Goal: Transaction & Acquisition: Purchase product/service

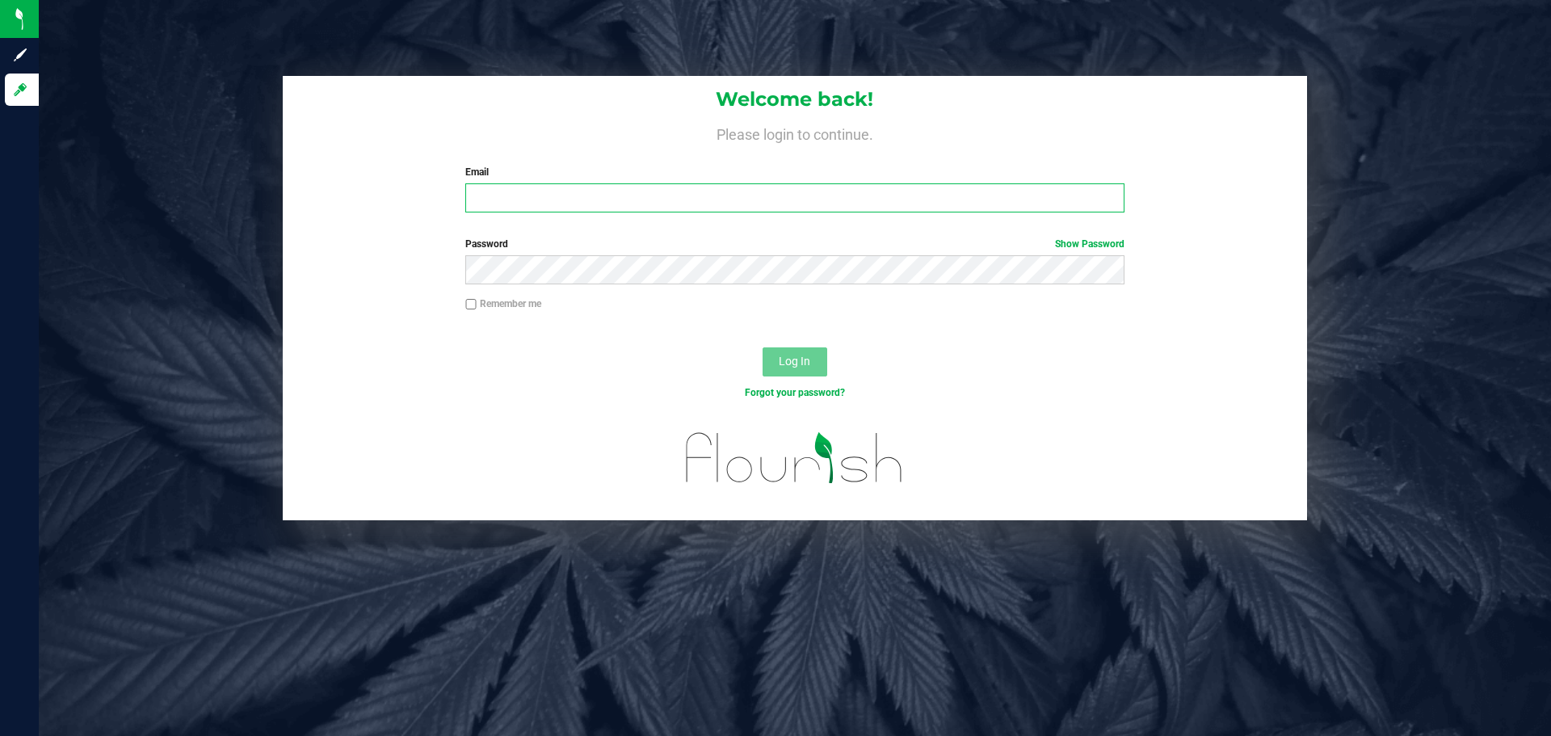
click at [636, 189] on input "Email" at bounding box center [794, 197] width 658 height 29
type input "[PERSON_NAME][EMAIL_ADDRESS][DOMAIN_NAME]"
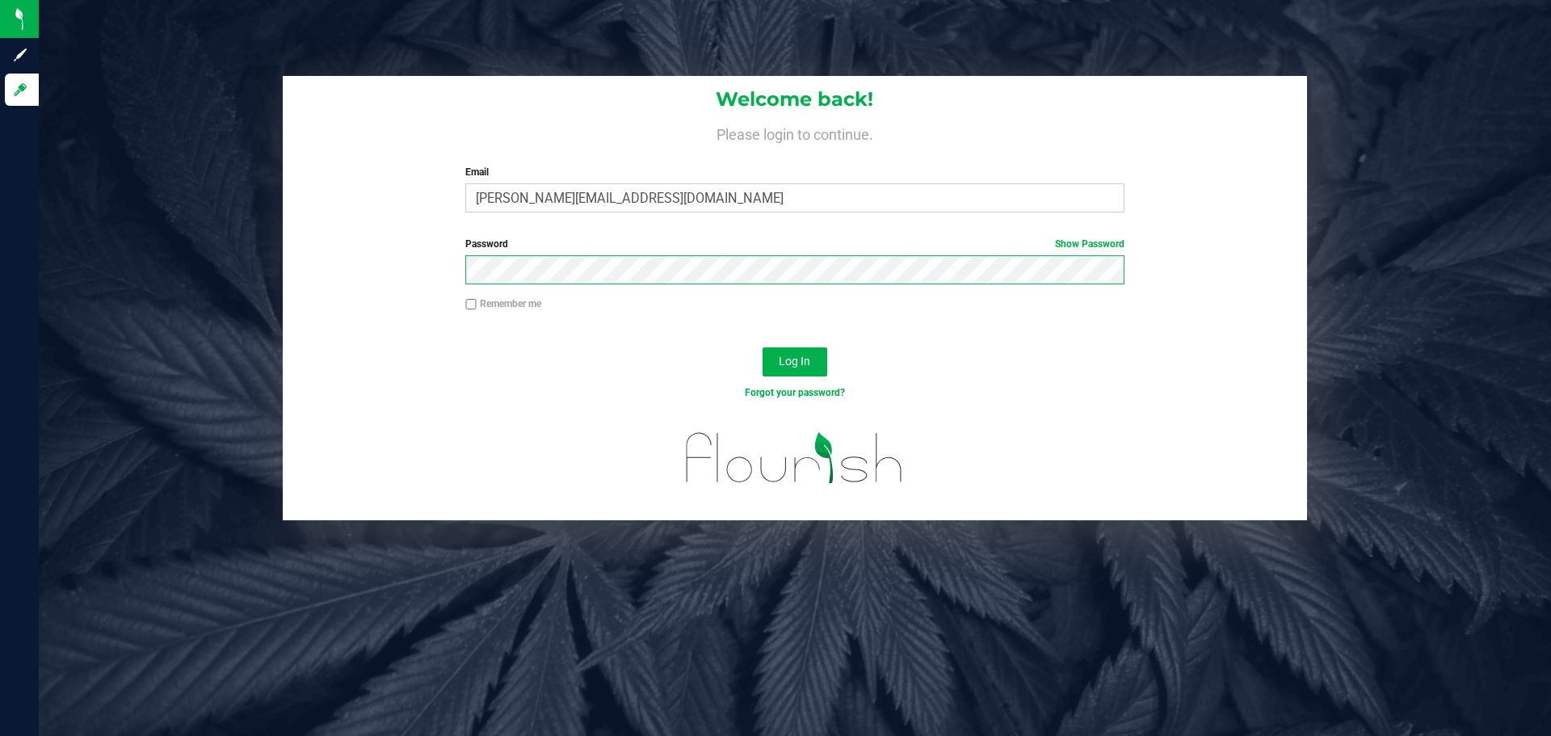
click at [762, 347] on button "Log In" at bounding box center [794, 361] width 65 height 29
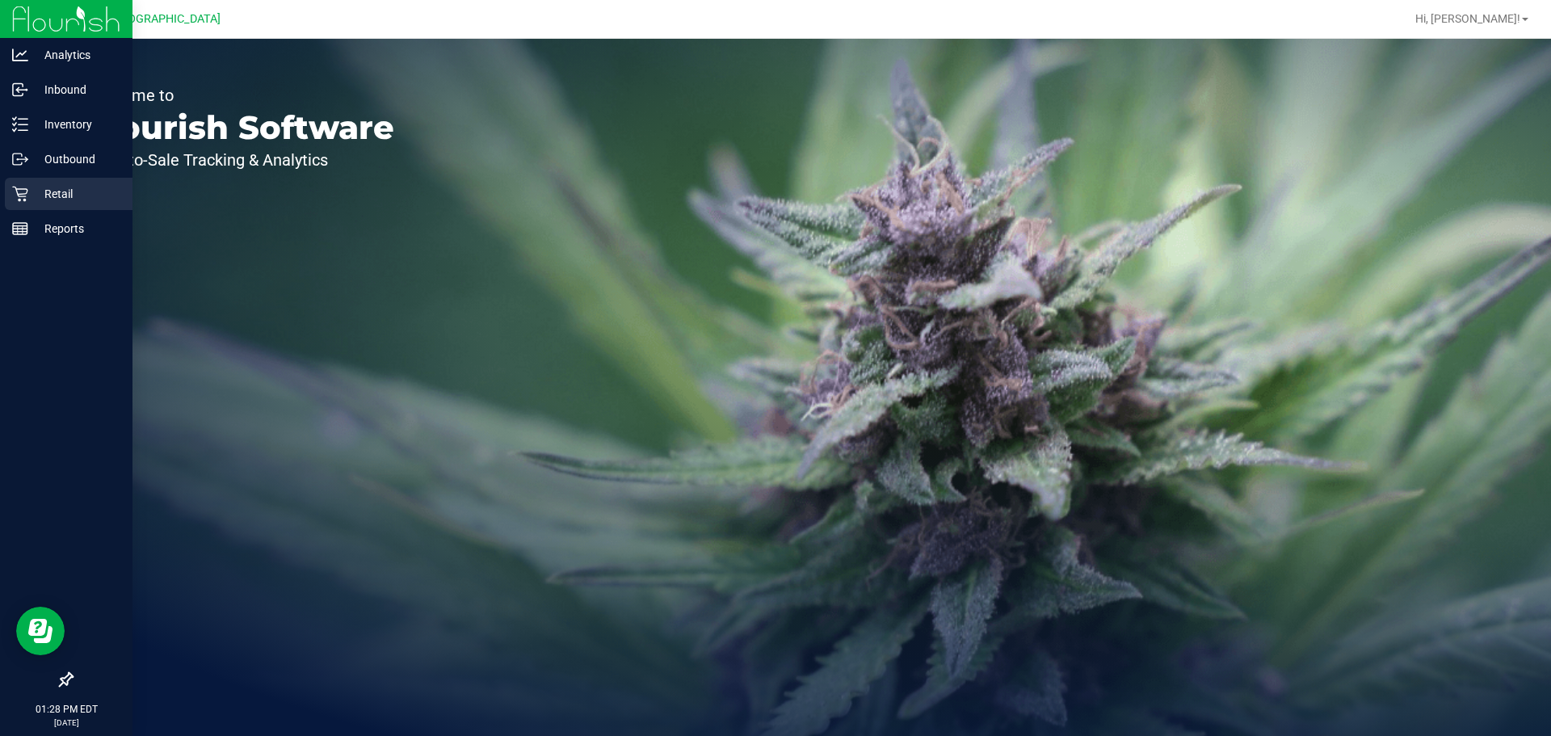
click at [30, 195] on p "Retail" at bounding box center [76, 193] width 97 height 19
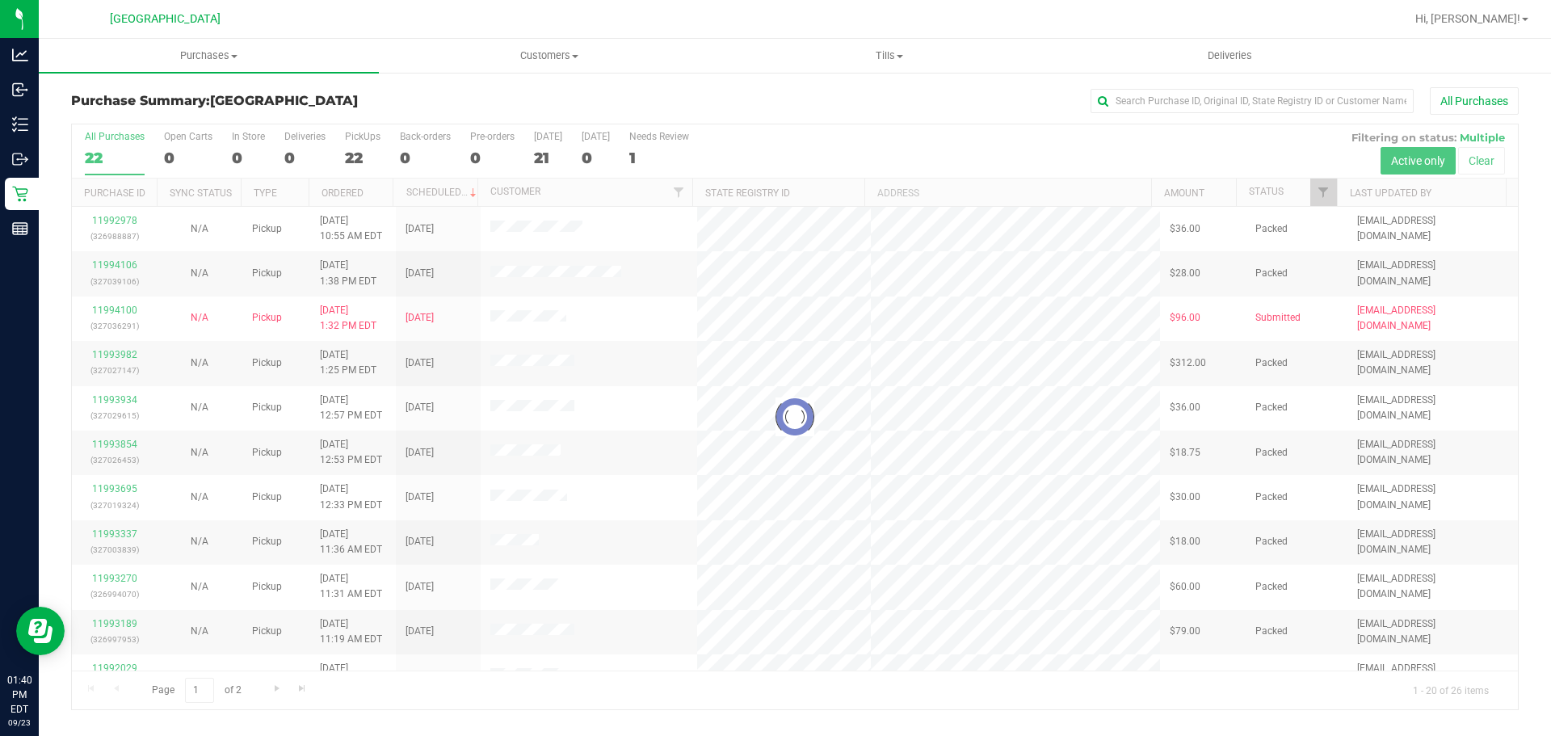
click at [1133, 117] on div "Purchase Summary: [GEOGRAPHIC_DATA] All Purchases" at bounding box center [794, 105] width 1447 height 36
click at [1136, 102] on input "text" at bounding box center [1251, 101] width 323 height 24
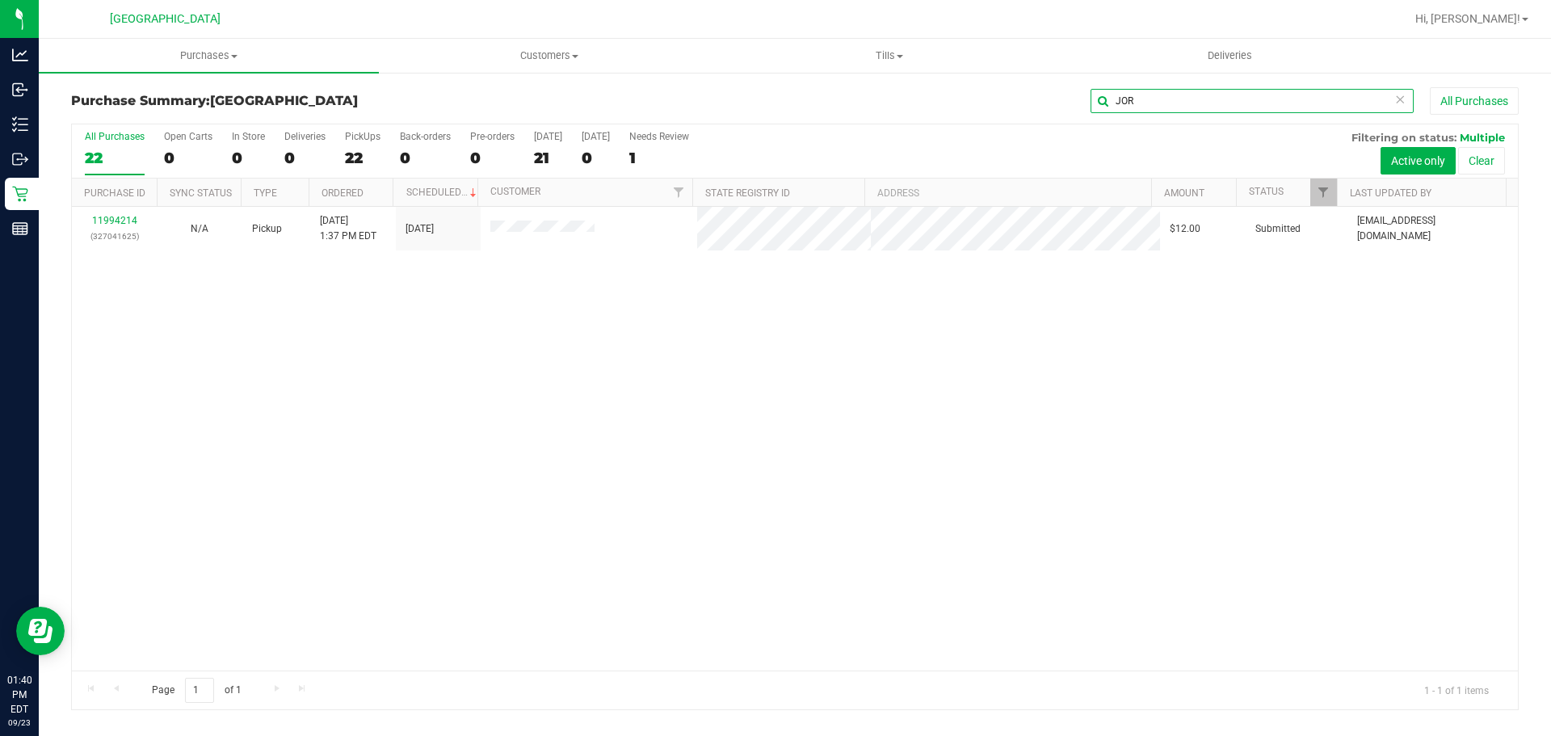
type input "JOR"
click at [262, 488] on div "11994214 (327041625) N/A Pickup [DATE] 1:37 PM EDT 9/23/2025 $12.00 Submitted […" at bounding box center [795, 439] width 1446 height 464
click at [684, 422] on div "11994214 (327041625) N/A Pickup [DATE] 1:37 PM EDT 9/23/2025 $12.00 Submitted […" at bounding box center [795, 439] width 1446 height 464
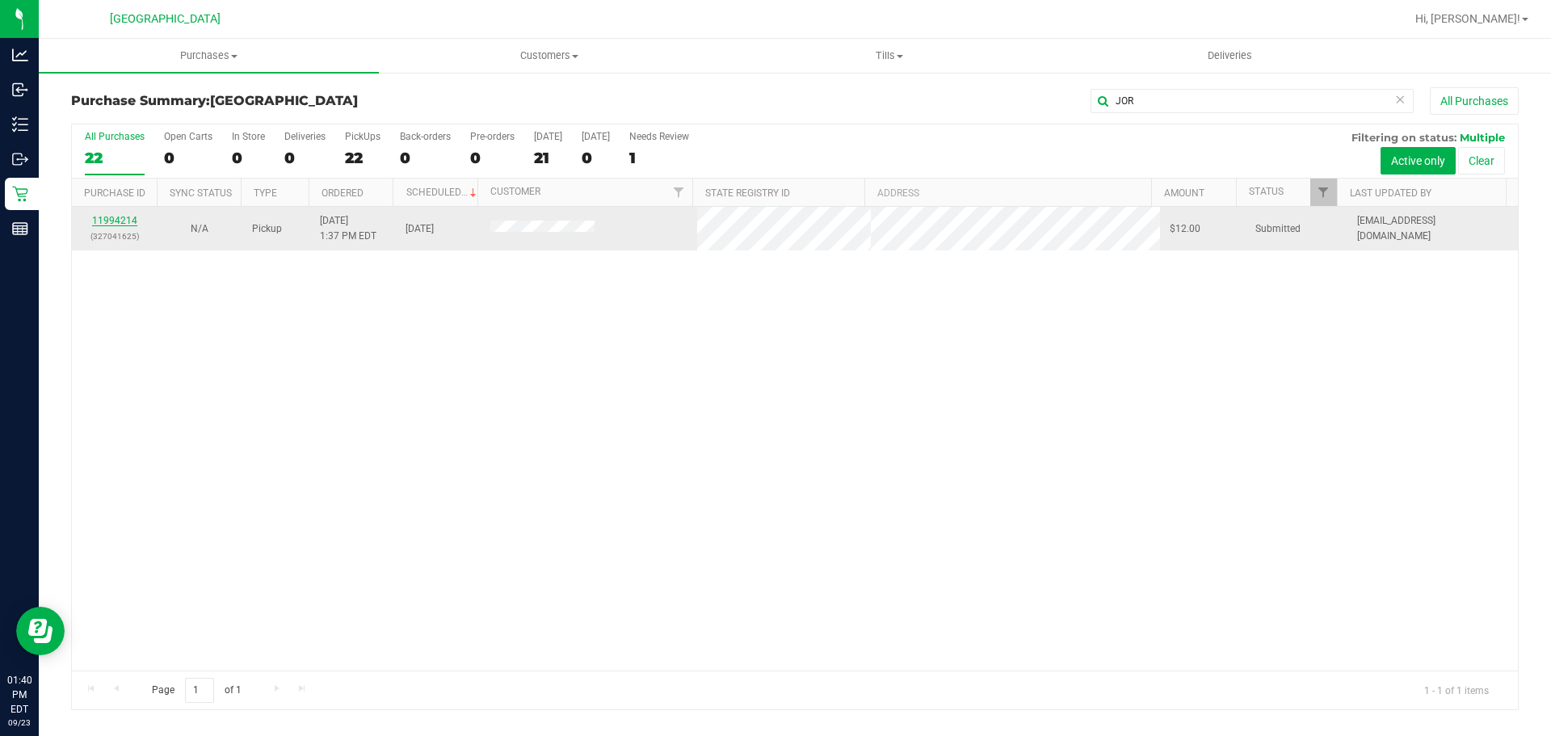
click at [118, 217] on link "11994214" at bounding box center [114, 220] width 45 height 11
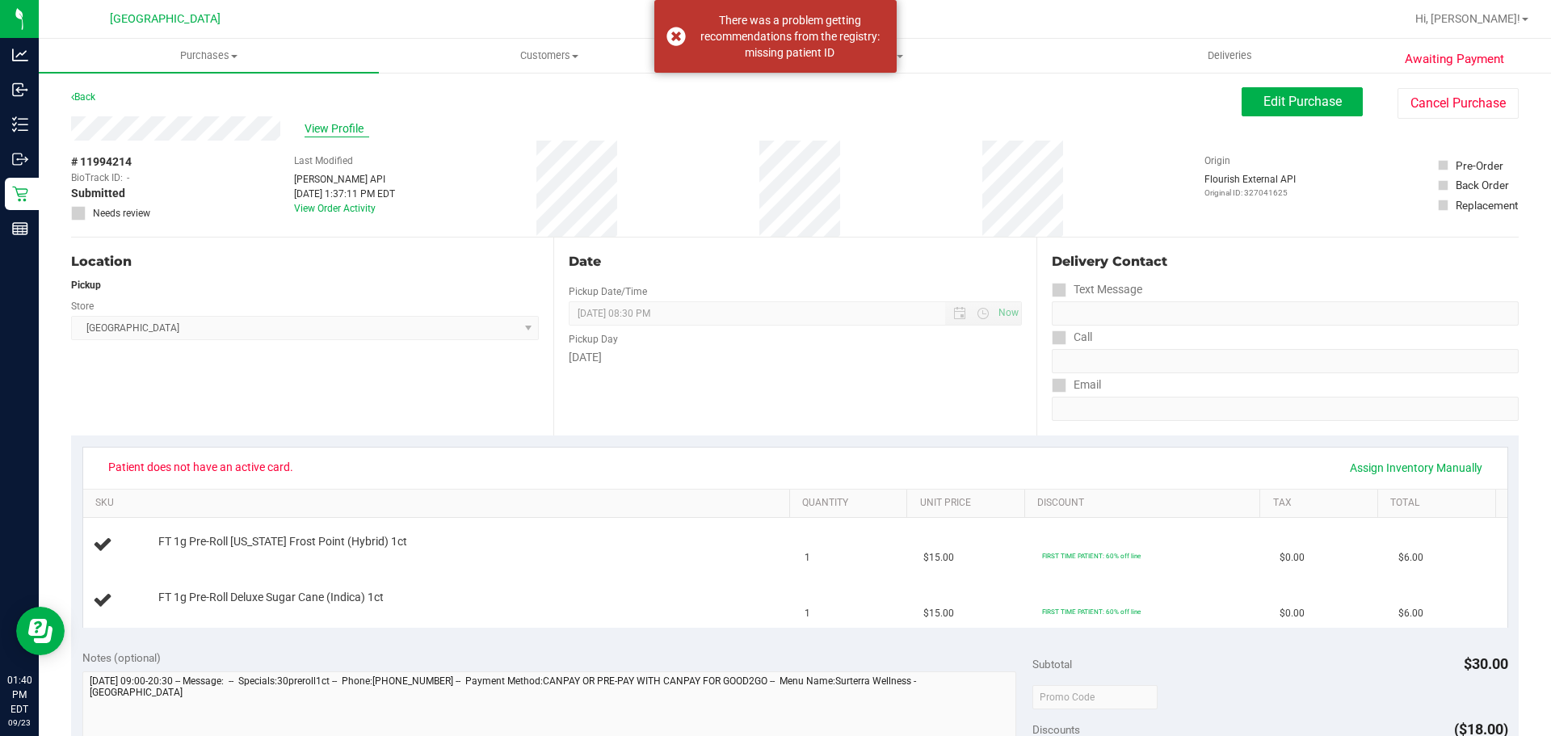
click at [311, 128] on span "View Profile" at bounding box center [337, 128] width 65 height 17
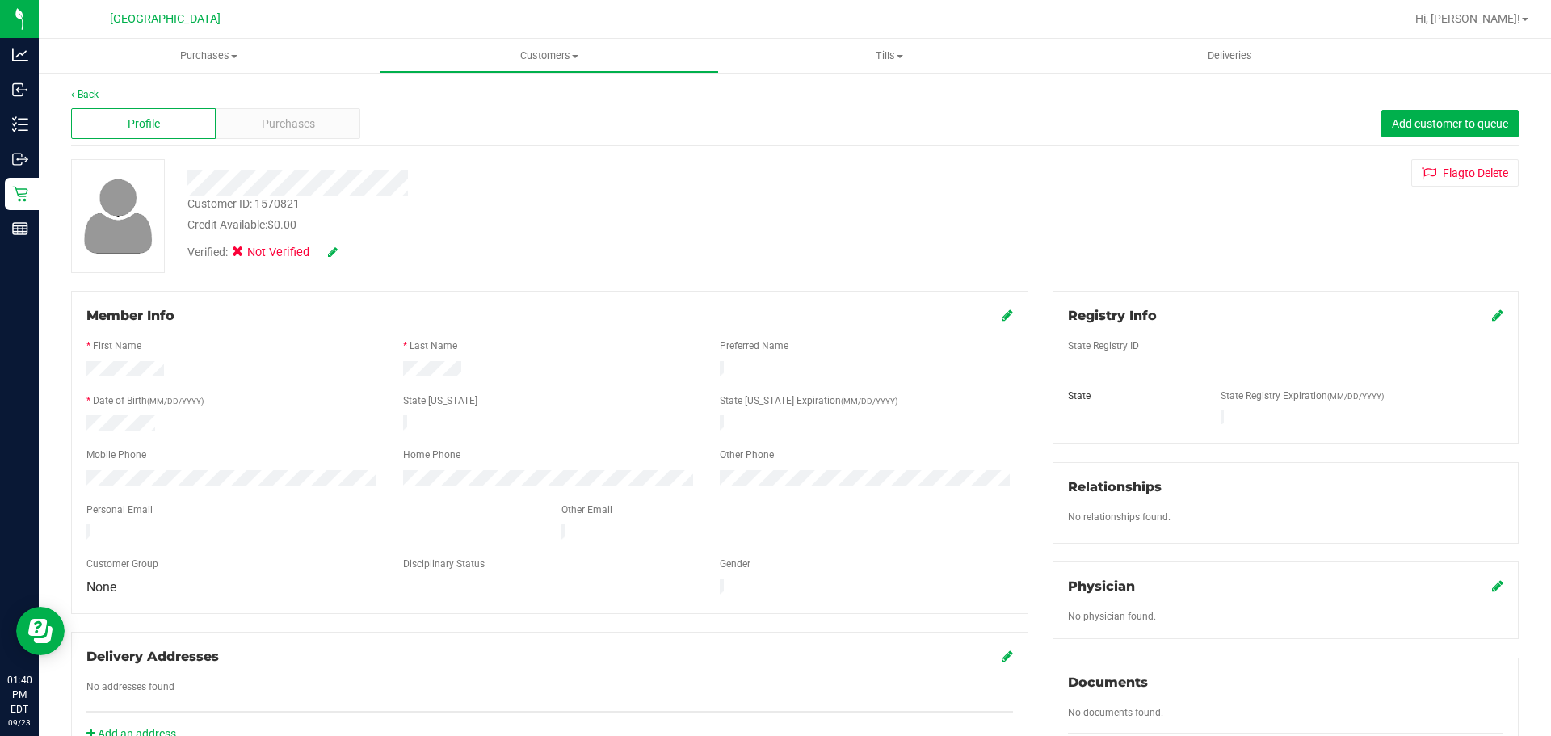
click at [828, 237] on div "Verified: Not Verified" at bounding box center [543, 251] width 736 height 36
click at [1492, 316] on icon at bounding box center [1497, 315] width 11 height 13
click at [265, 112] on div "Purchases" at bounding box center [288, 123] width 145 height 31
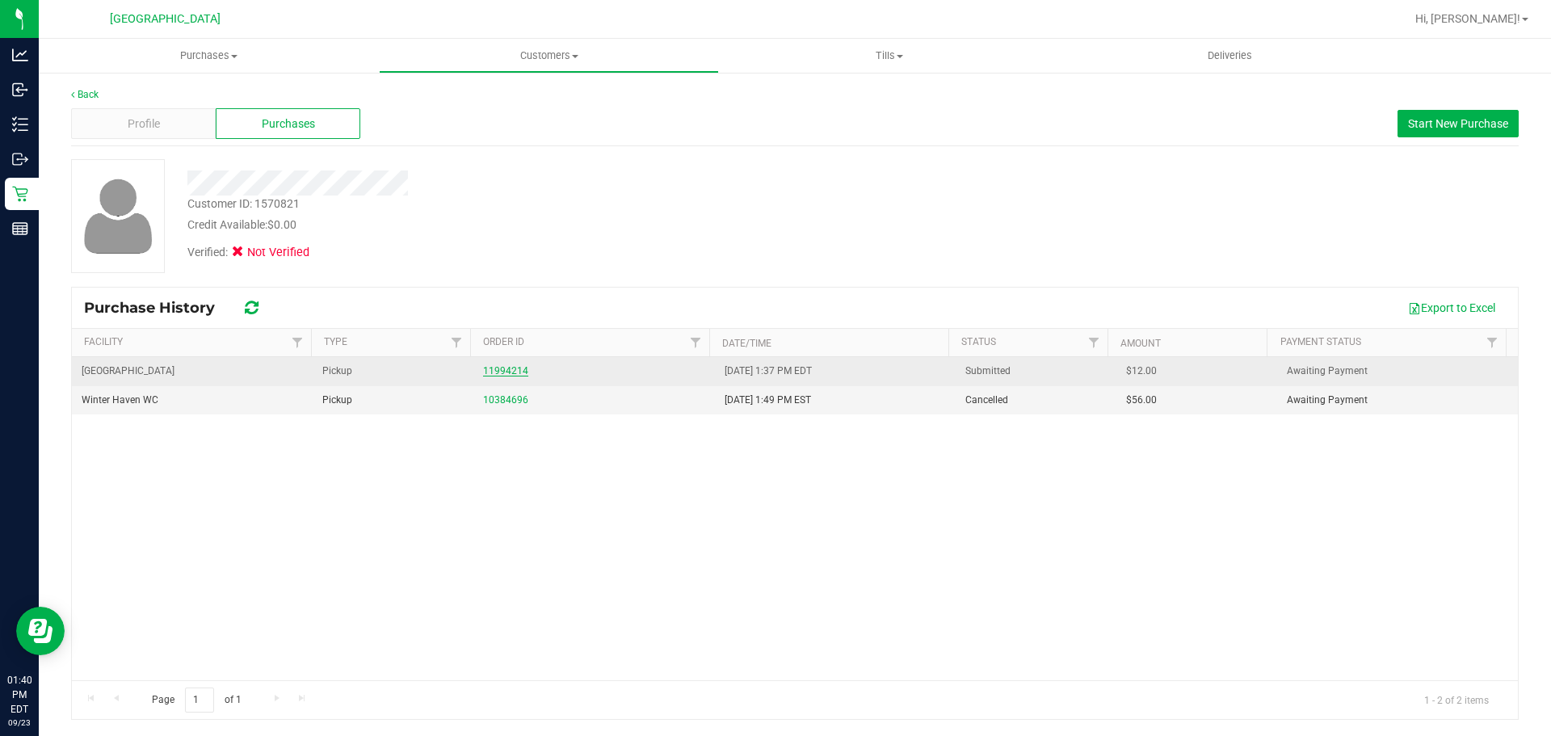
click at [510, 376] on link "11994214" at bounding box center [505, 370] width 45 height 11
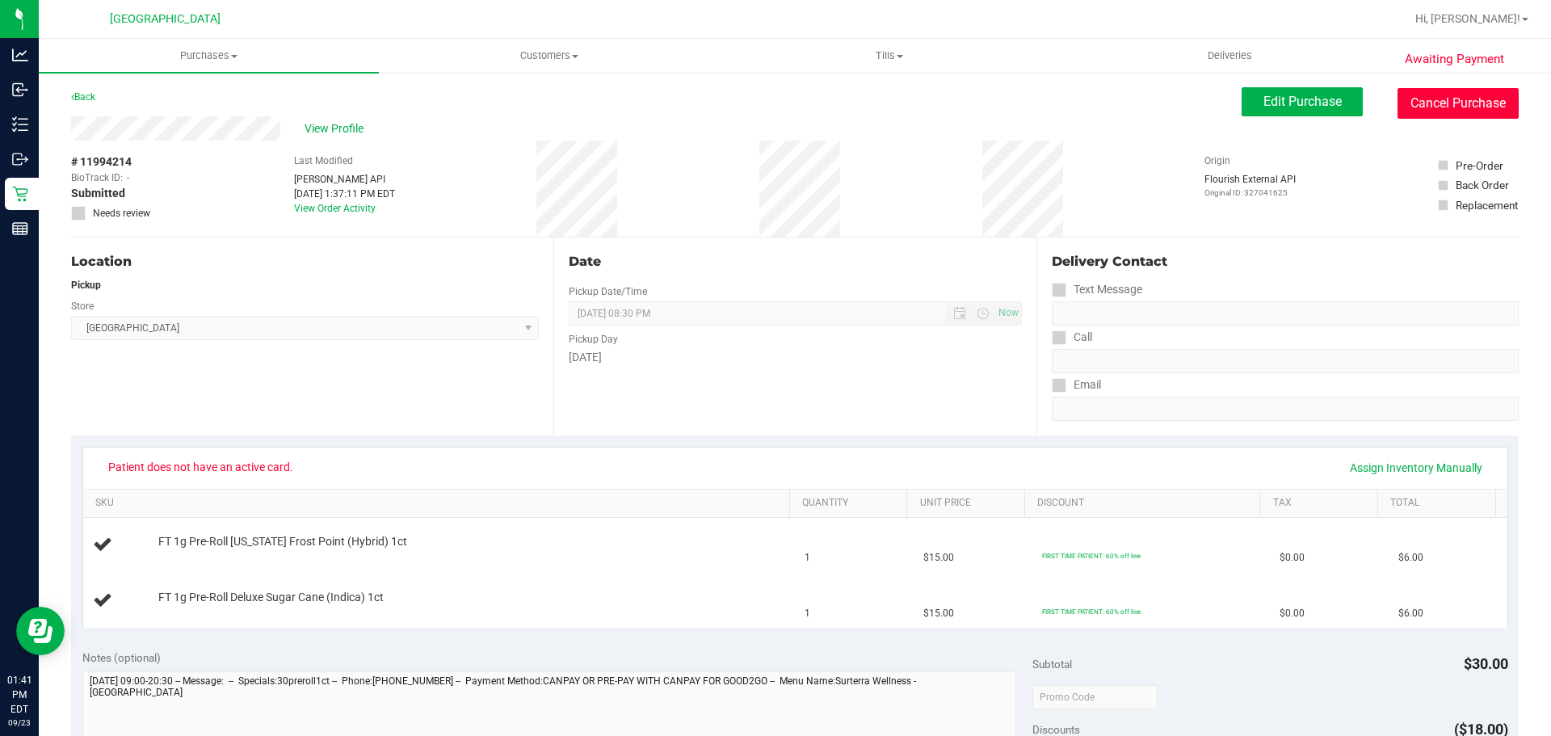
click at [1430, 107] on button "Cancel Purchase" at bounding box center [1457, 103] width 121 height 31
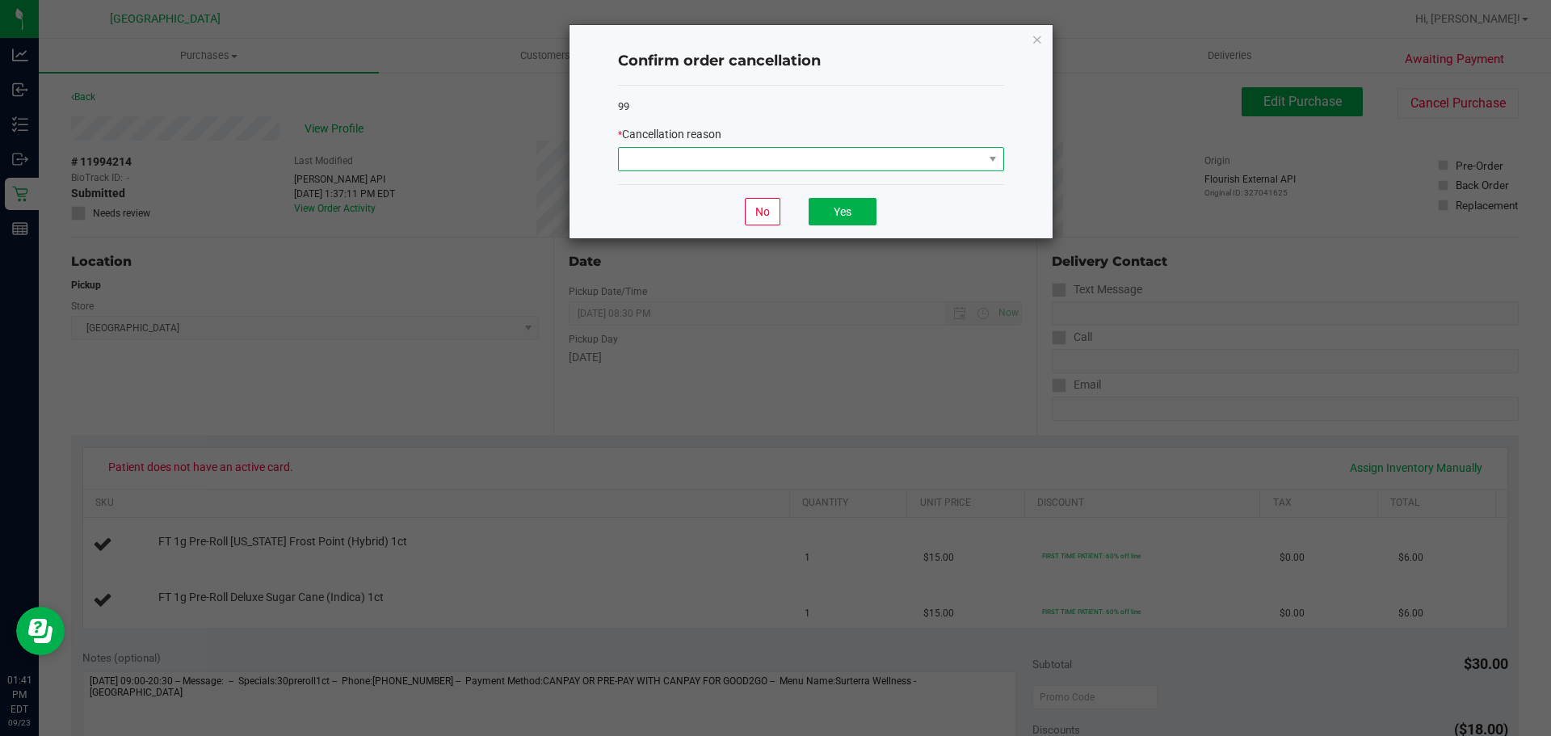
click at [757, 163] on span at bounding box center [801, 159] width 364 height 23
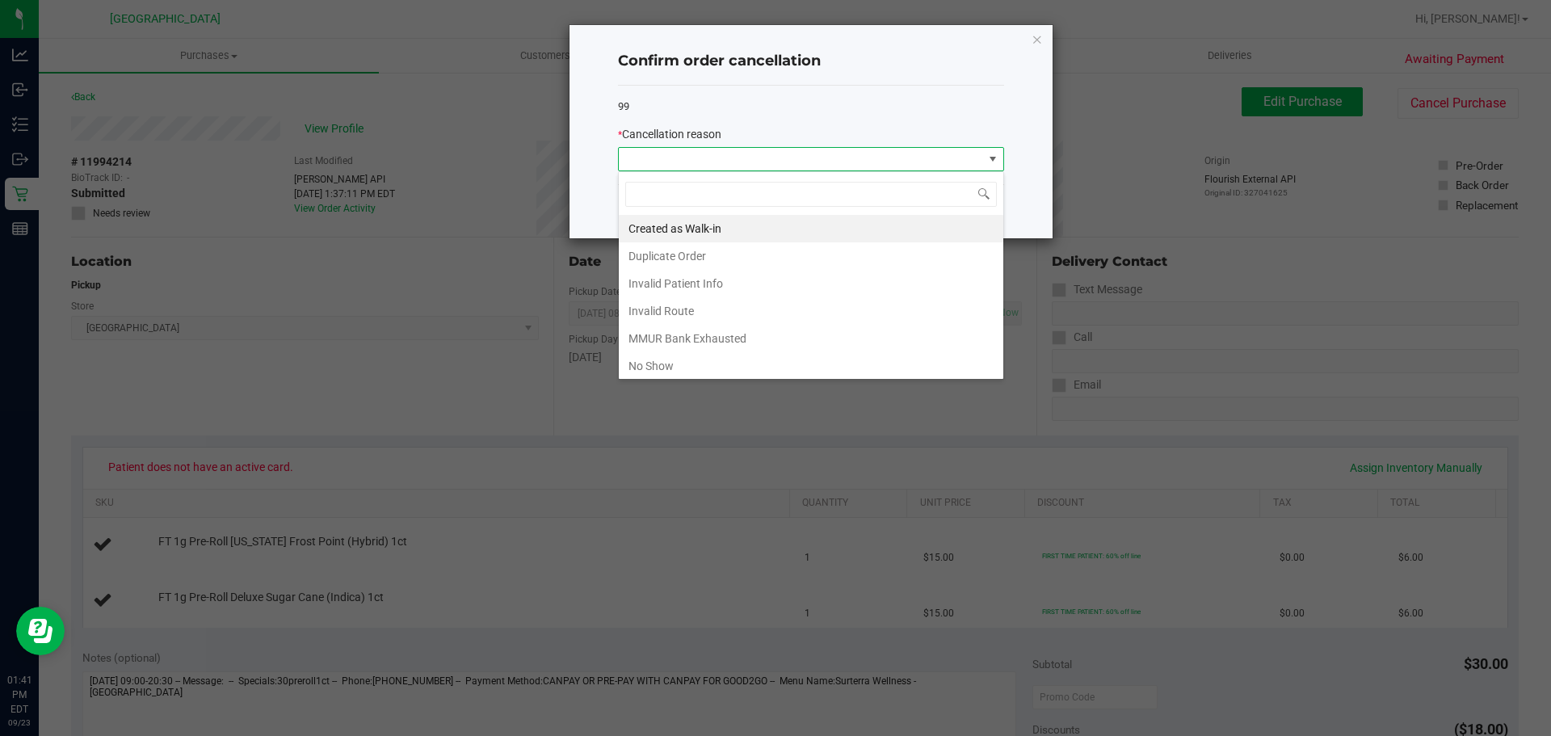
scroll to position [24, 386]
click at [675, 358] on li "No Show" at bounding box center [811, 365] width 384 height 27
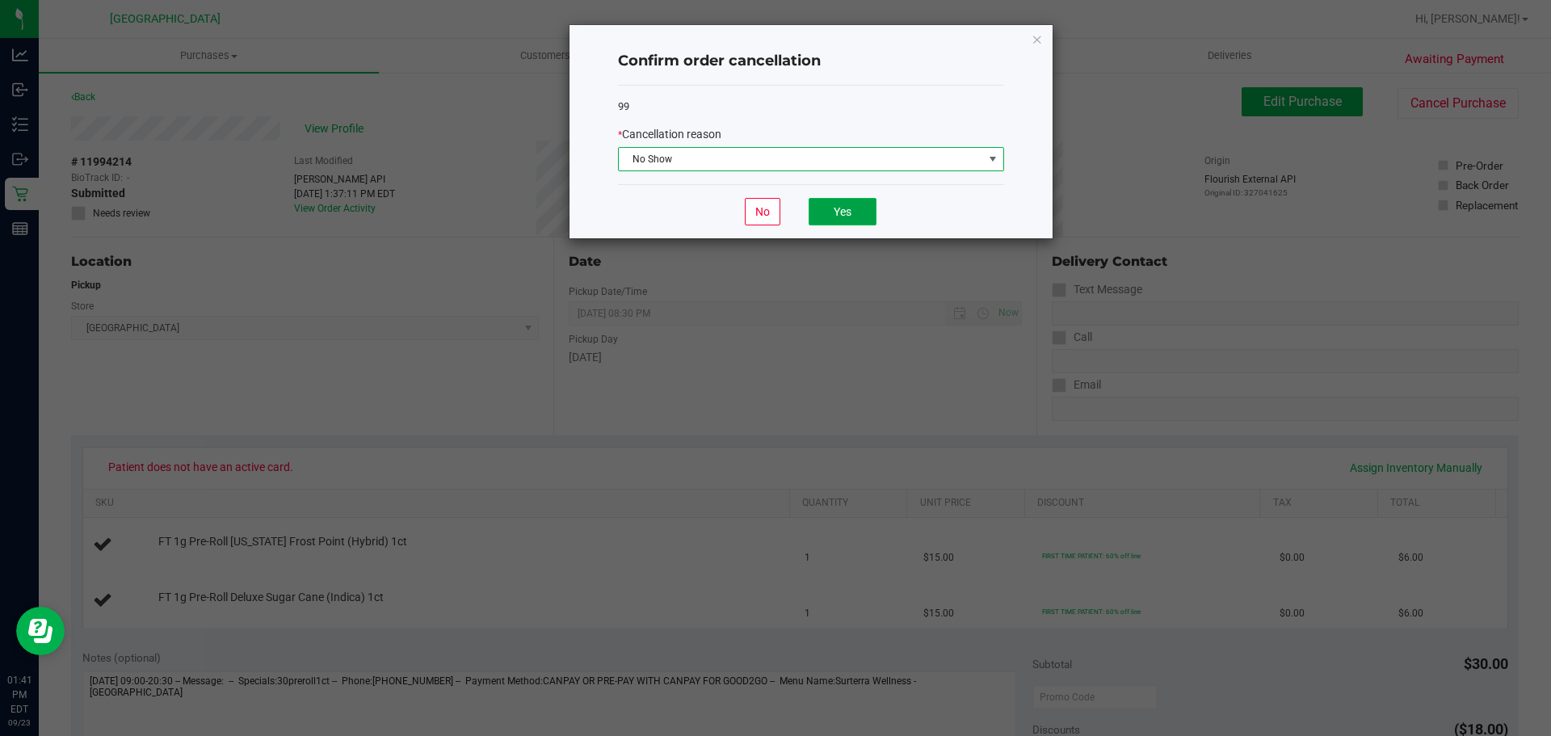
click at [855, 199] on button "Yes" at bounding box center [843, 211] width 68 height 27
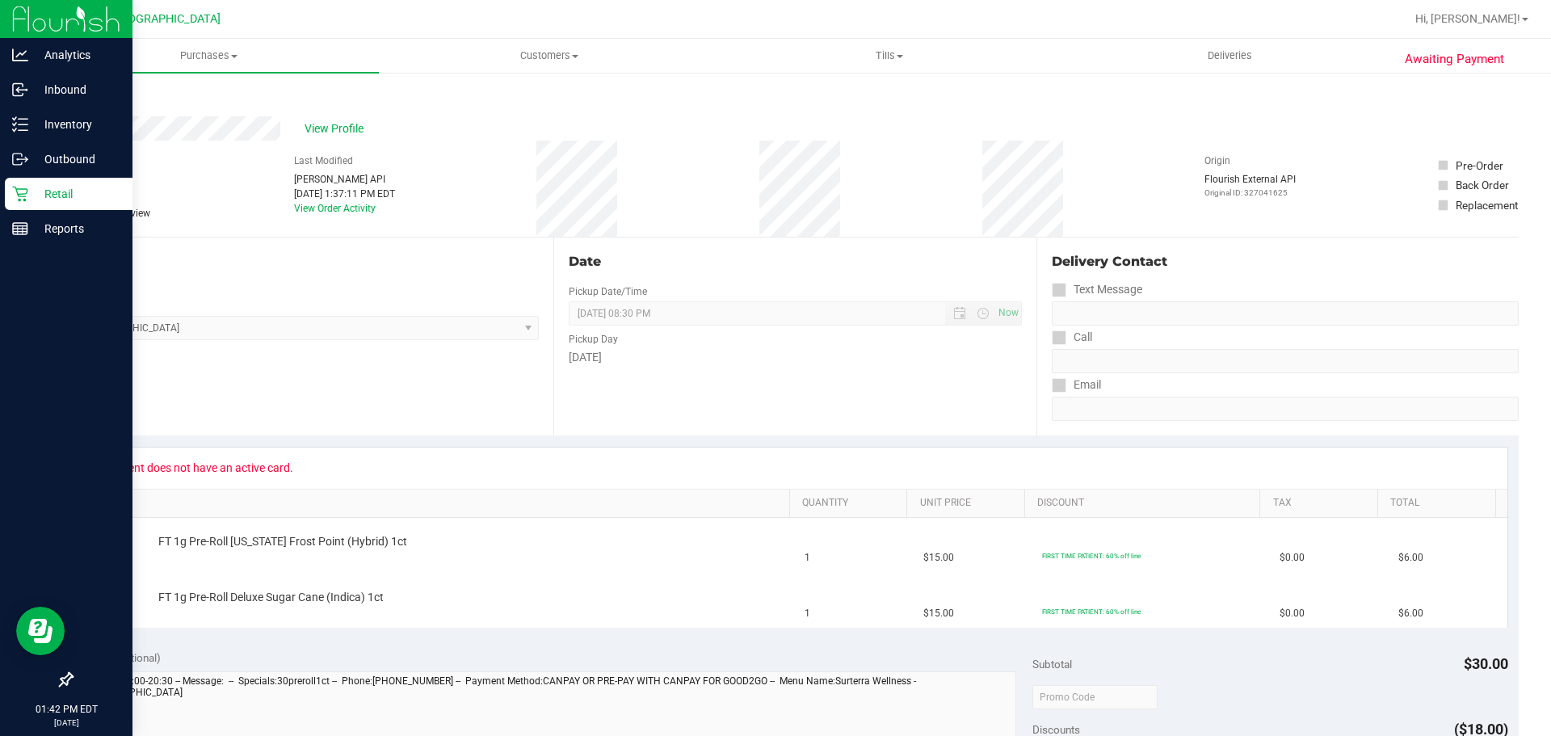
click at [23, 190] on icon at bounding box center [20, 194] width 16 height 16
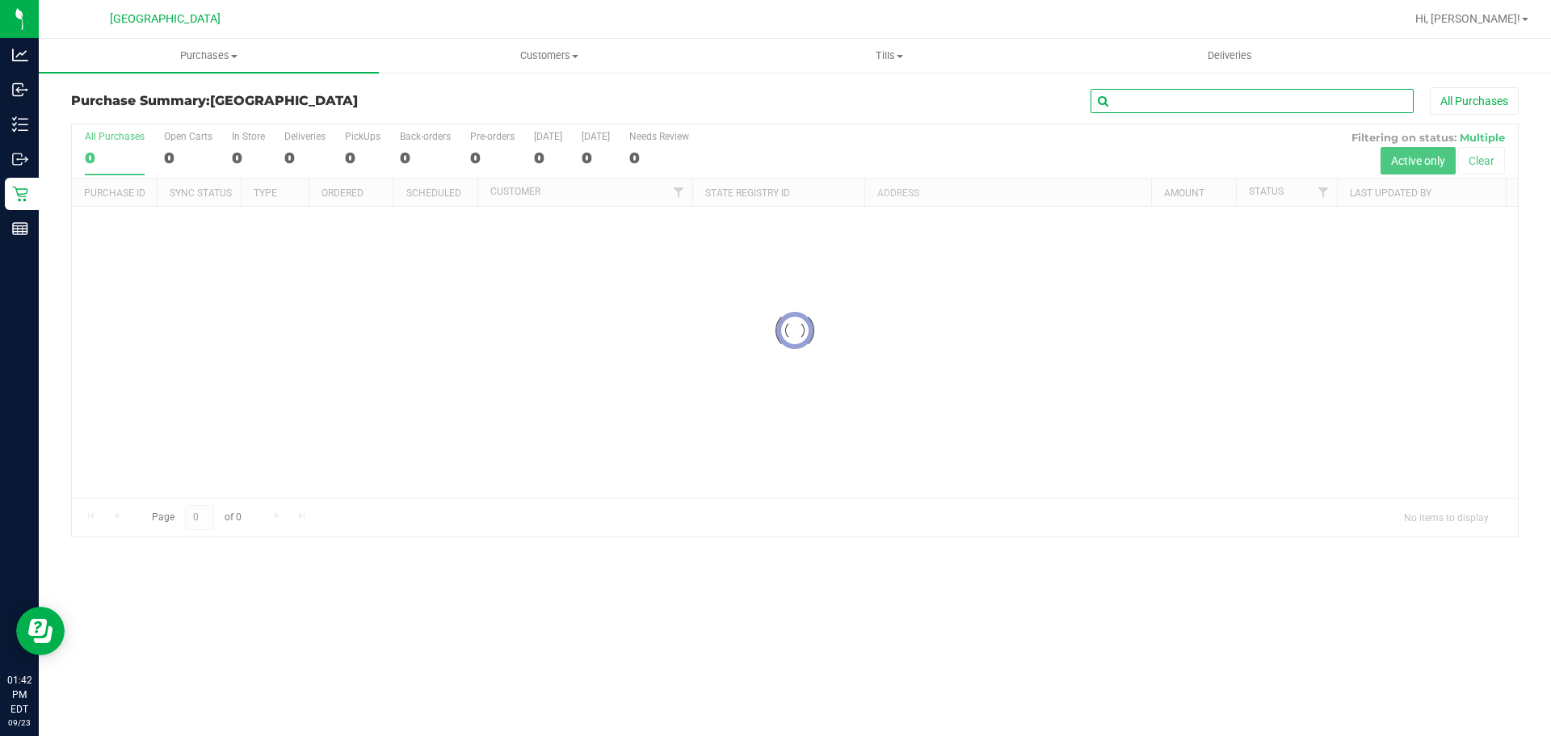
click at [1149, 101] on input "text" at bounding box center [1251, 101] width 323 height 24
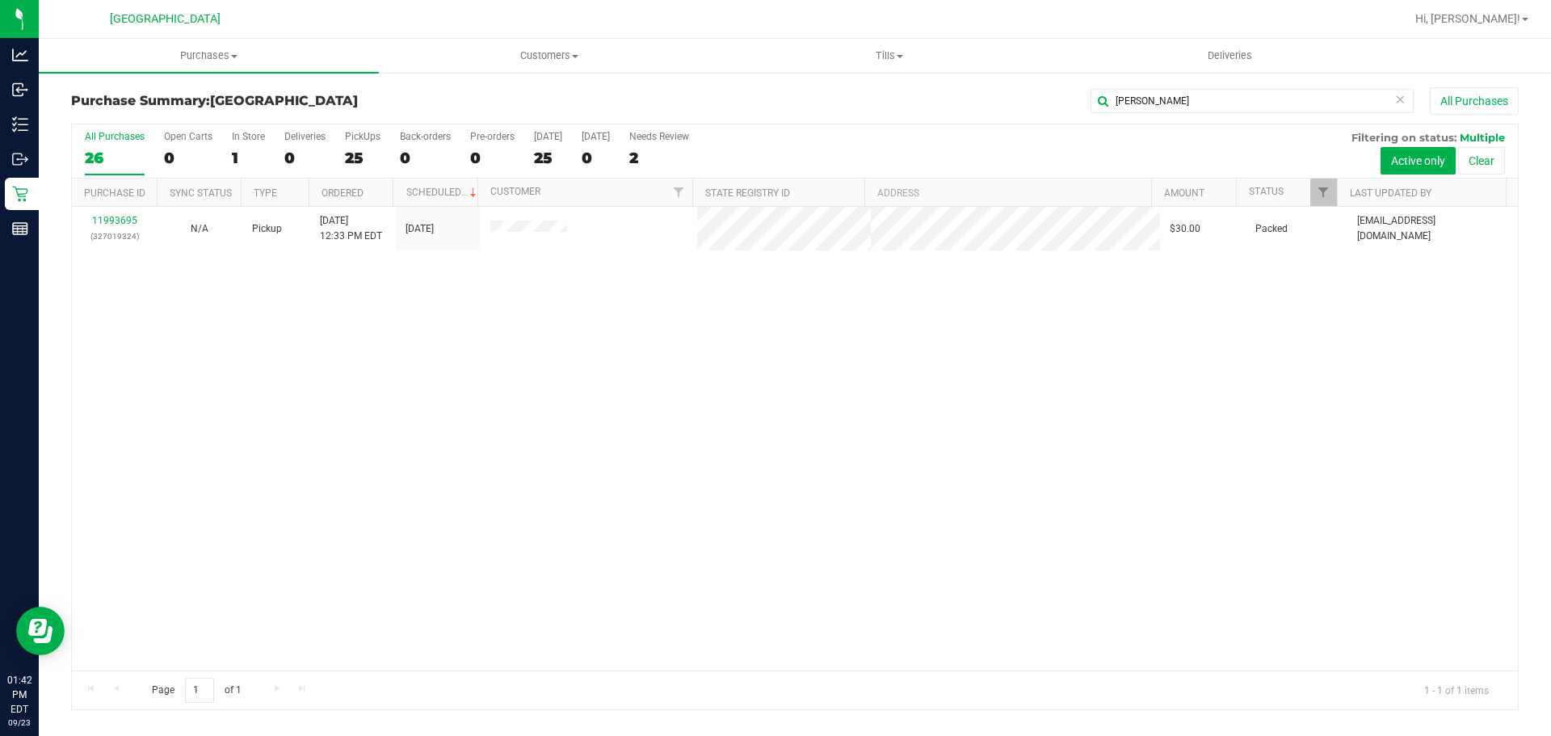
click at [635, 329] on div "11993695 (327019324) N/A Pickup [DATE] 12:33 PM EDT 9/23/2025 $30.00 Packed [EM…" at bounding box center [795, 439] width 1446 height 464
click at [693, 357] on div "11993695 (327019324) N/A Pickup [DATE] 12:33 PM EDT 9/23/2025 $30.00 Packed [EM…" at bounding box center [795, 439] width 1446 height 464
click at [596, 503] on div "11993695 (327019324) N/A Pickup [DATE] 12:33 PM EDT 9/23/2025 $30.00 Packed [EM…" at bounding box center [795, 439] width 1446 height 464
drag, startPoint x: 1173, startPoint y: 99, endPoint x: 911, endPoint y: 74, distance: 263.0
click at [911, 74] on div "Purchase Summary: [GEOGRAPHIC_DATA] [PERSON_NAME] All Purchases All Purchases 2…" at bounding box center [795, 398] width 1512 height 655
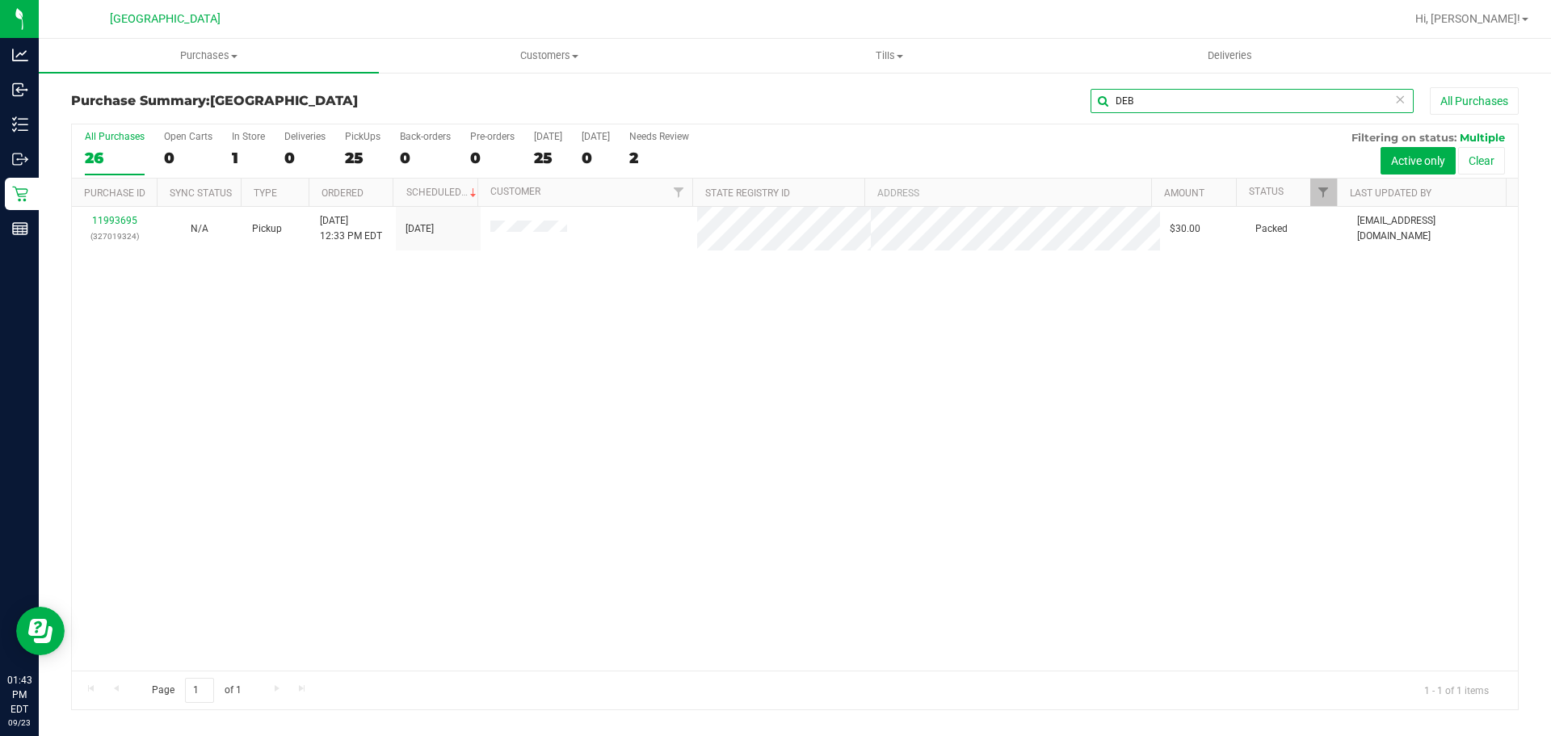
type input "DEB"
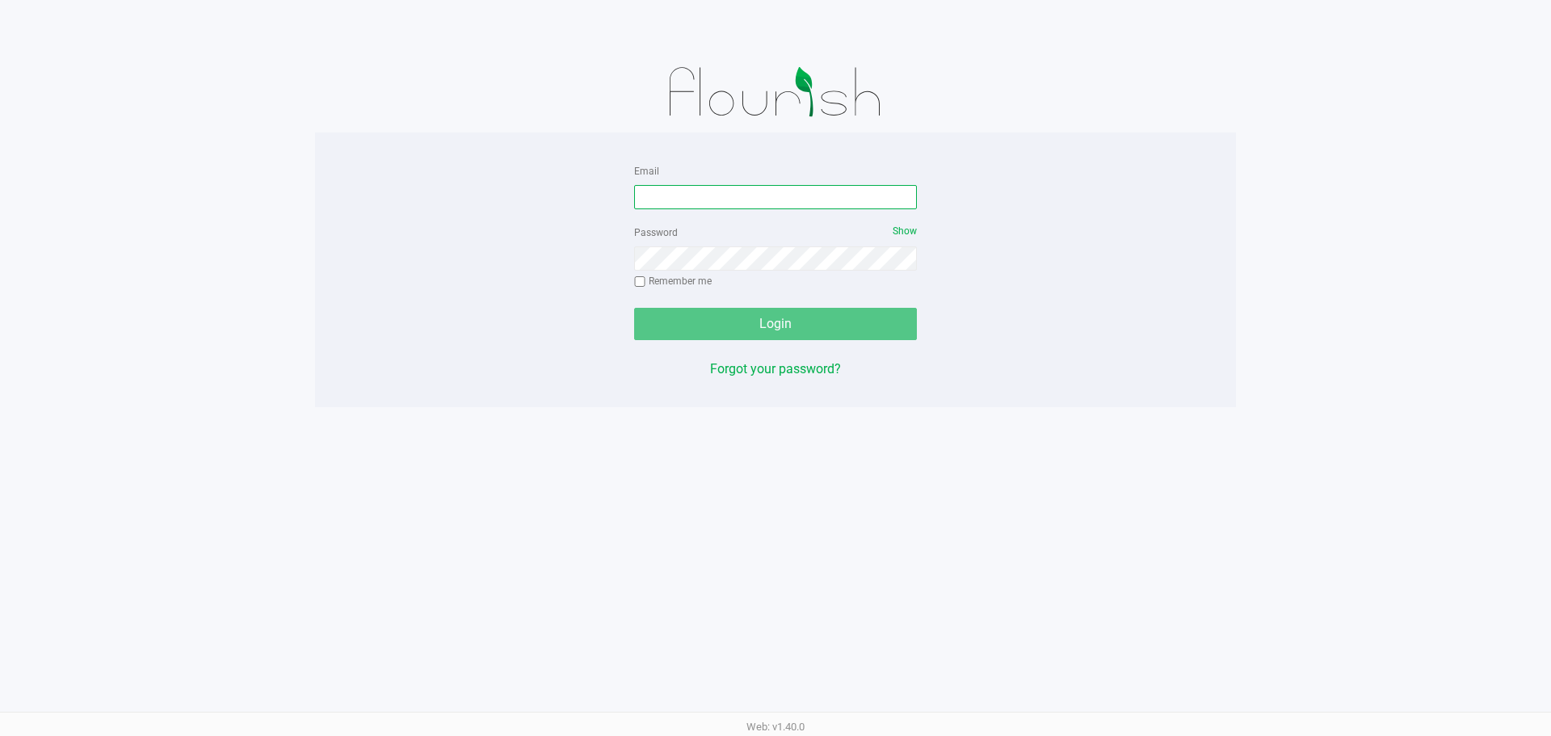
click at [708, 202] on input "Email" at bounding box center [775, 197] width 283 height 24
type input "[PERSON_NAME][EMAIL_ADDRESS][DOMAIN_NAME]"
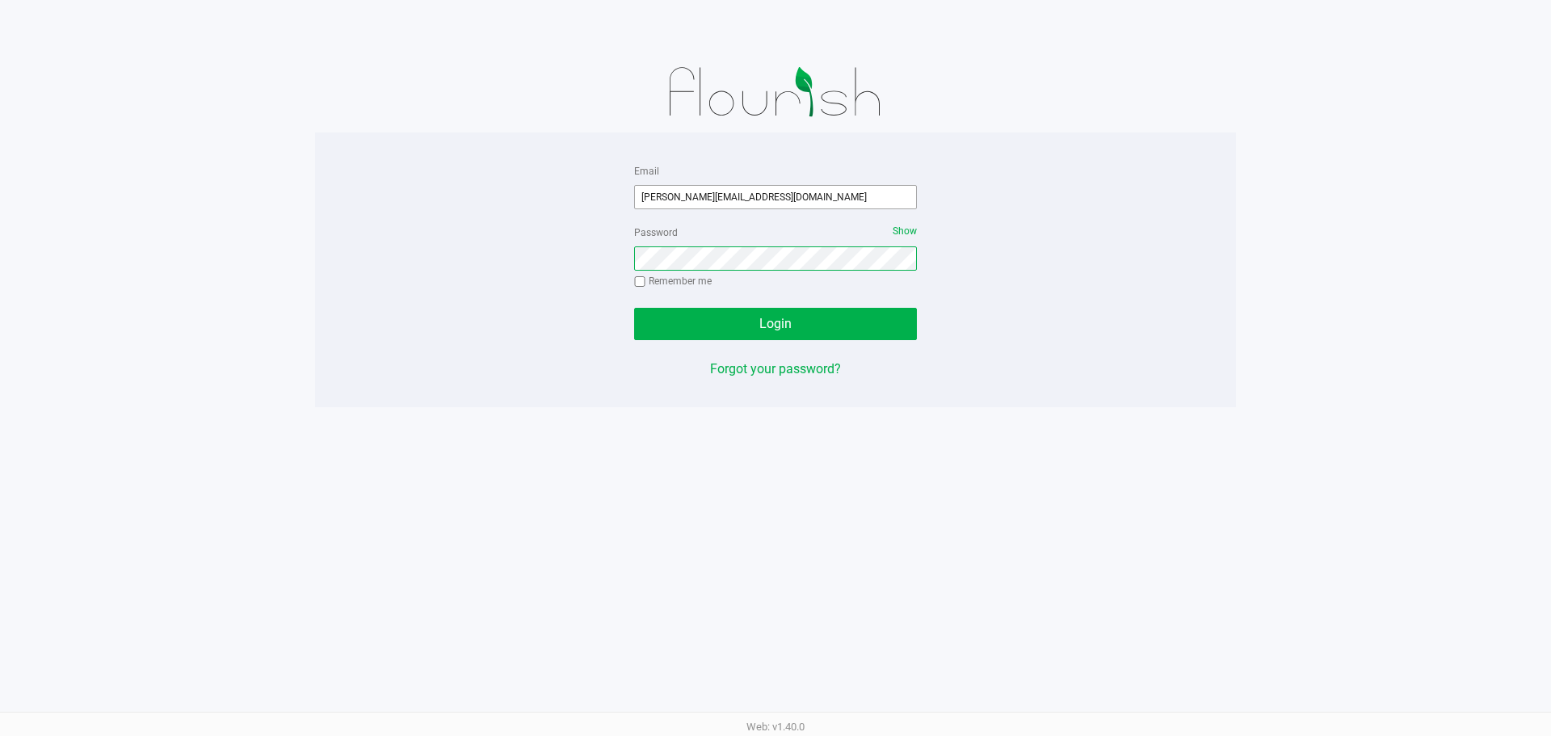
click at [634, 308] on button "Login" at bounding box center [775, 324] width 283 height 32
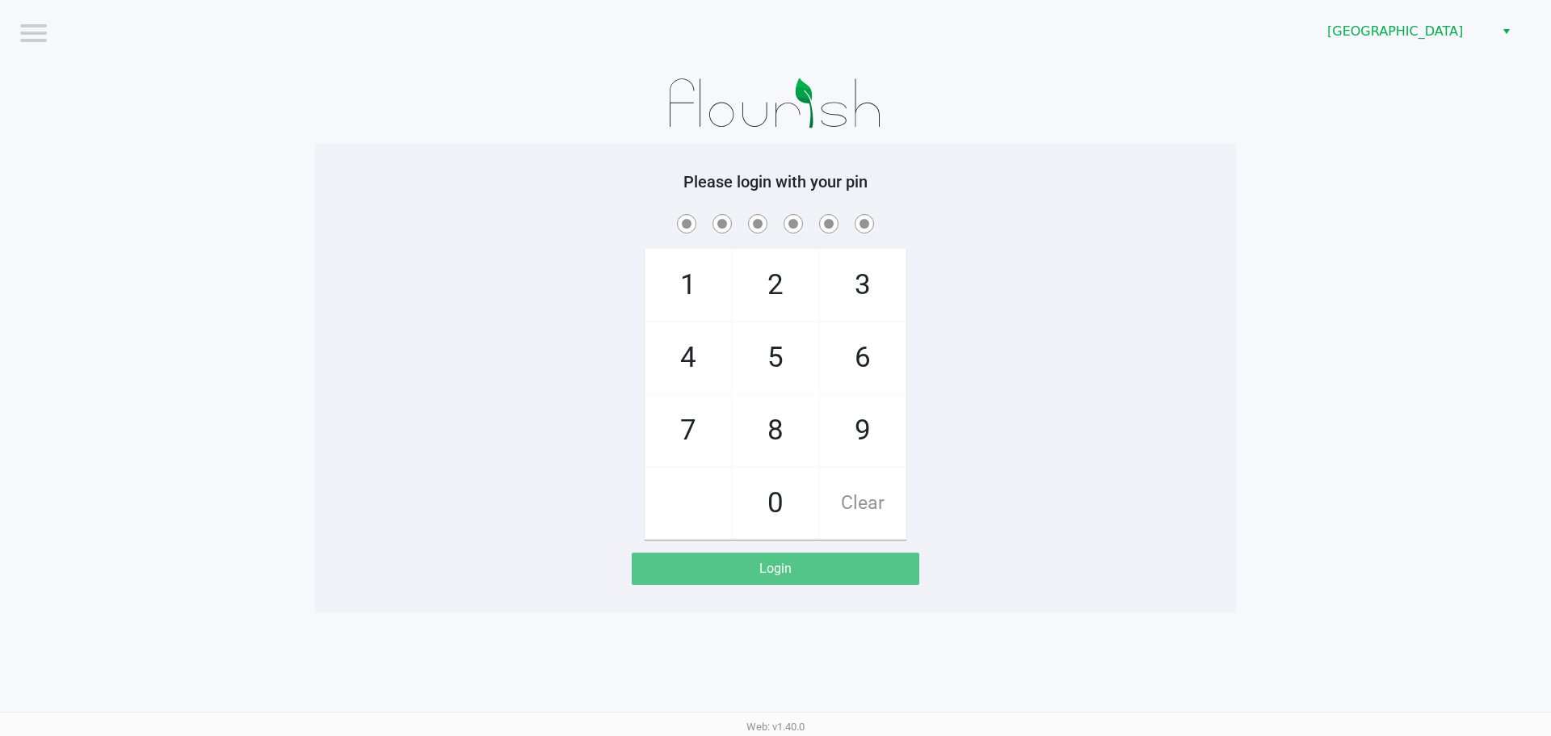
click at [1457, 557] on app-pos-login-wrapper "Logout Lakeland WC Please login with your pin 1 4 7 2 5 8 0 3 6 9 Clear Login" at bounding box center [775, 306] width 1551 height 613
checkbox input "true"
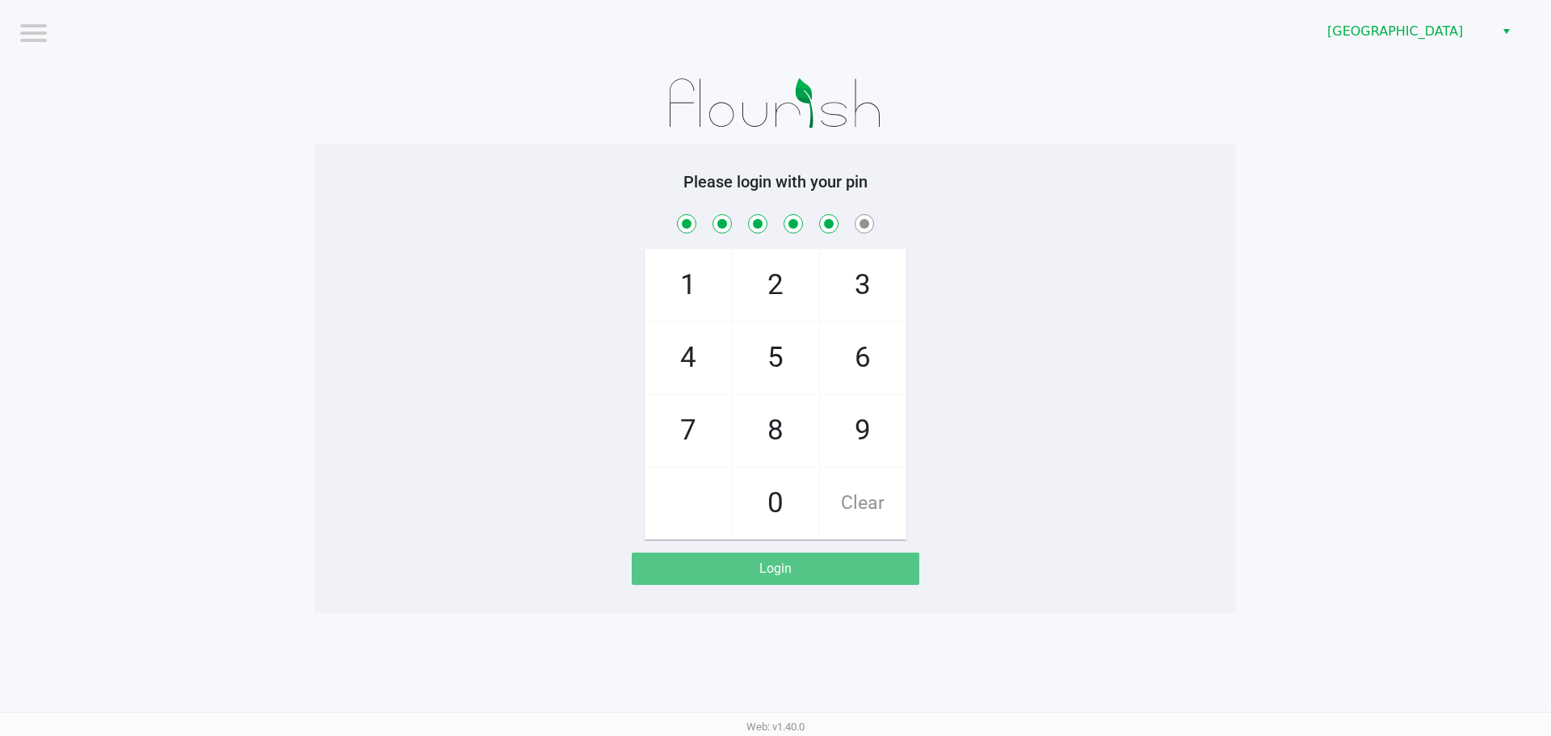
checkbox input "true"
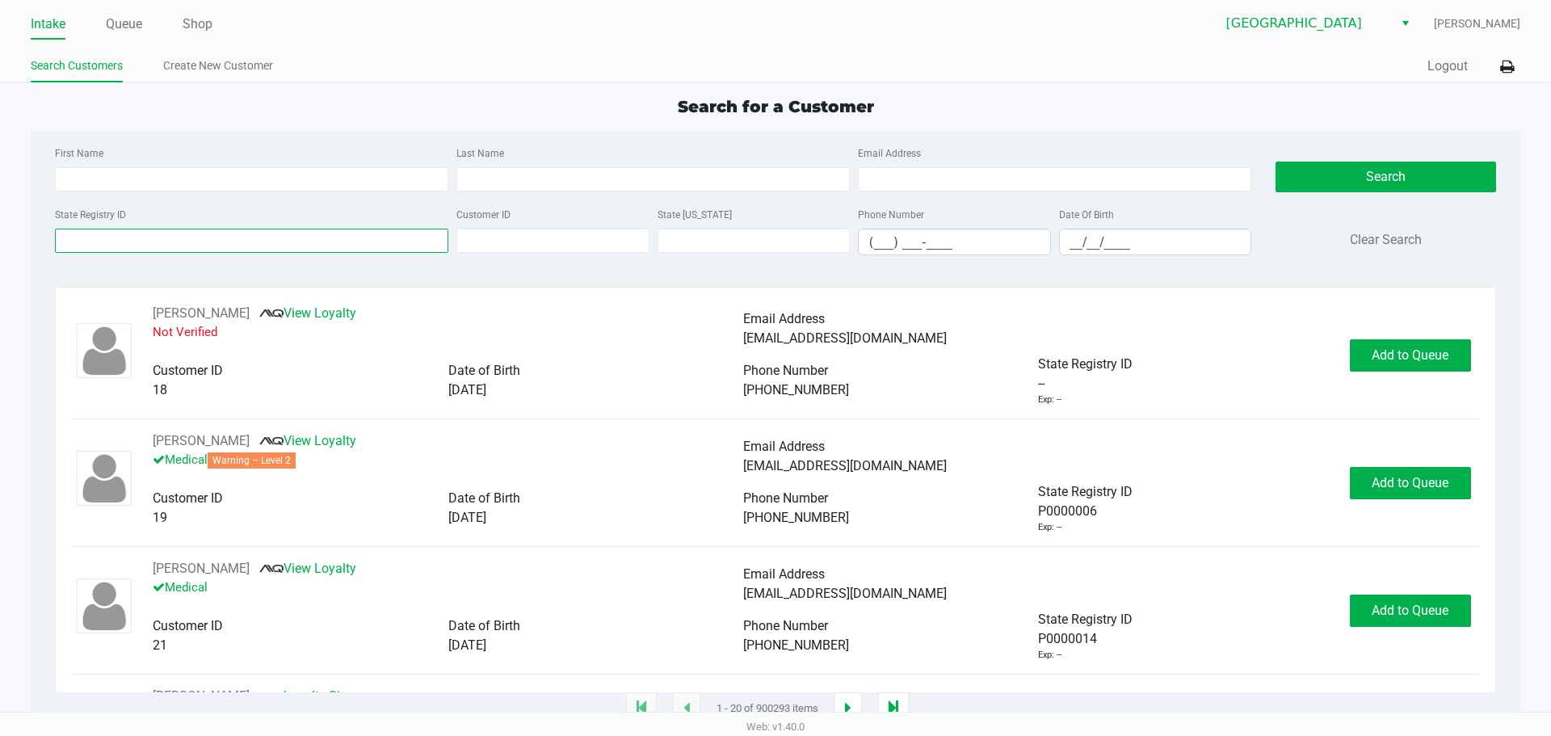
click at [410, 246] on input "State Registry ID" at bounding box center [251, 241] width 393 height 24
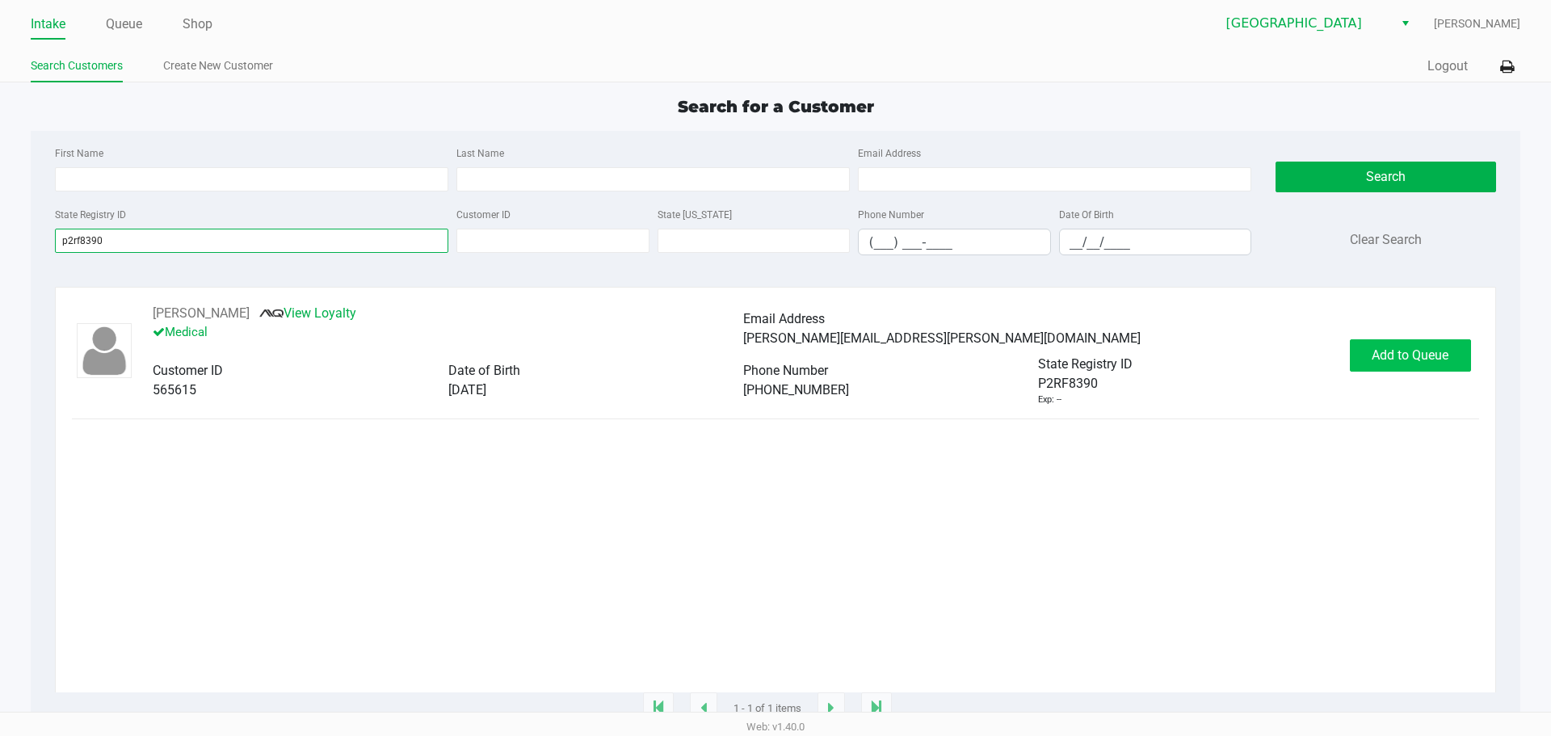
type input "p2rf8390"
click at [1380, 362] on span "Add to Queue" at bounding box center [1409, 354] width 77 height 15
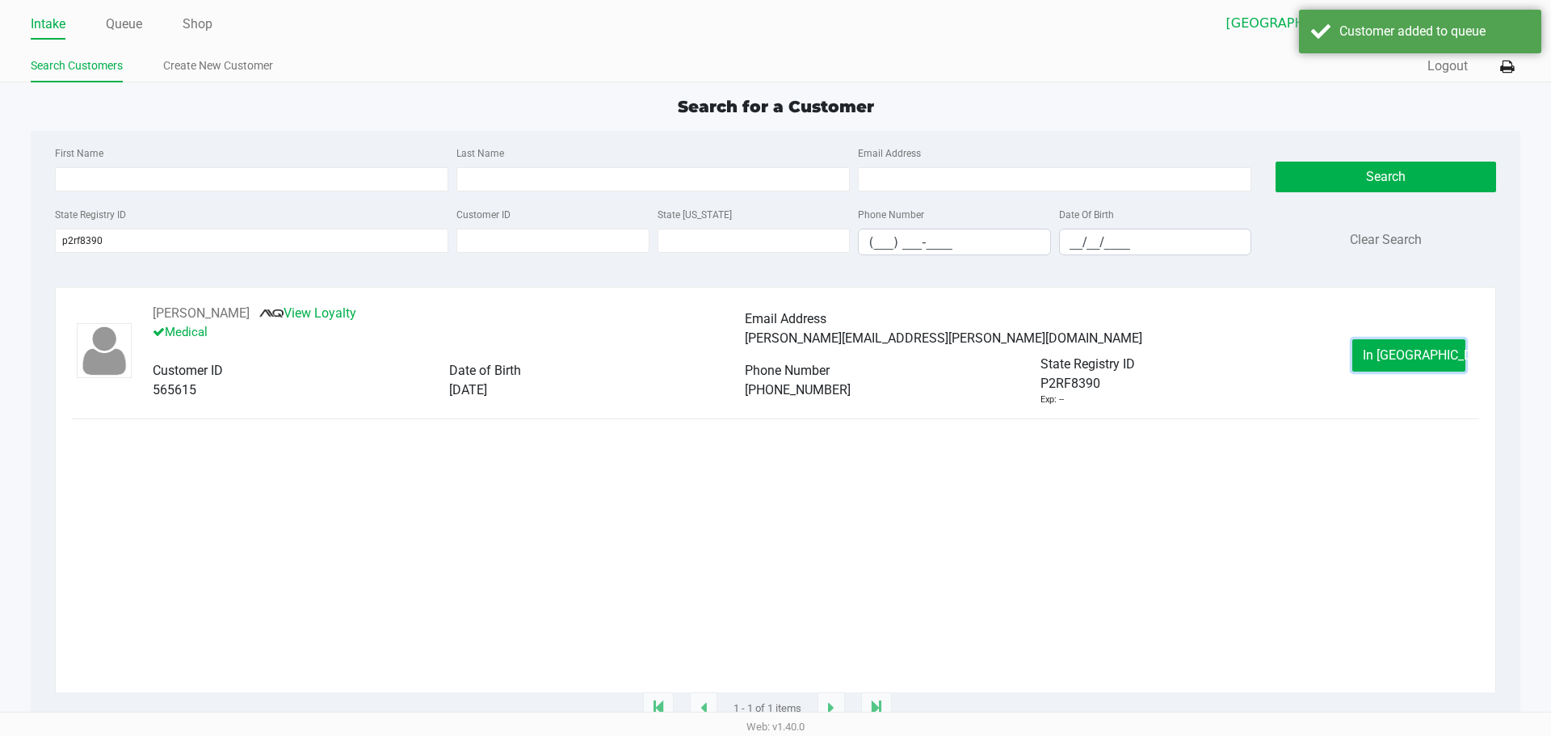
click at [1378, 362] on button "In Queue" at bounding box center [1408, 355] width 113 height 32
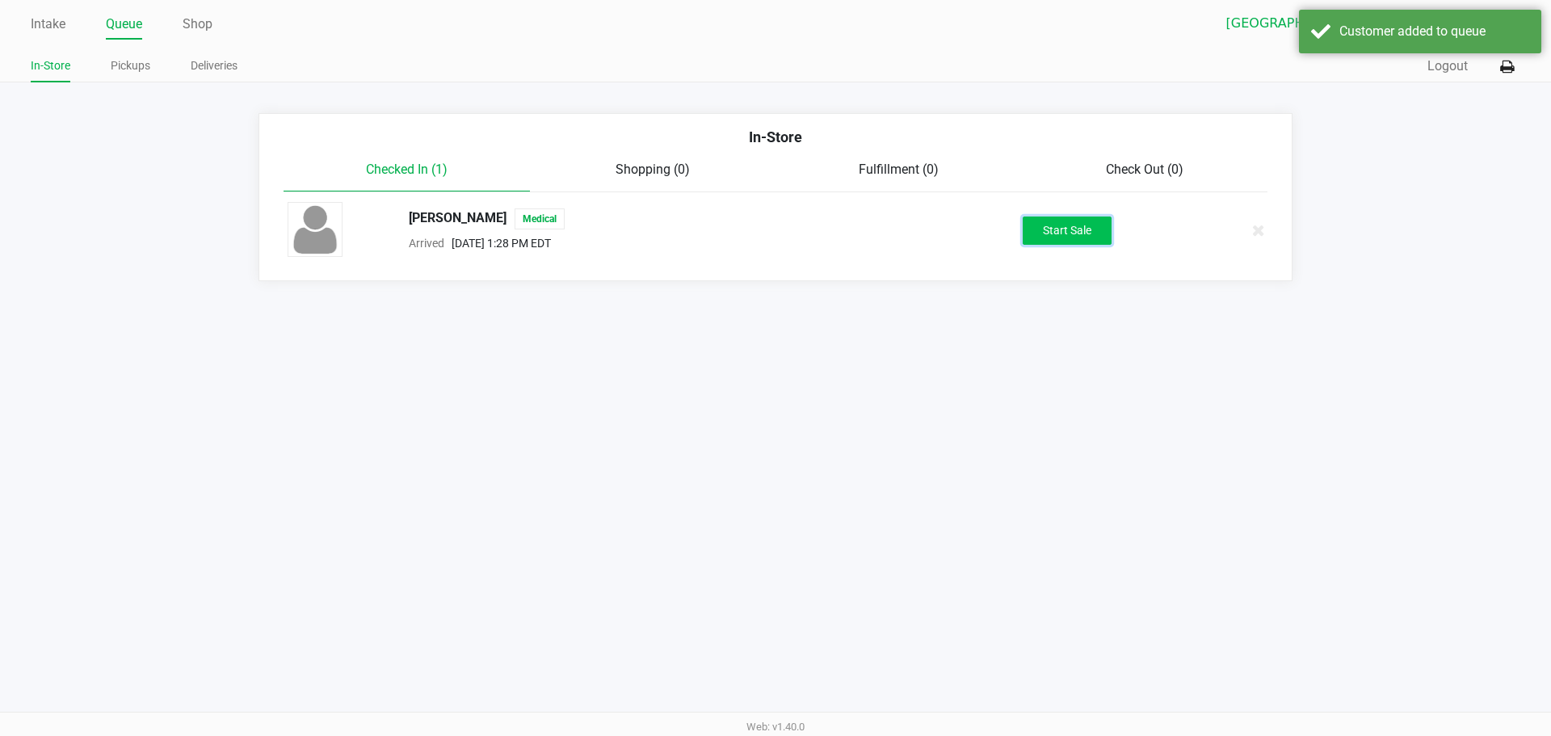
click at [1093, 229] on button "Start Sale" at bounding box center [1067, 230] width 89 height 28
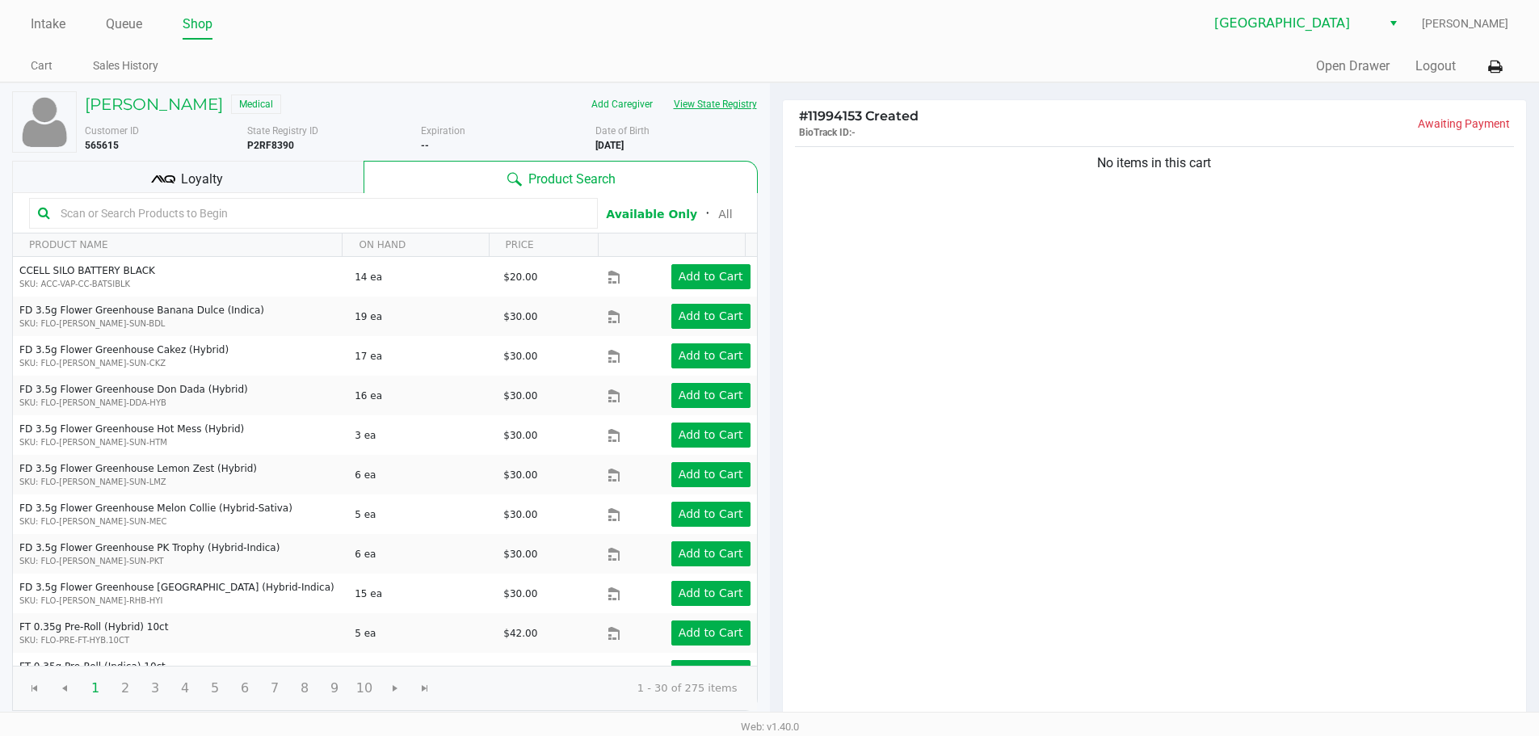
click at [692, 99] on button "View State Registry" at bounding box center [710, 104] width 95 height 26
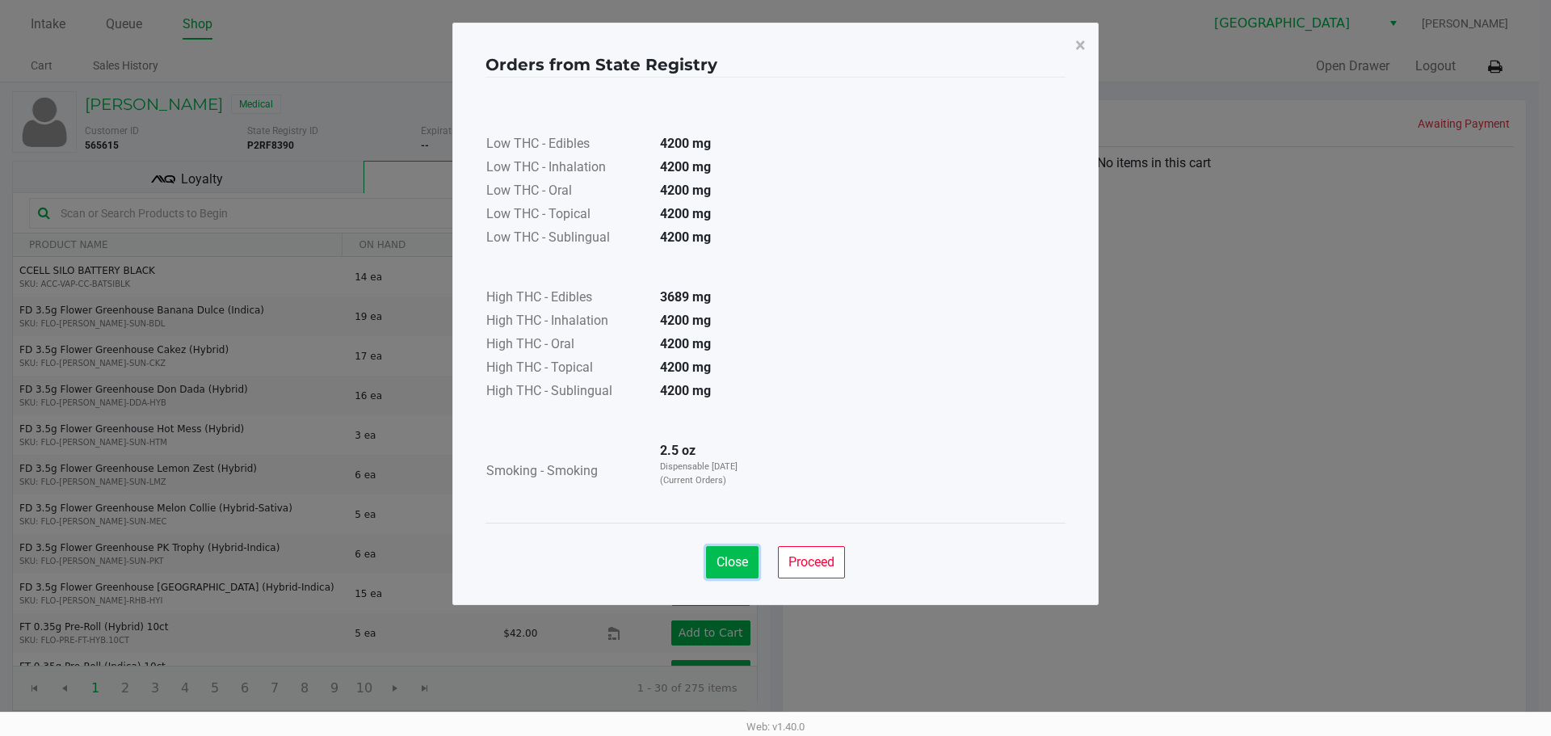
click at [737, 565] on span "Close" at bounding box center [732, 561] width 32 height 15
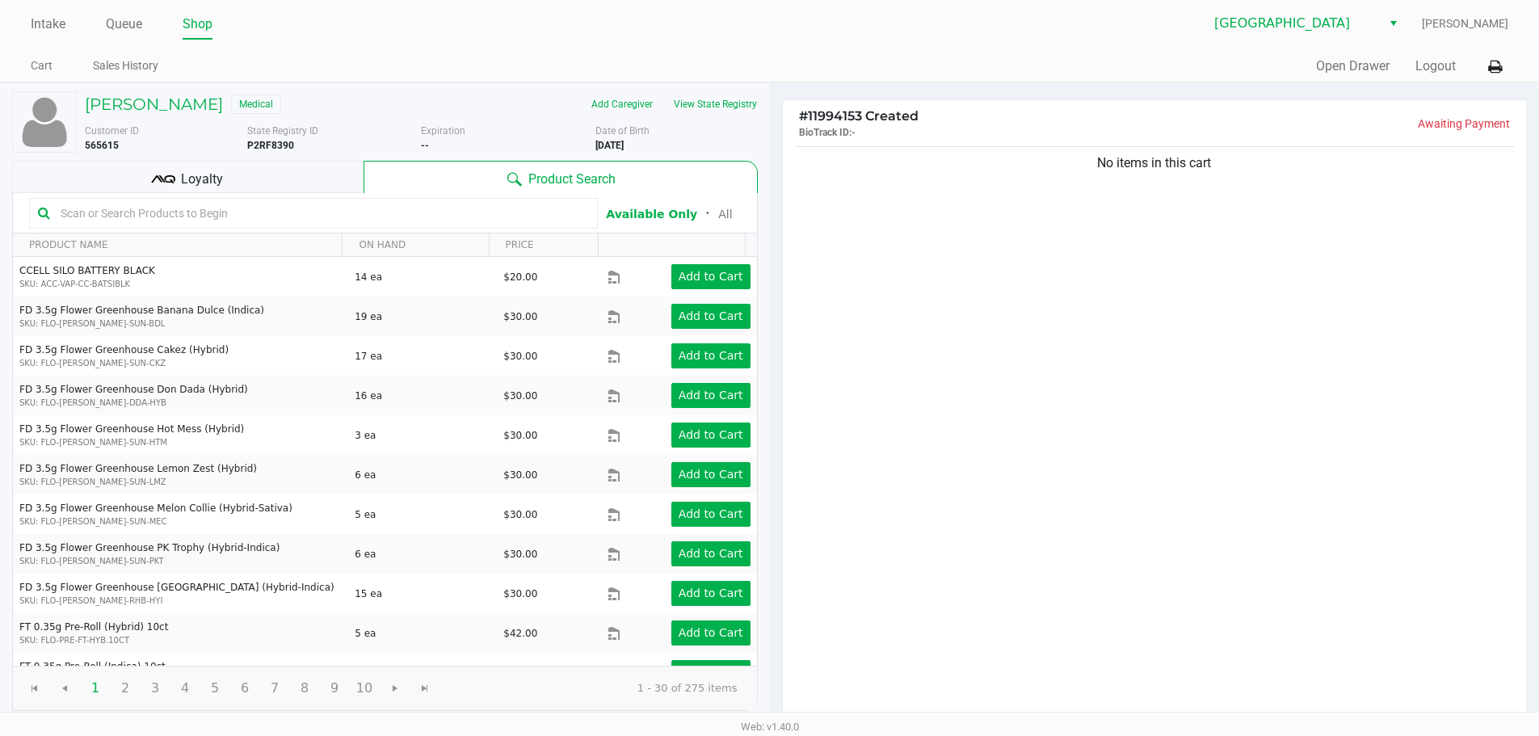
click at [652, 38] on ul "Intake Queue Shop" at bounding box center [400, 24] width 738 height 27
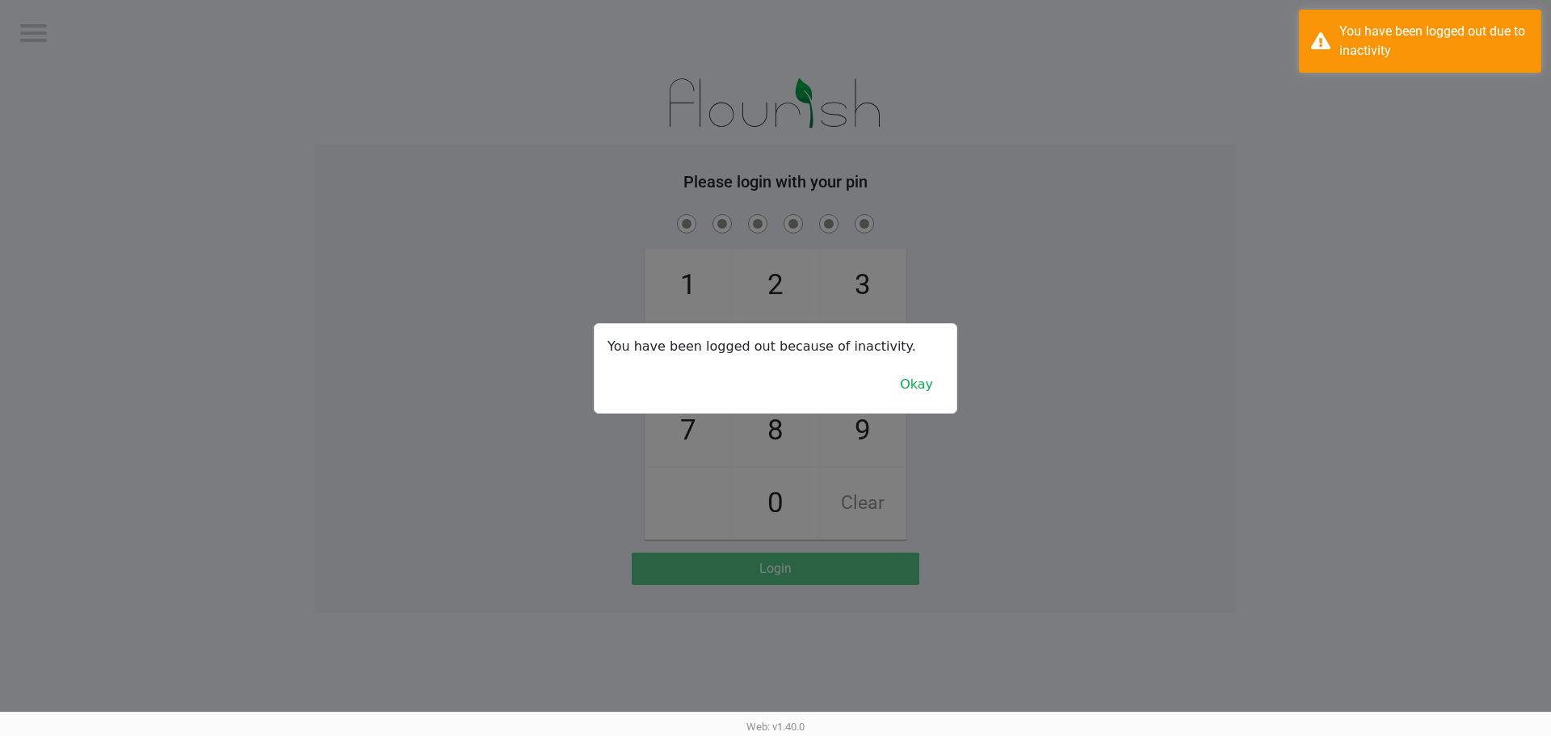
click at [45, 51] on div at bounding box center [775, 368] width 1551 height 736
checkbox input "true"
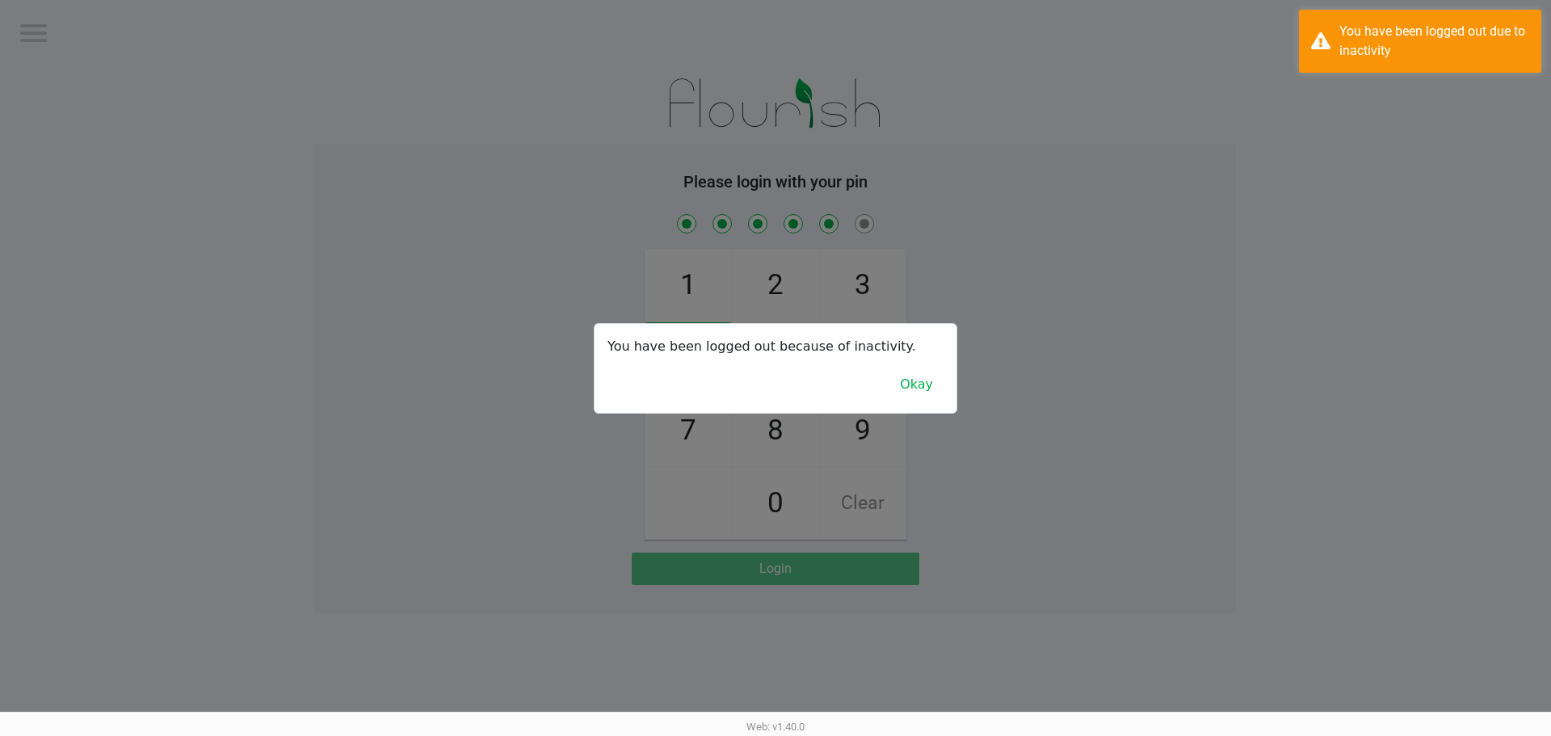
checkbox input "true"
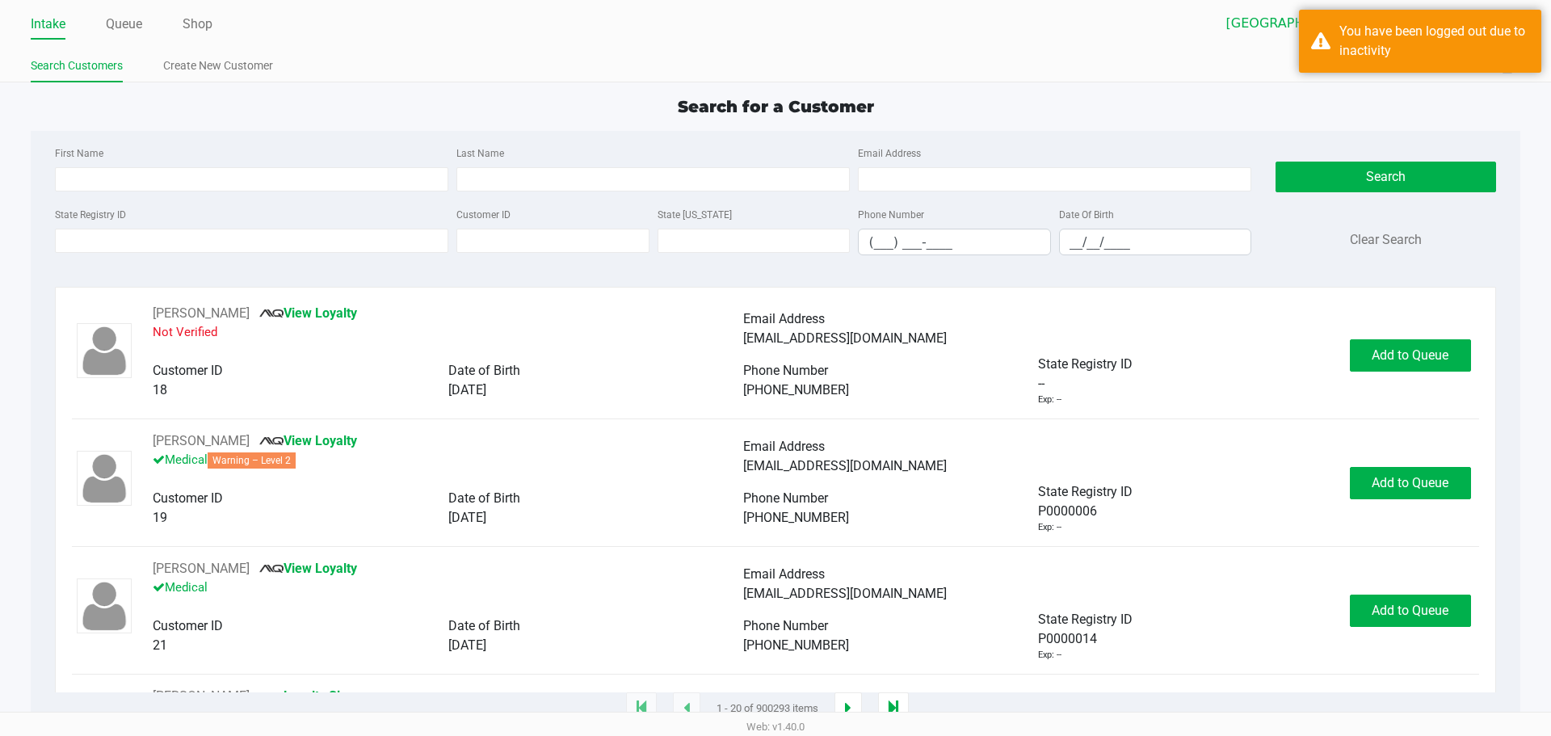
click at [396, 145] on div "First Name" at bounding box center [251, 167] width 401 height 48
drag, startPoint x: 359, startPoint y: 251, endPoint x: 351, endPoint y: 239, distance: 14.6
click at [359, 250] on input "State Registry ID" at bounding box center [251, 241] width 393 height 24
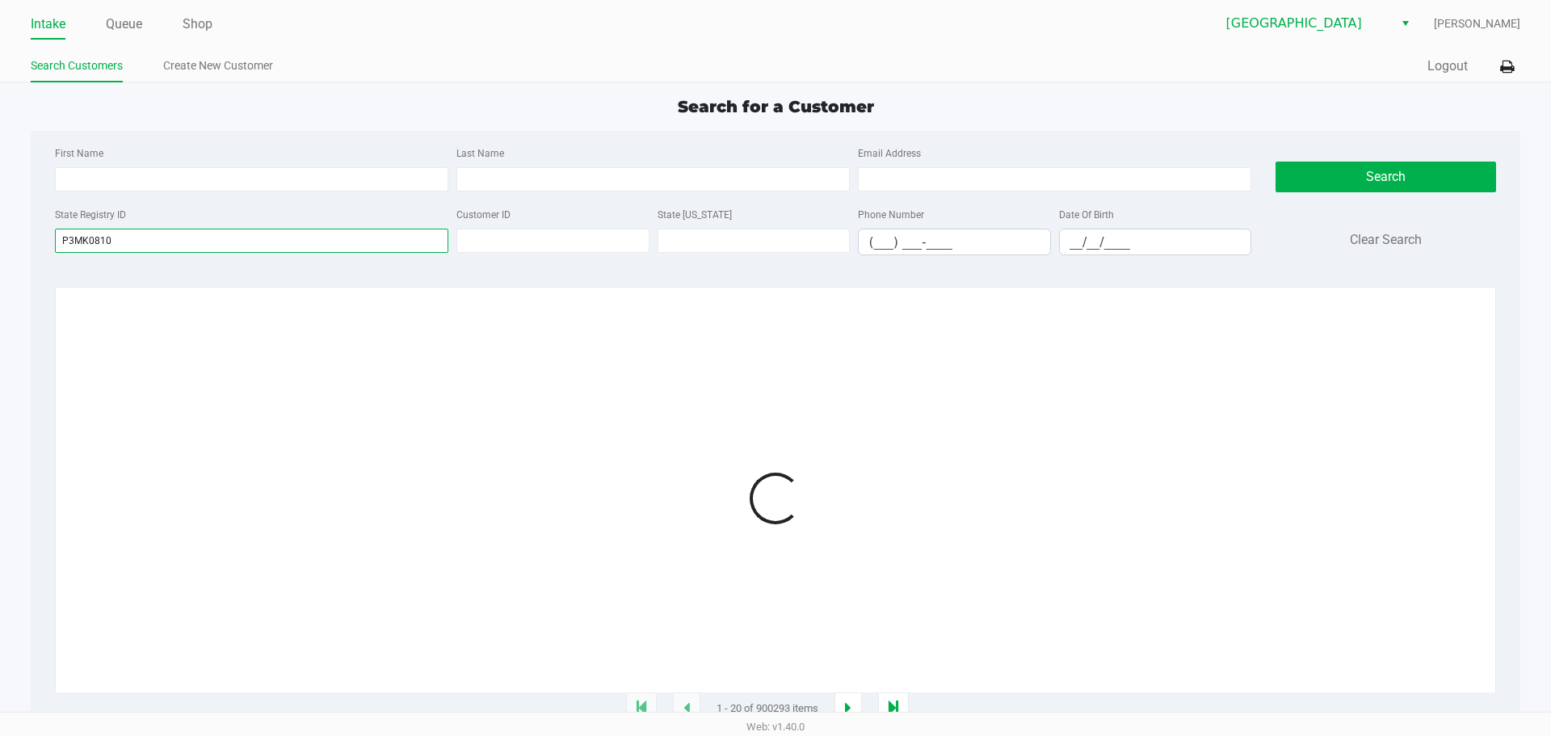
type input "P3MK0810"
click at [1034, 374] on div at bounding box center [775, 498] width 1406 height 389
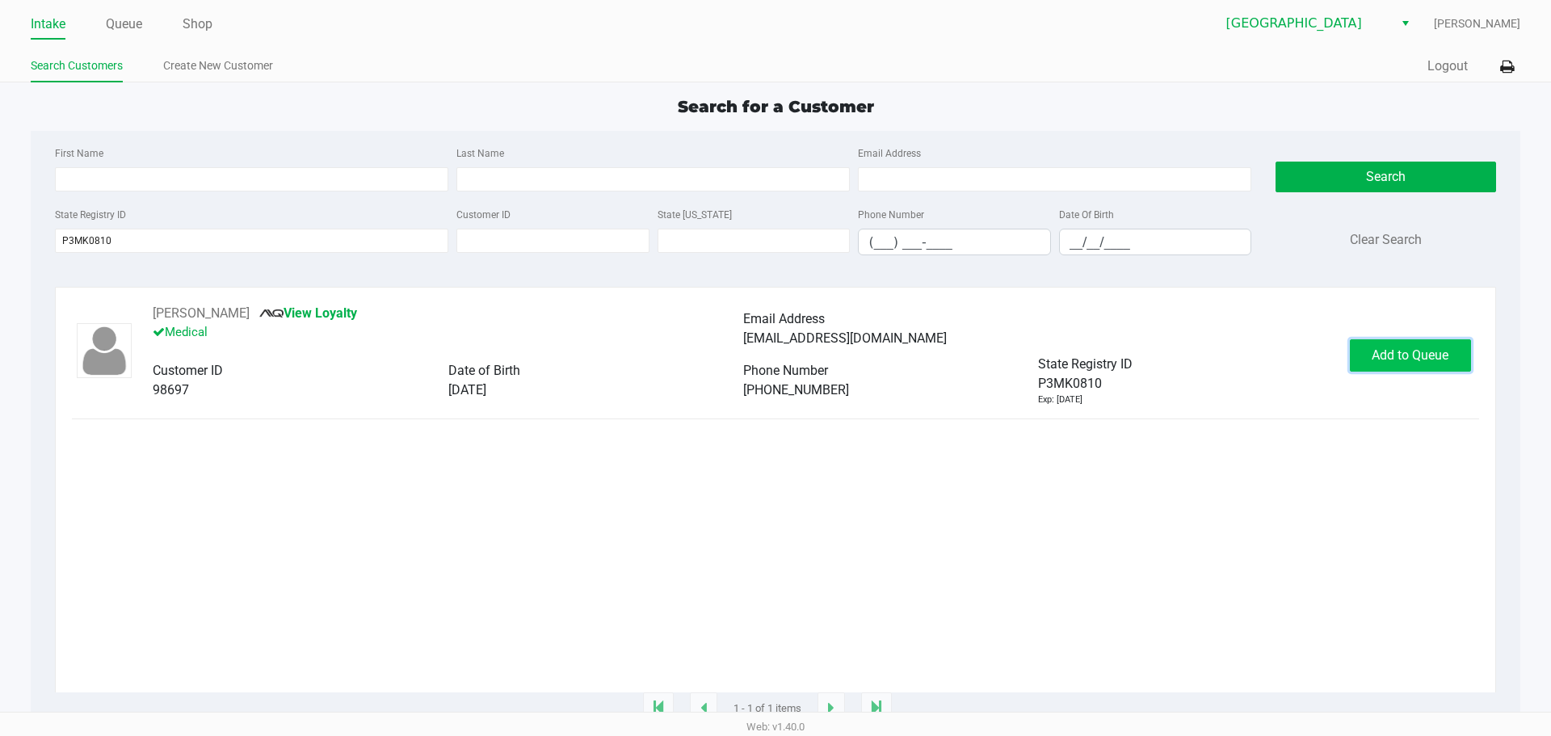
click at [1399, 343] on button "Add to Queue" at bounding box center [1410, 355] width 121 height 32
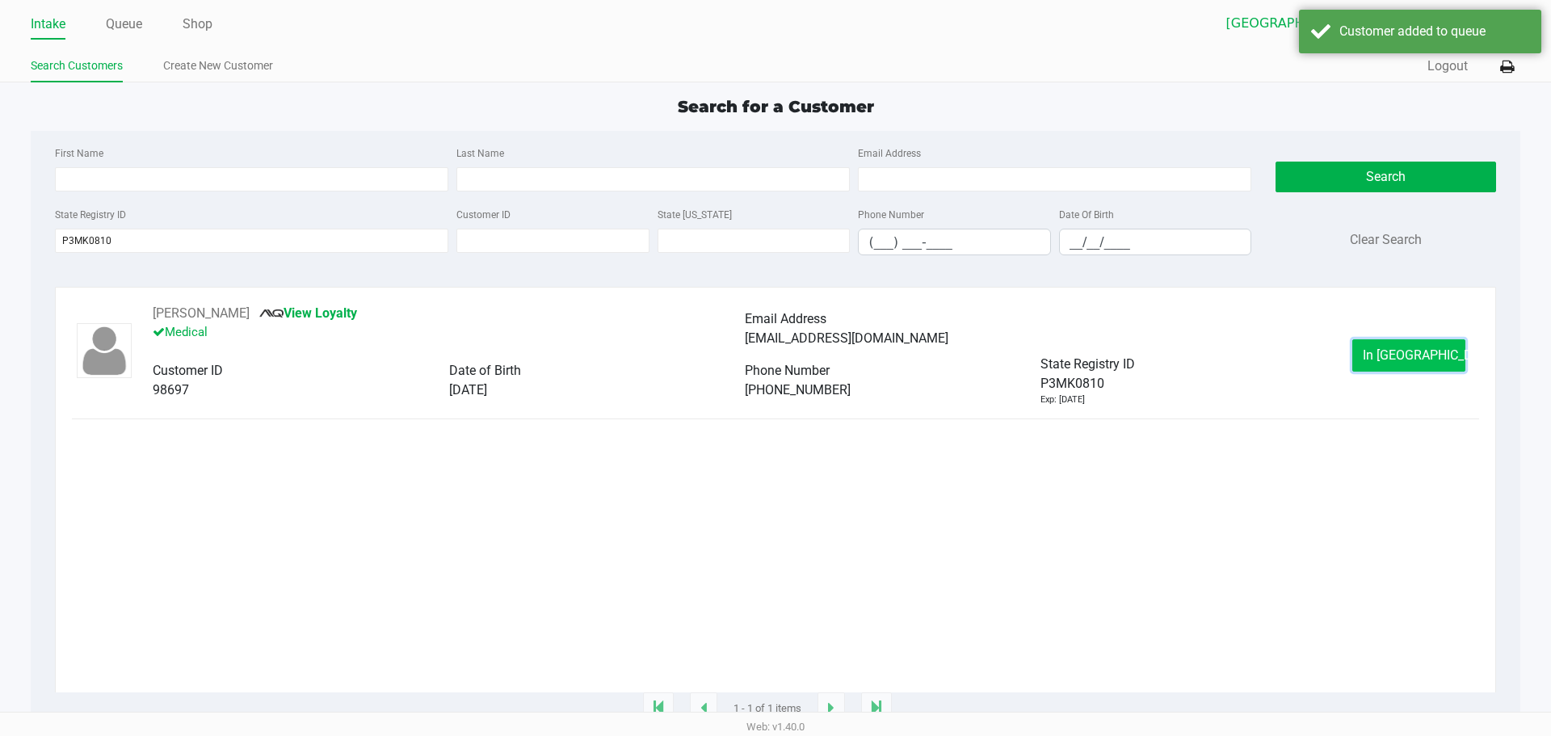
click at [1394, 348] on span "In Queue" at bounding box center [1431, 354] width 136 height 15
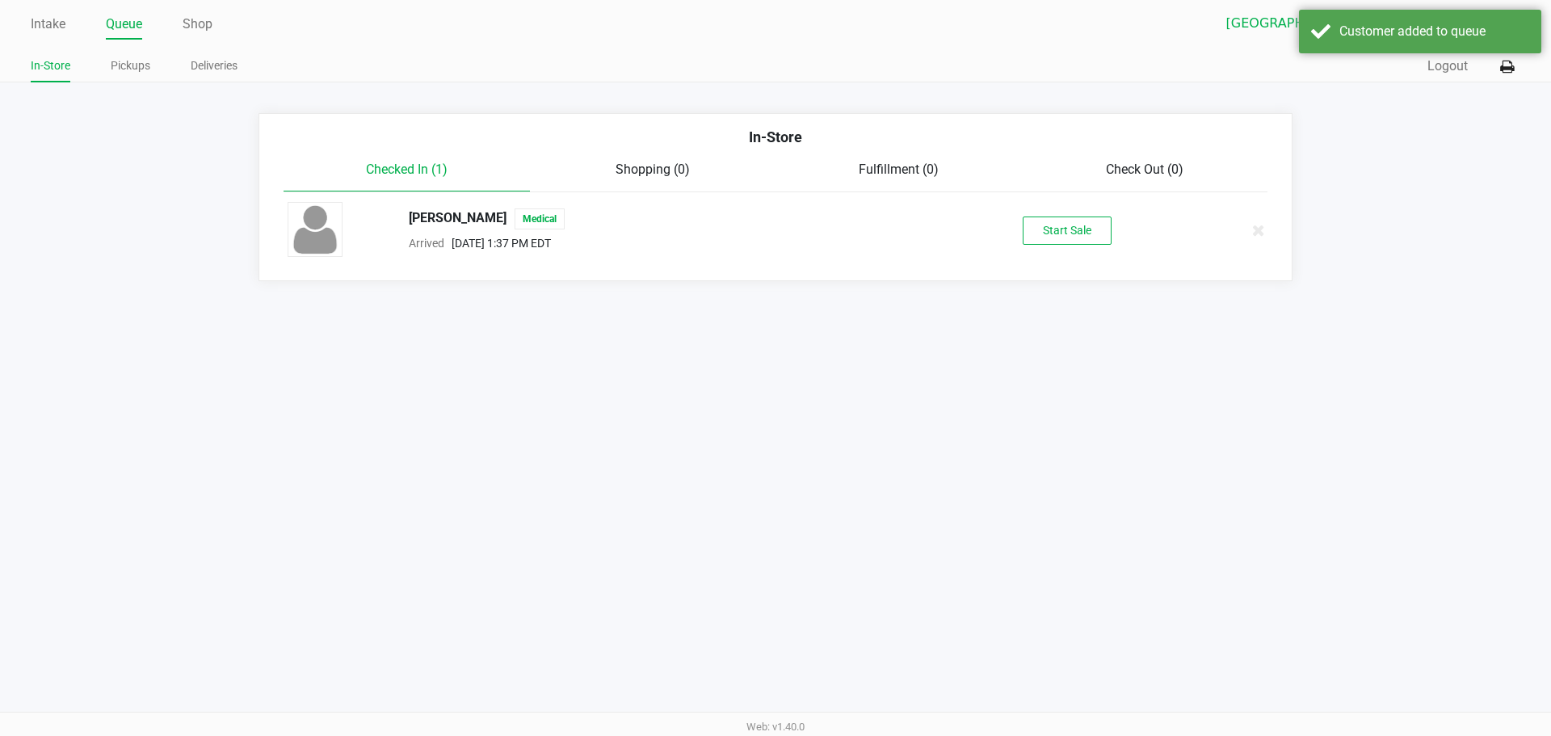
click at [1116, 229] on div "Start Sale" at bounding box center [1067, 230] width 250 height 28
click at [1109, 229] on button "Start Sale" at bounding box center [1067, 230] width 89 height 28
click at [1107, 229] on div "Start Sale" at bounding box center [1067, 230] width 89 height 28
click at [863, 442] on div "Intake Queue Shop Lakeland WC Marissa Anderson In-Store Pickups Deliveries Quic…" at bounding box center [775, 368] width 1551 height 736
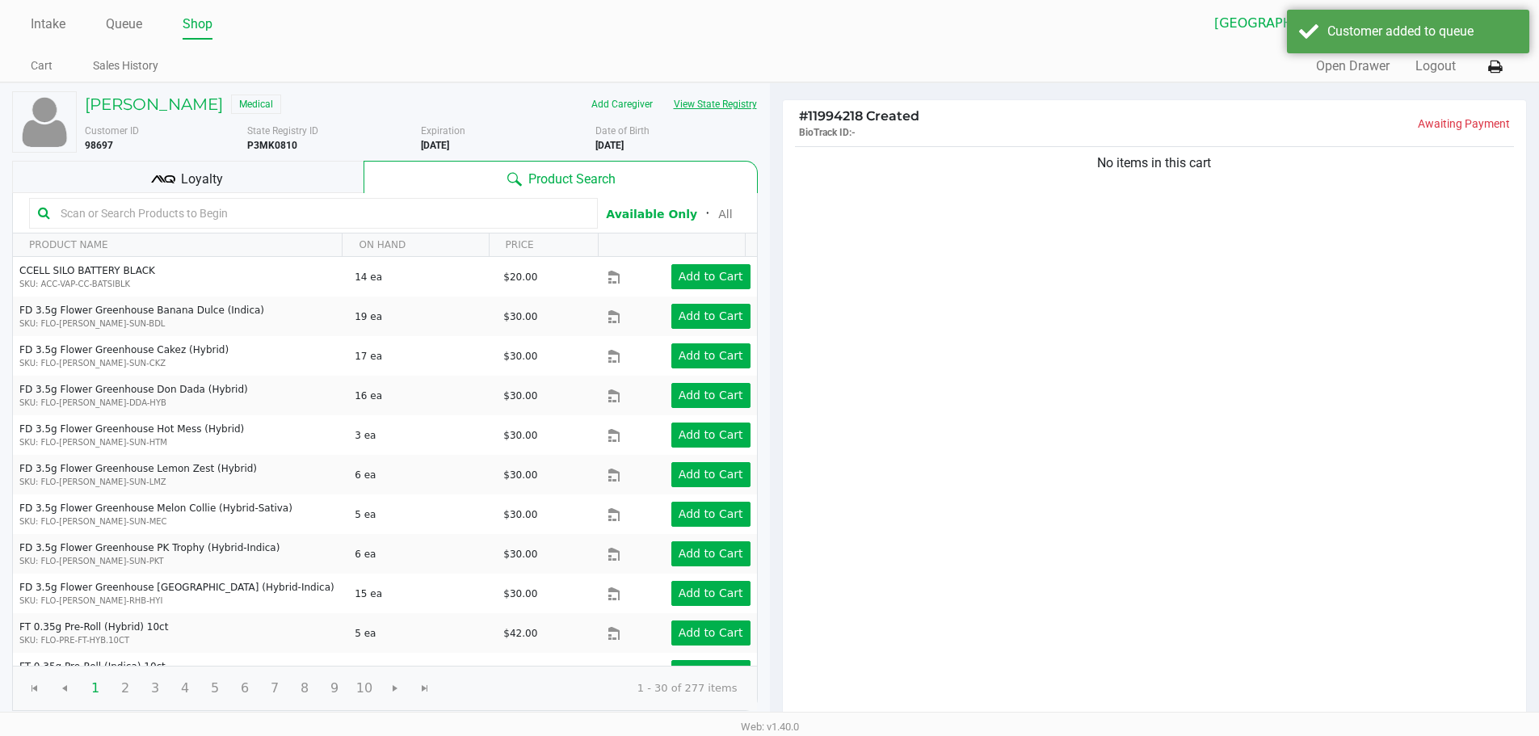
click at [694, 101] on button "View State Registry" at bounding box center [710, 104] width 95 height 26
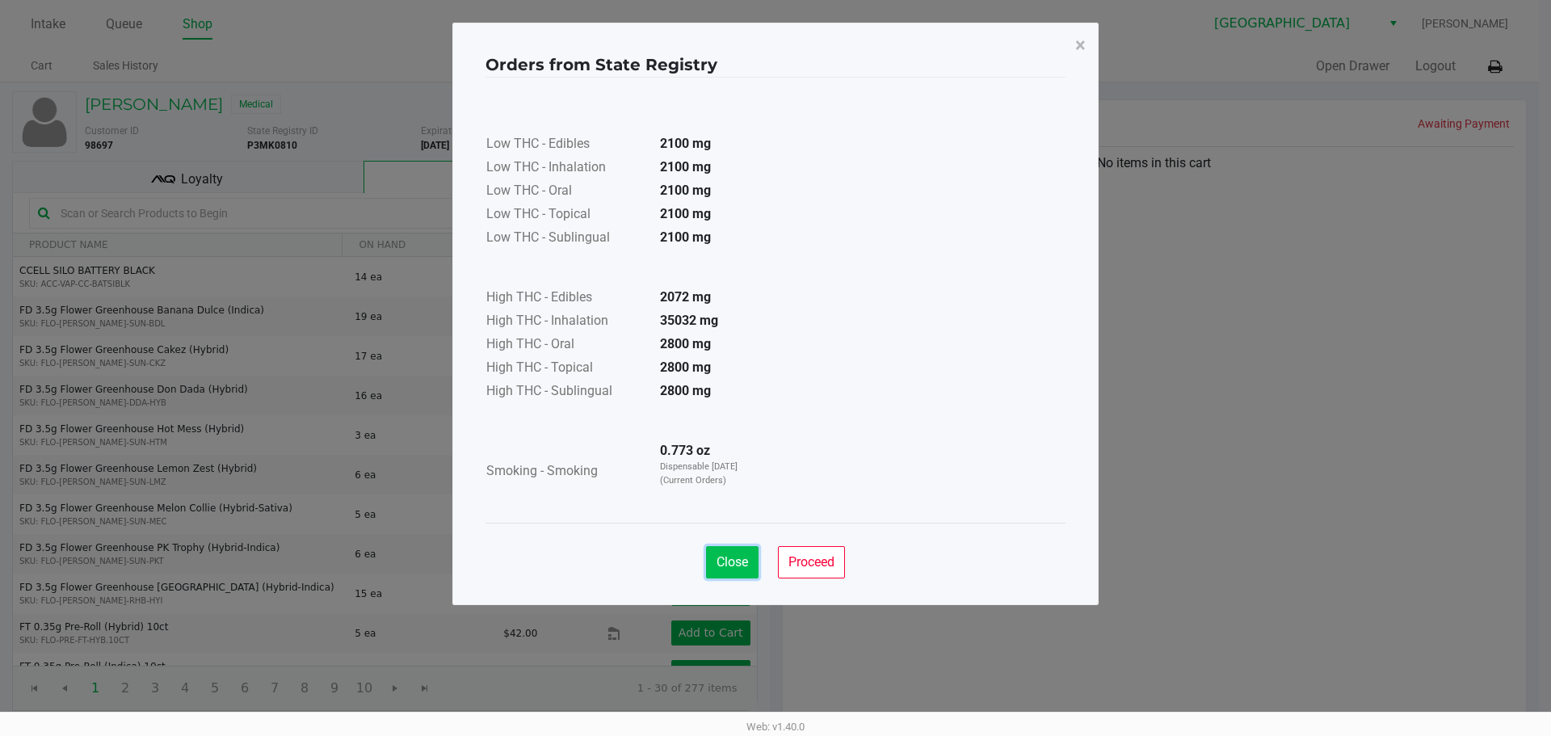
click at [737, 563] on span "Close" at bounding box center [732, 561] width 32 height 15
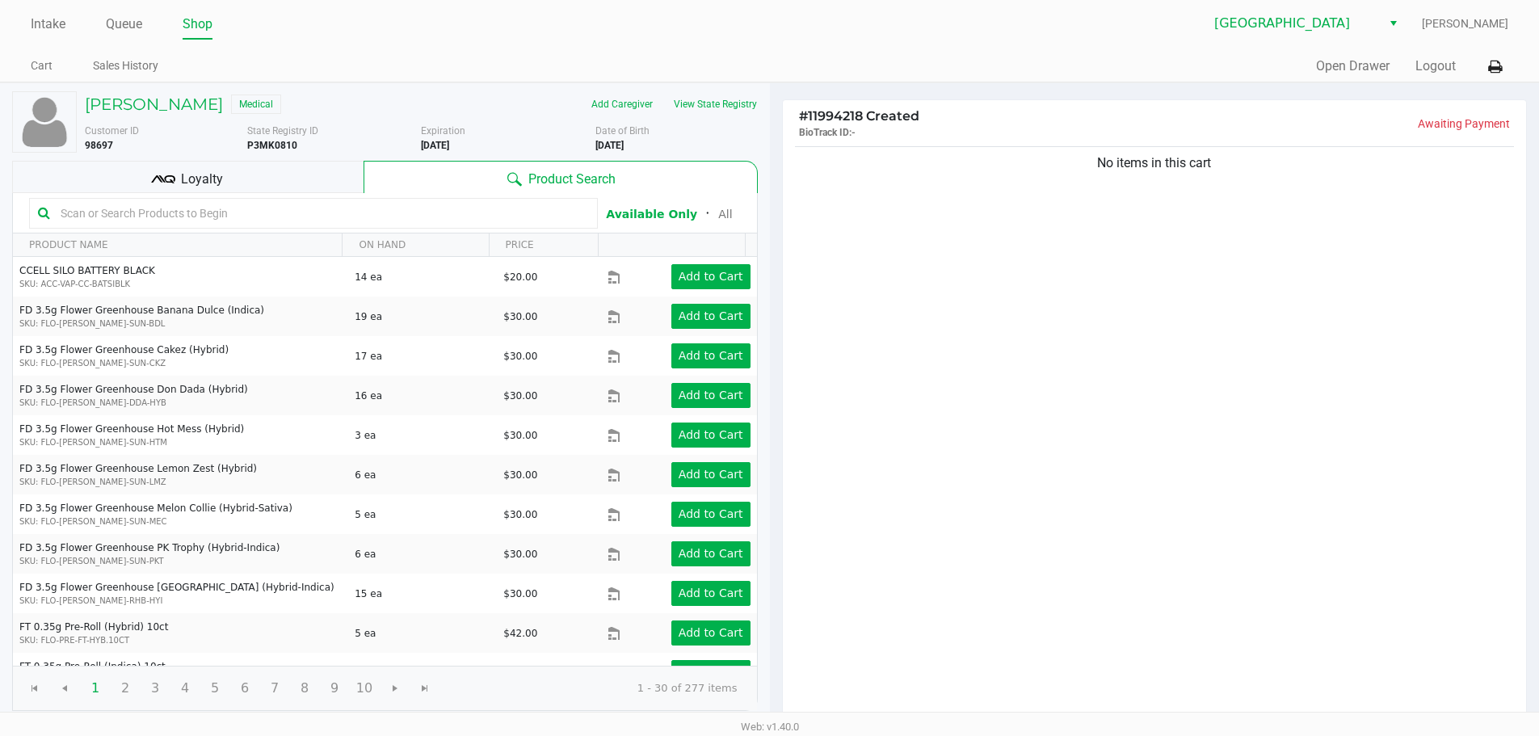
click at [1068, 435] on div "No items in this cart" at bounding box center [1155, 433] width 744 height 580
drag, startPoint x: 628, startPoint y: 34, endPoint x: 665, endPoint y: 1, distance: 49.8
click at [628, 34] on ul "Intake Queue Shop" at bounding box center [400, 24] width 738 height 27
click at [60, 36] on li "Intake" at bounding box center [48, 25] width 35 height 28
click at [58, 26] on link "Intake" at bounding box center [48, 24] width 35 height 23
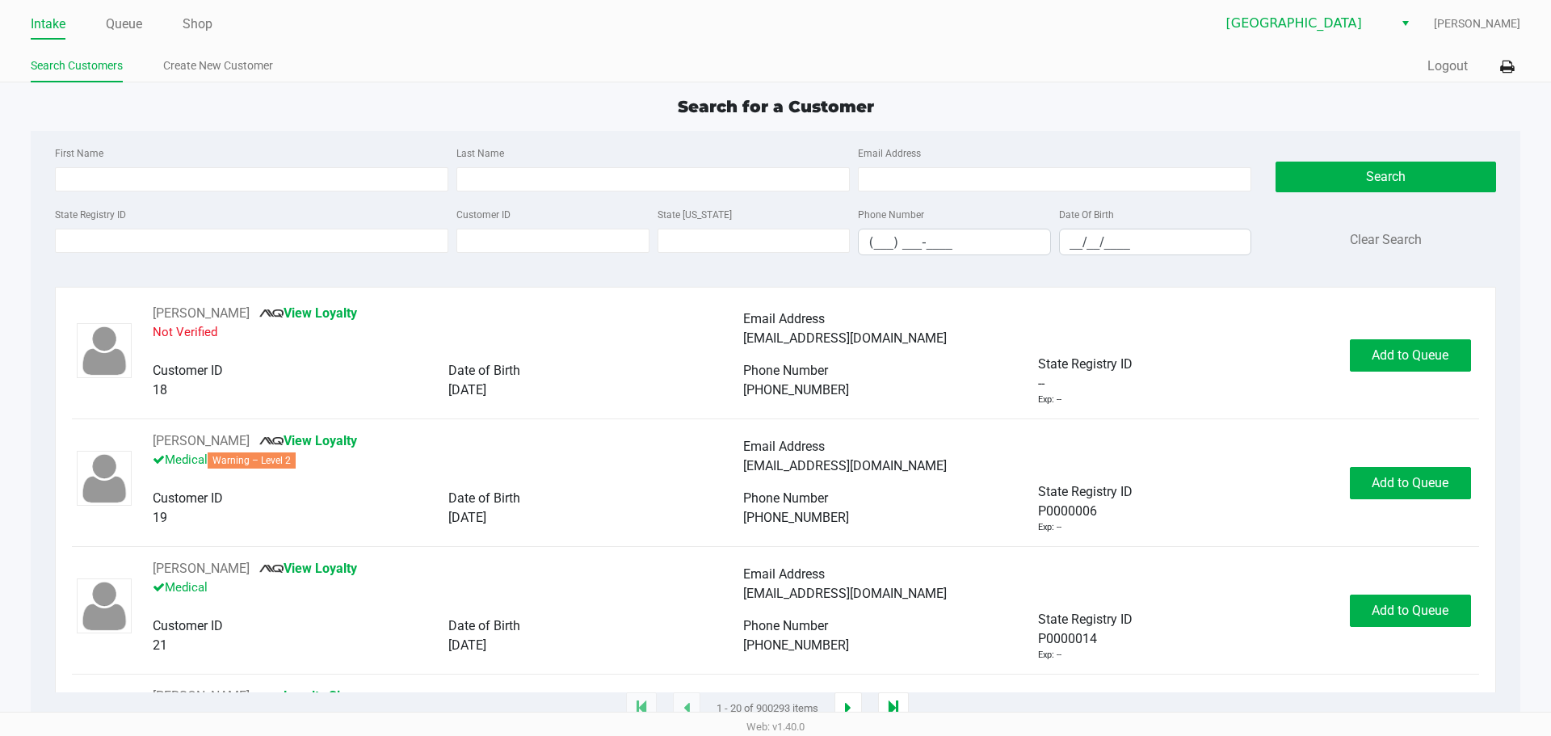
click at [1115, 255] on kendo-maskedtextbox "__/__/____" at bounding box center [1155, 242] width 193 height 27
click at [1122, 243] on input "__/__/____" at bounding box center [1155, 241] width 191 height 25
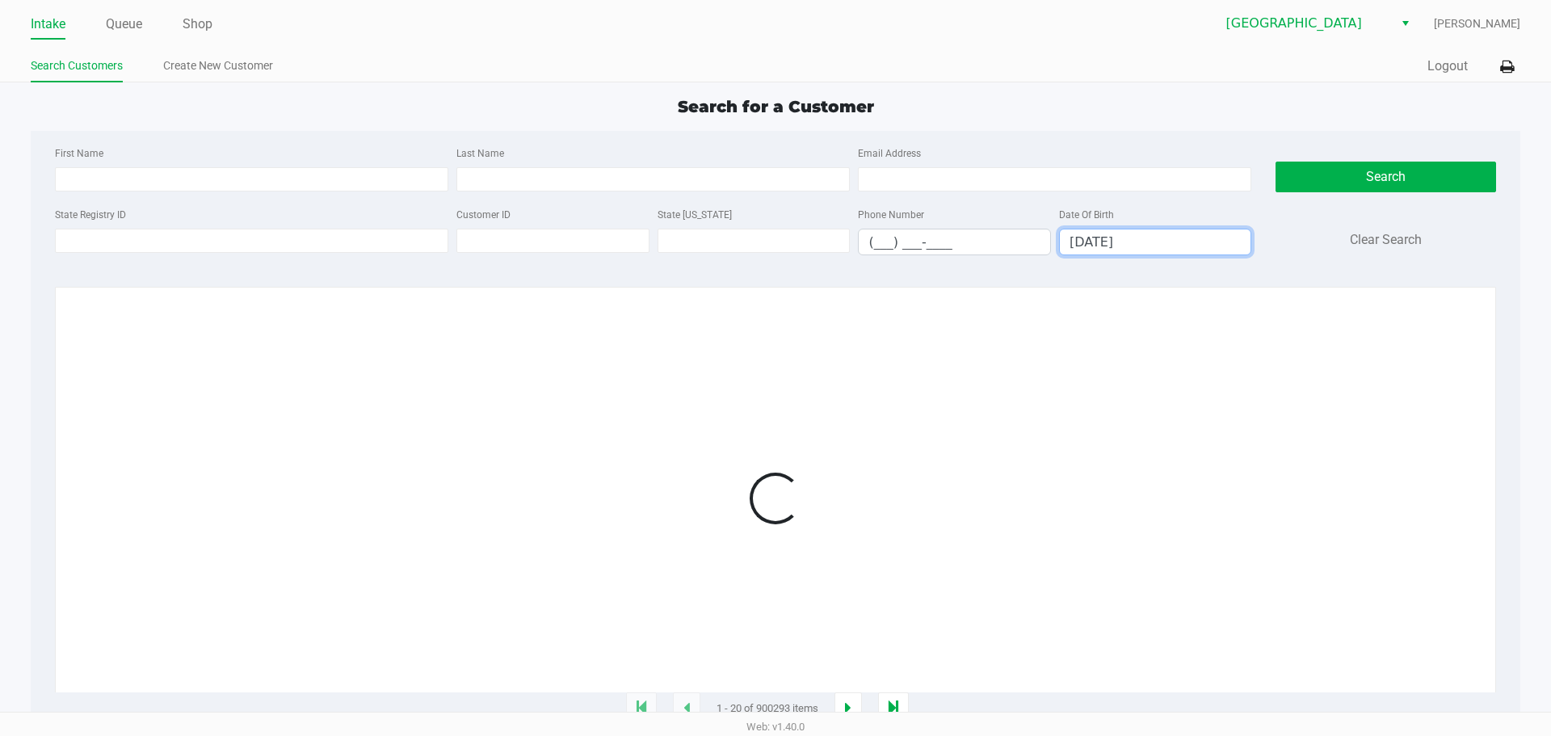
type input "09/06/1994"
click at [628, 179] on input "Last Name" at bounding box center [652, 179] width 393 height 24
type input "X"
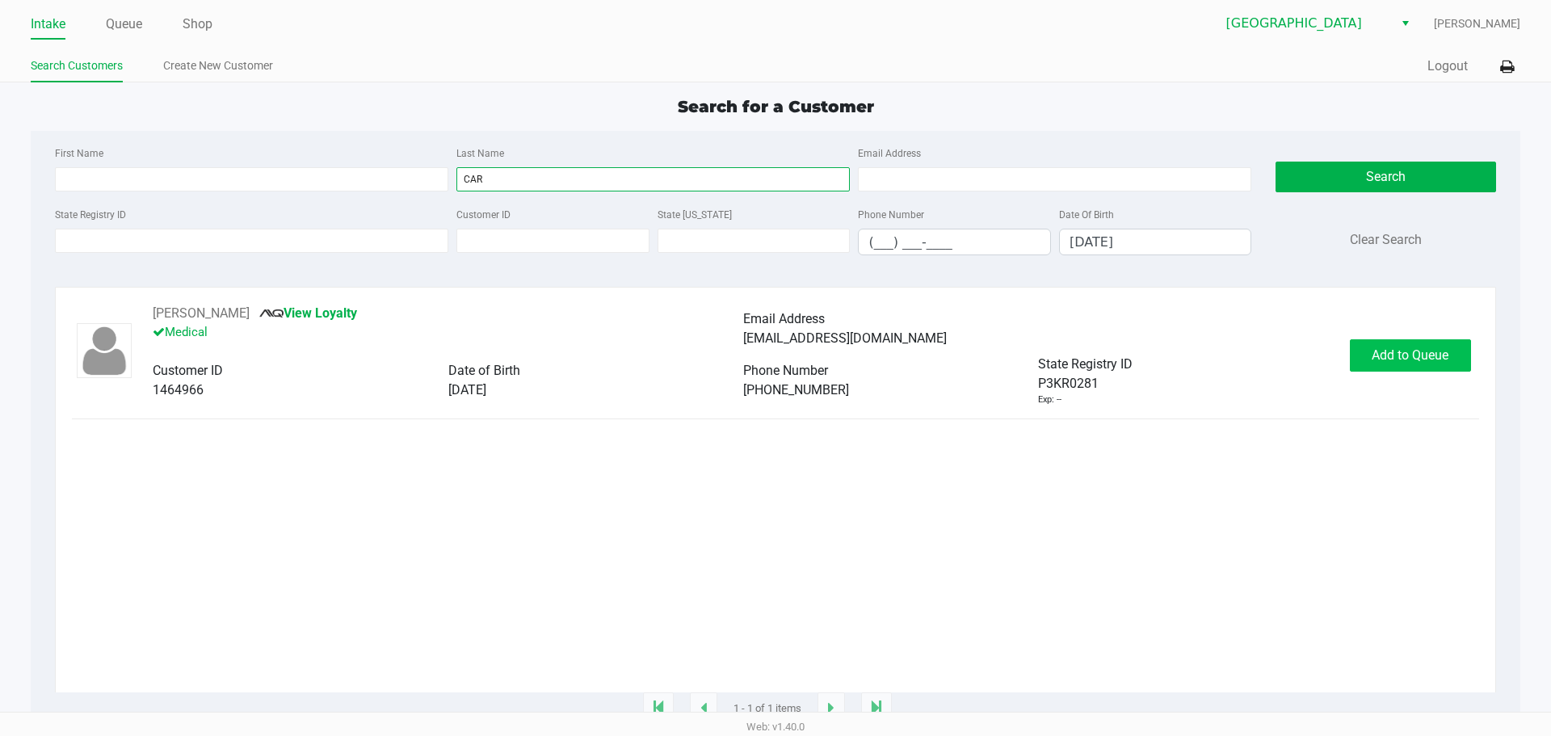
type input "CAR"
click at [1360, 355] on button "Add to Queue" at bounding box center [1410, 355] width 121 height 32
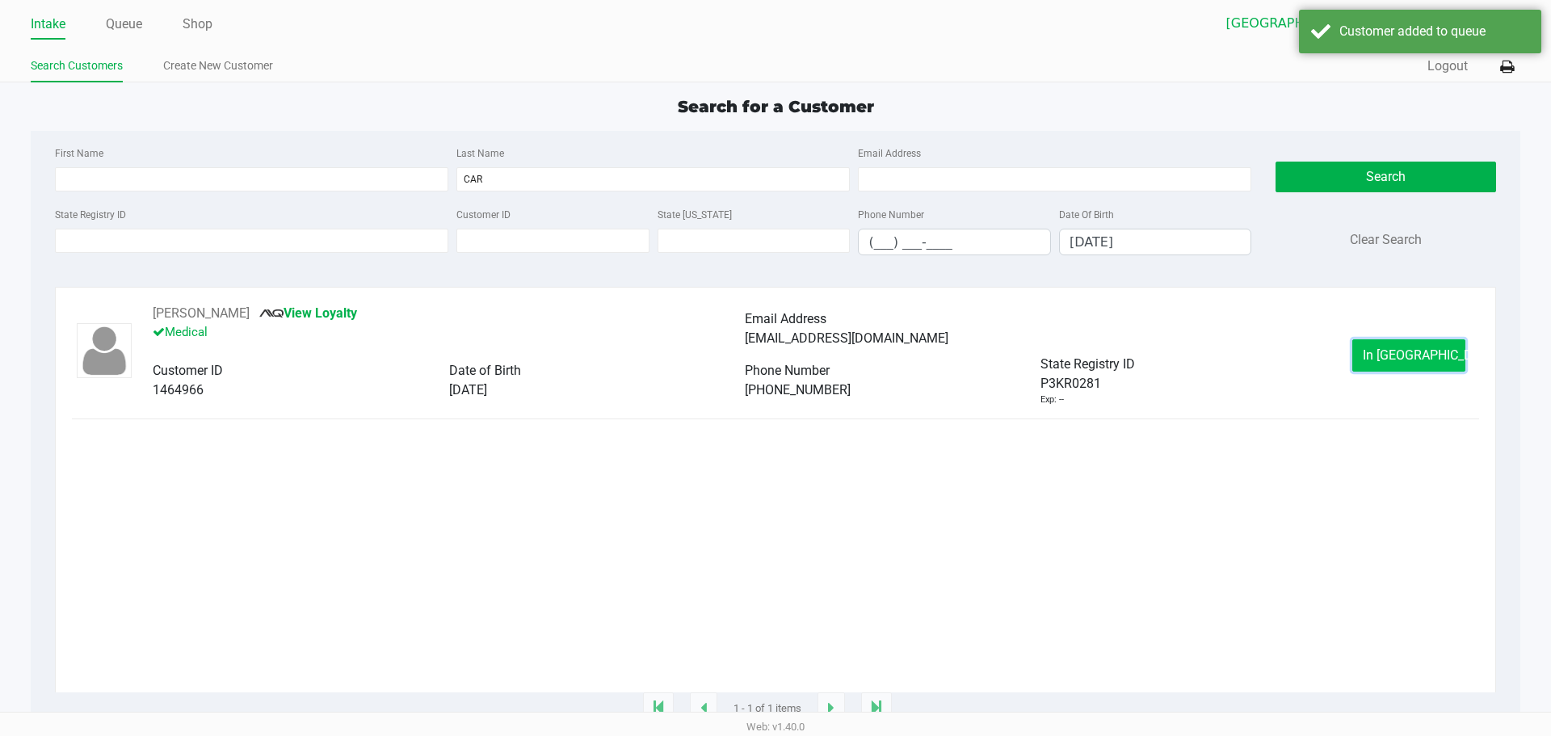
click at [1369, 354] on button "In Queue" at bounding box center [1408, 355] width 113 height 32
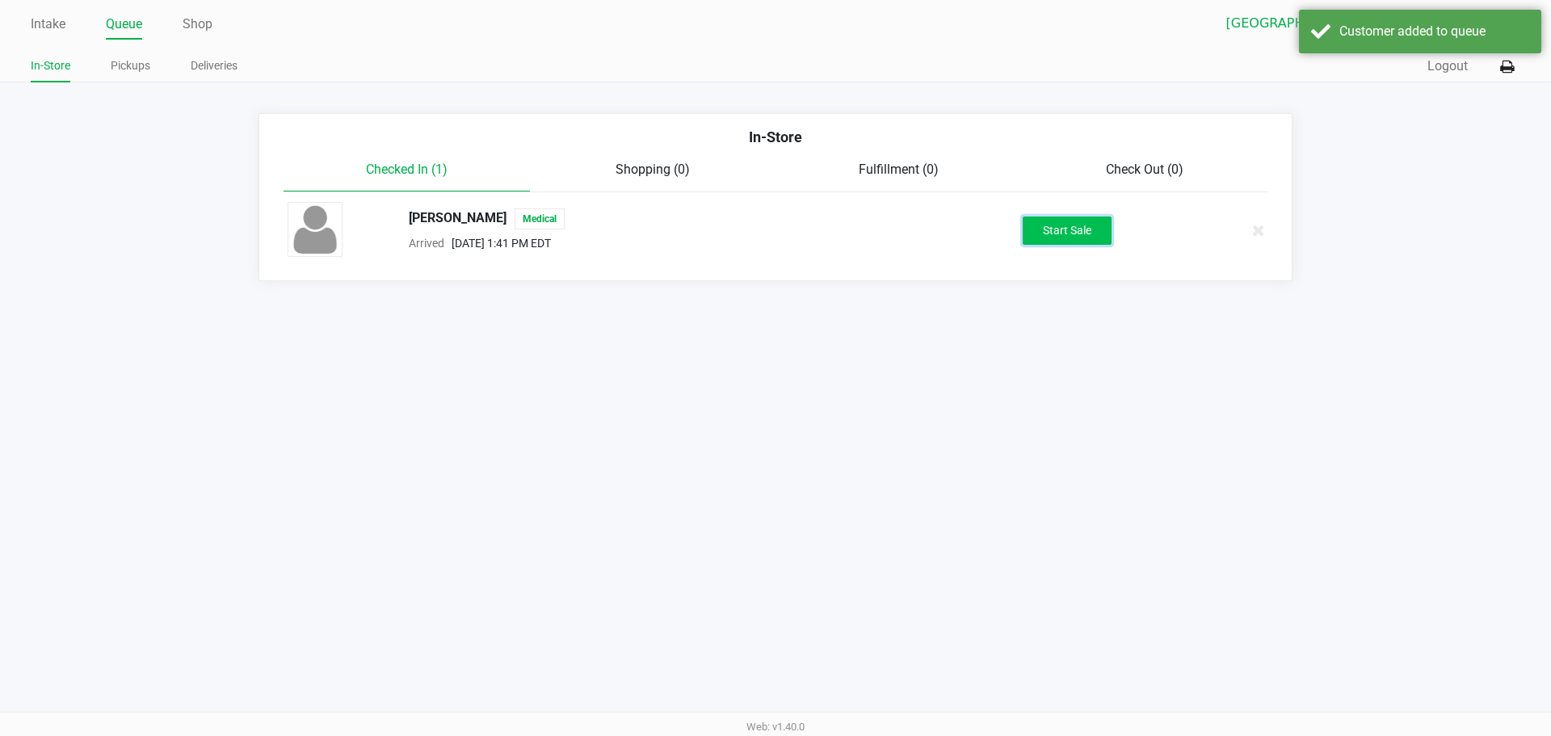
click at [1066, 216] on button "Start Sale" at bounding box center [1067, 230] width 89 height 28
click at [1066, 216] on div "Start Sale" at bounding box center [1067, 230] width 89 height 28
drag, startPoint x: 729, startPoint y: 505, endPoint x: 347, endPoint y: 124, distance: 539.7
click at [726, 498] on div "Intake Queue Shop Lakeland WC Marissa Anderson In-Store Pickups Deliveries Quic…" at bounding box center [775, 368] width 1551 height 736
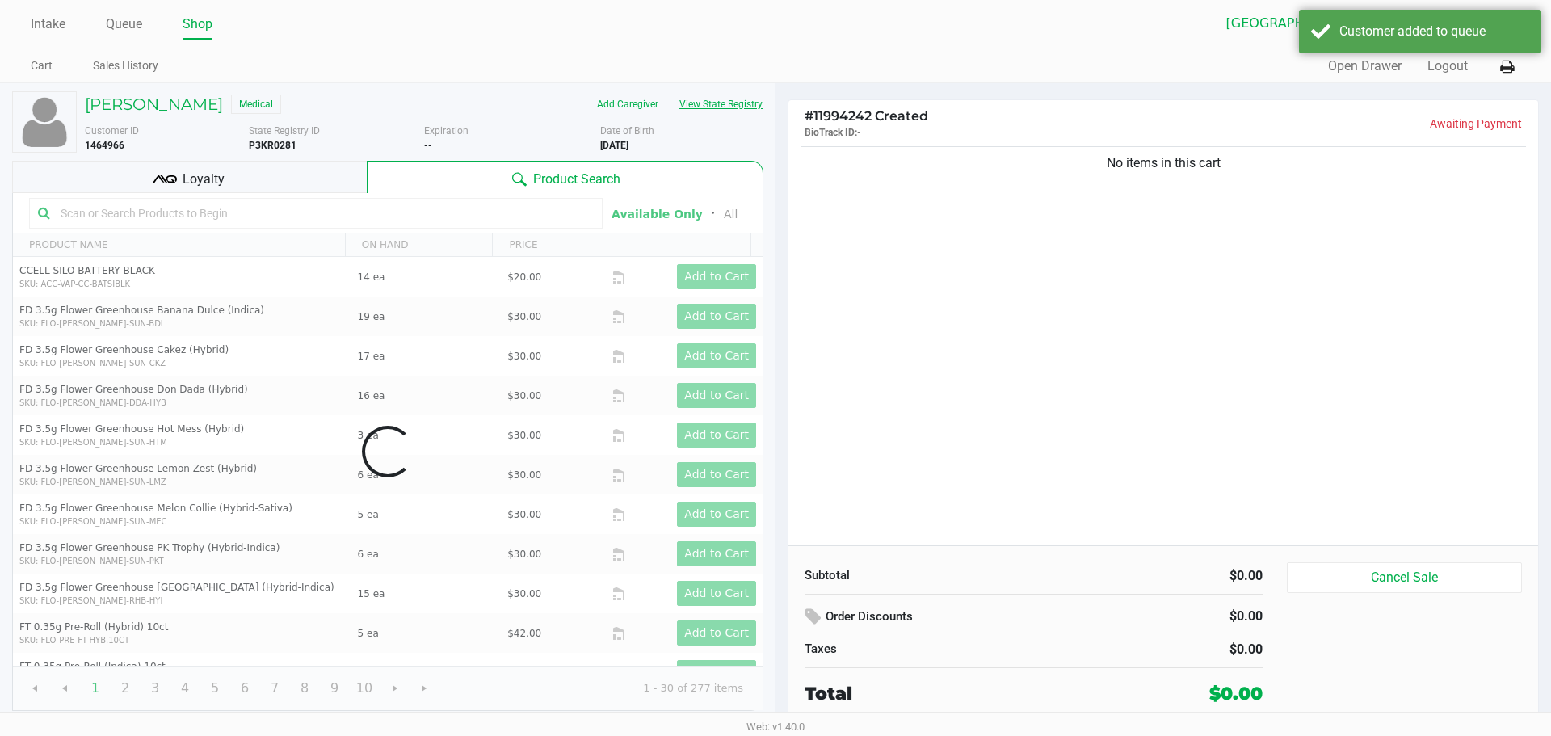
click at [698, 105] on button "View State Registry" at bounding box center [716, 104] width 95 height 26
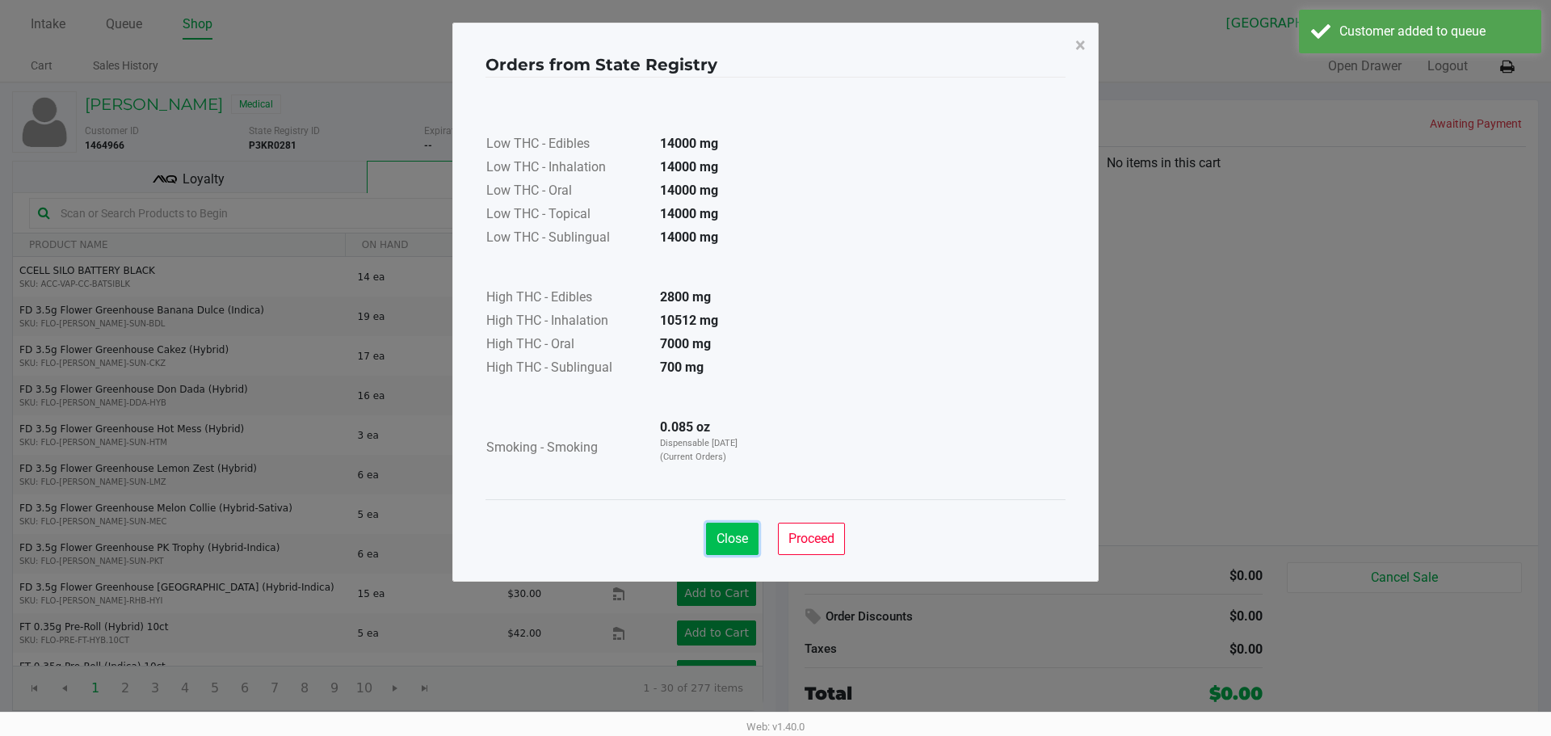
click at [737, 538] on span "Close" at bounding box center [732, 538] width 32 height 15
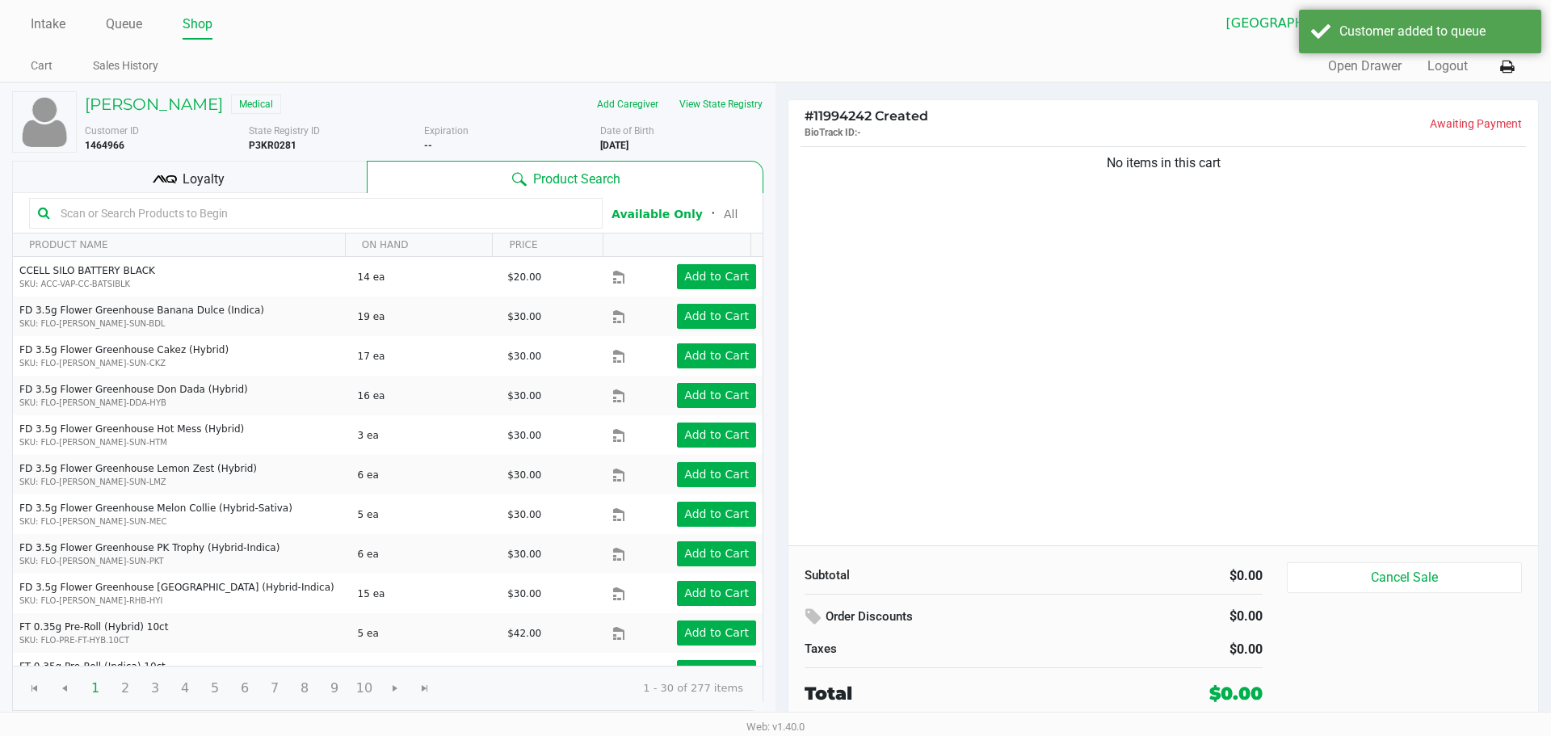
click at [355, 221] on input "text" at bounding box center [324, 213] width 540 height 24
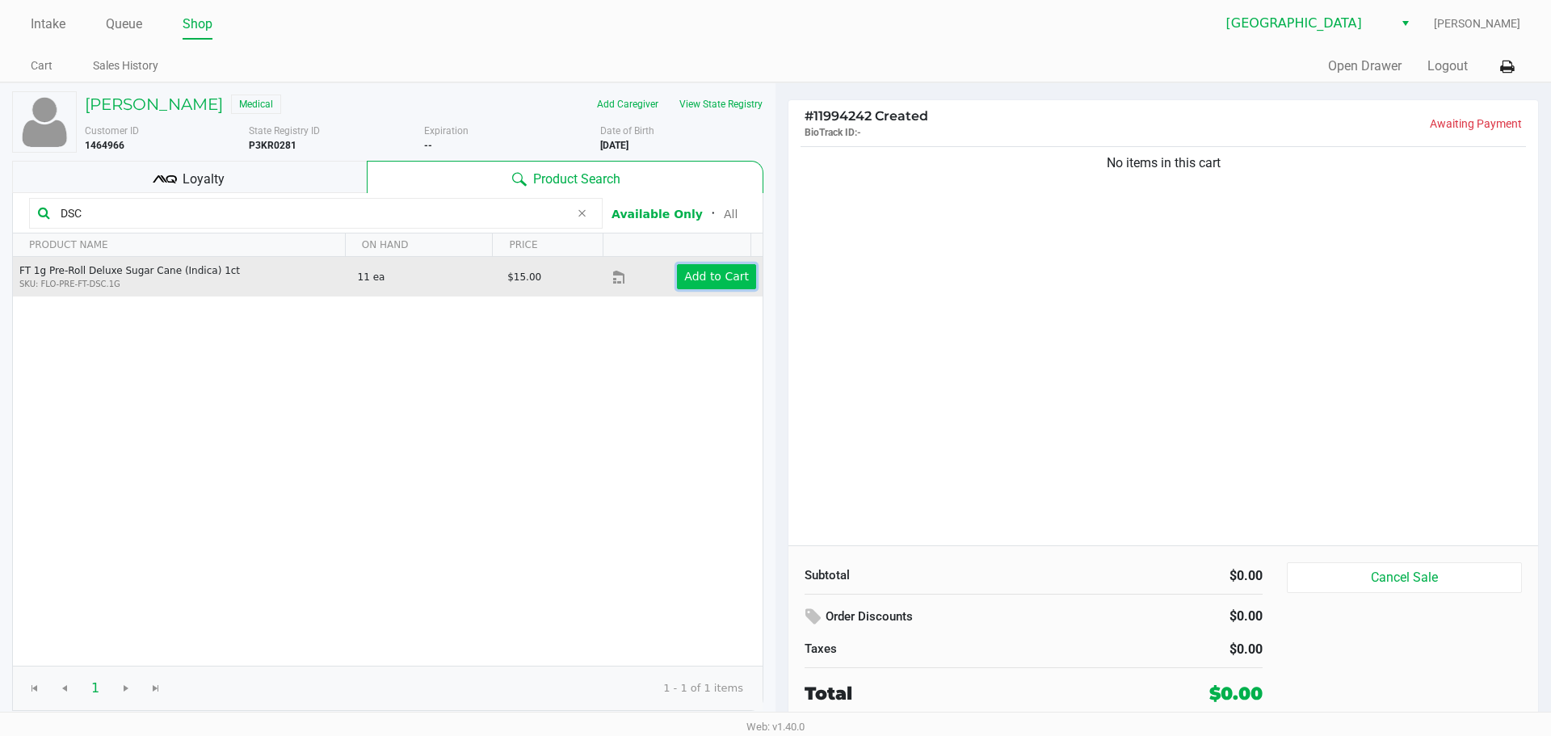
click at [704, 275] on app-button-loader "Add to Cart" at bounding box center [716, 276] width 65 height 13
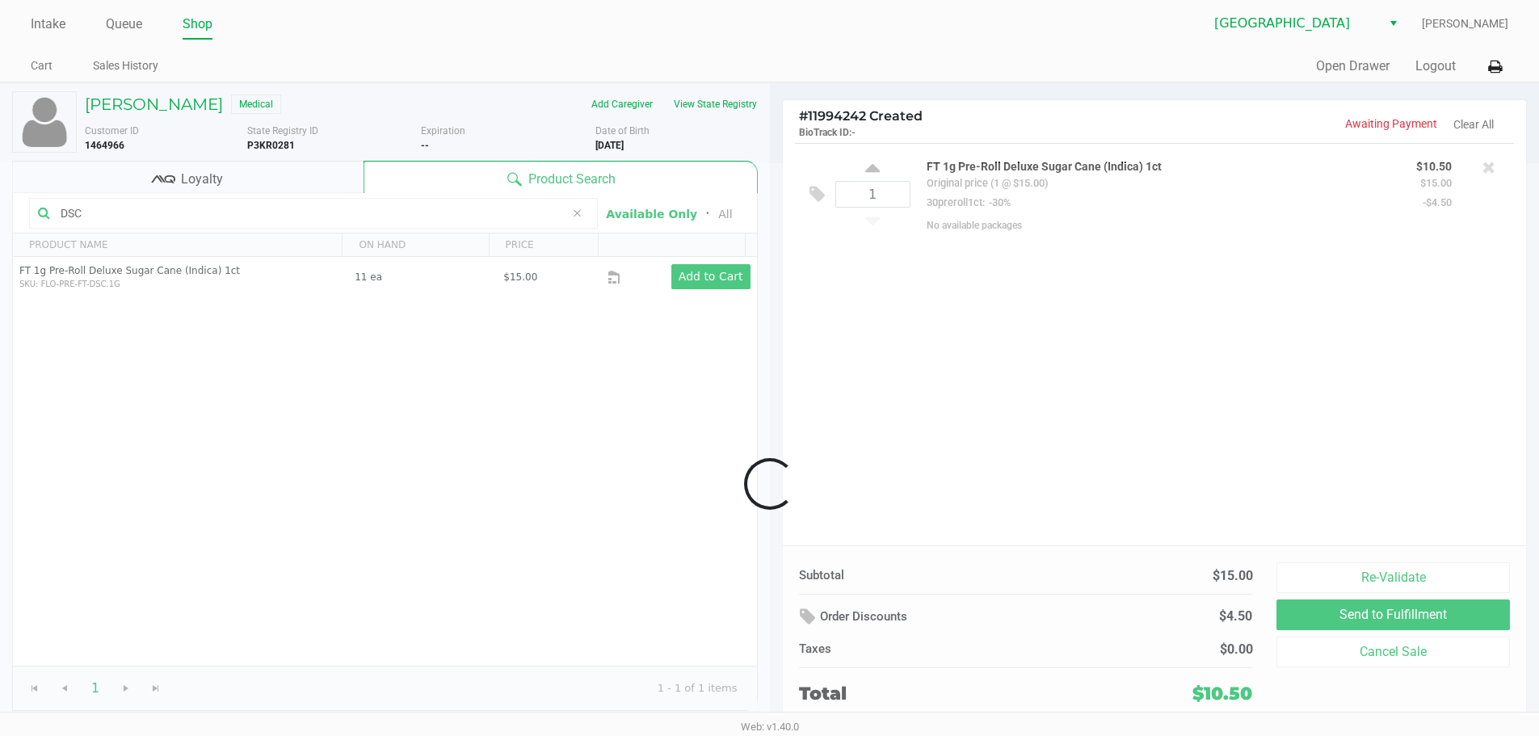
click at [107, 208] on div at bounding box center [769, 483] width 1539 height 641
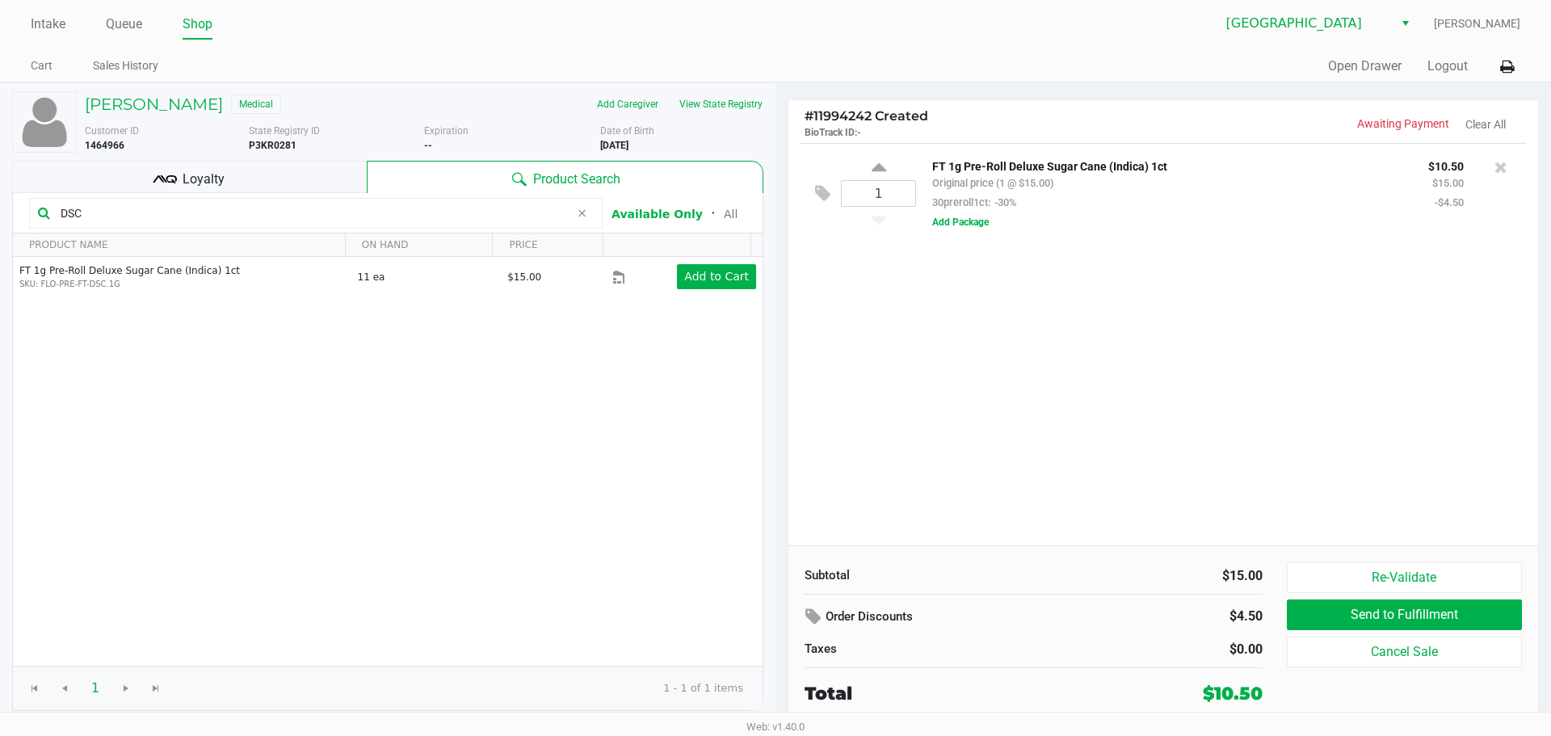
drag, startPoint x: 106, startPoint y: 207, endPoint x: 19, endPoint y: 215, distance: 87.6
click at [21, 215] on kendo-grid-toolbar "DSC Available Only ᛫ All" at bounding box center [388, 213] width 750 height 40
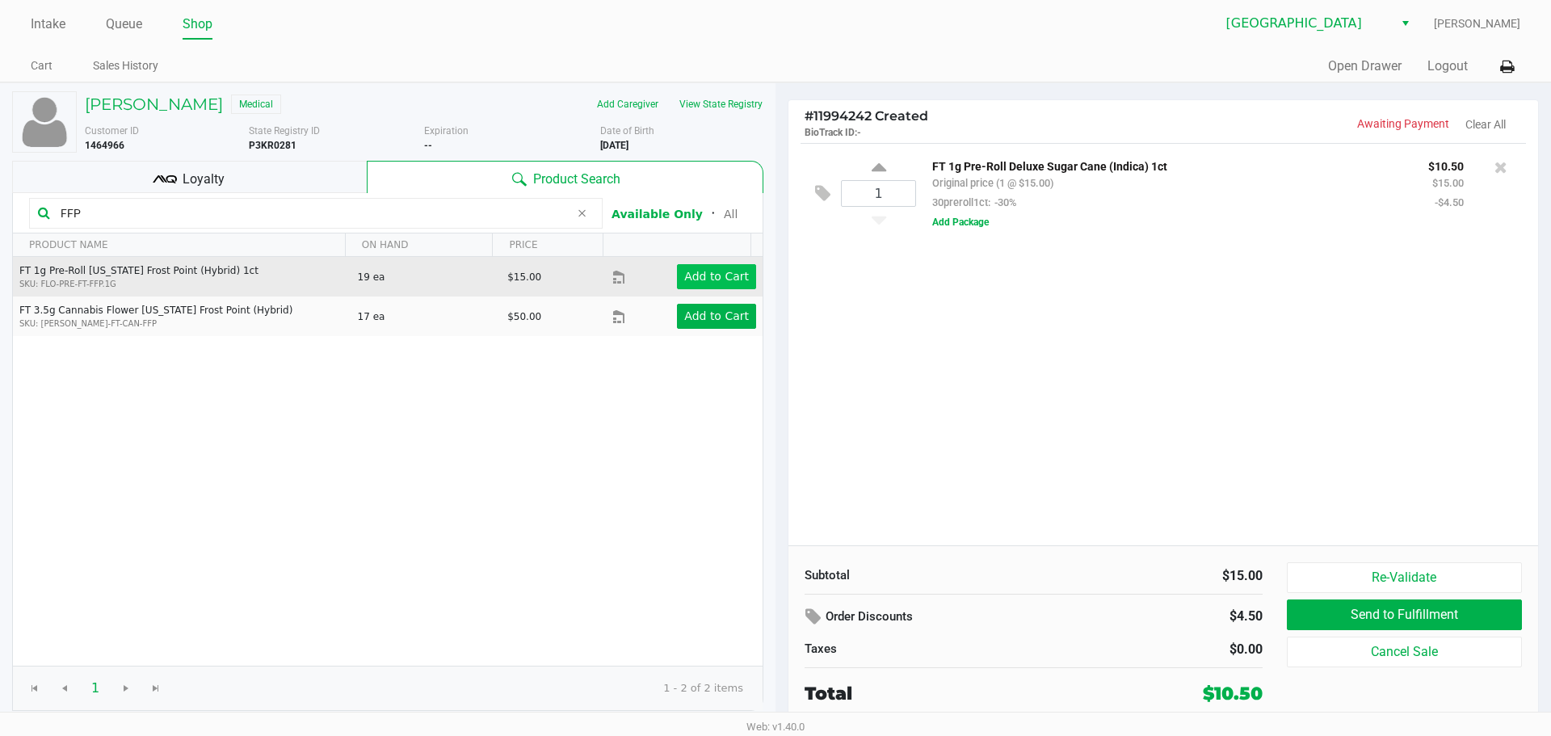
type input "FFP"
click at [708, 264] on button "Add to Cart" at bounding box center [716, 276] width 79 height 25
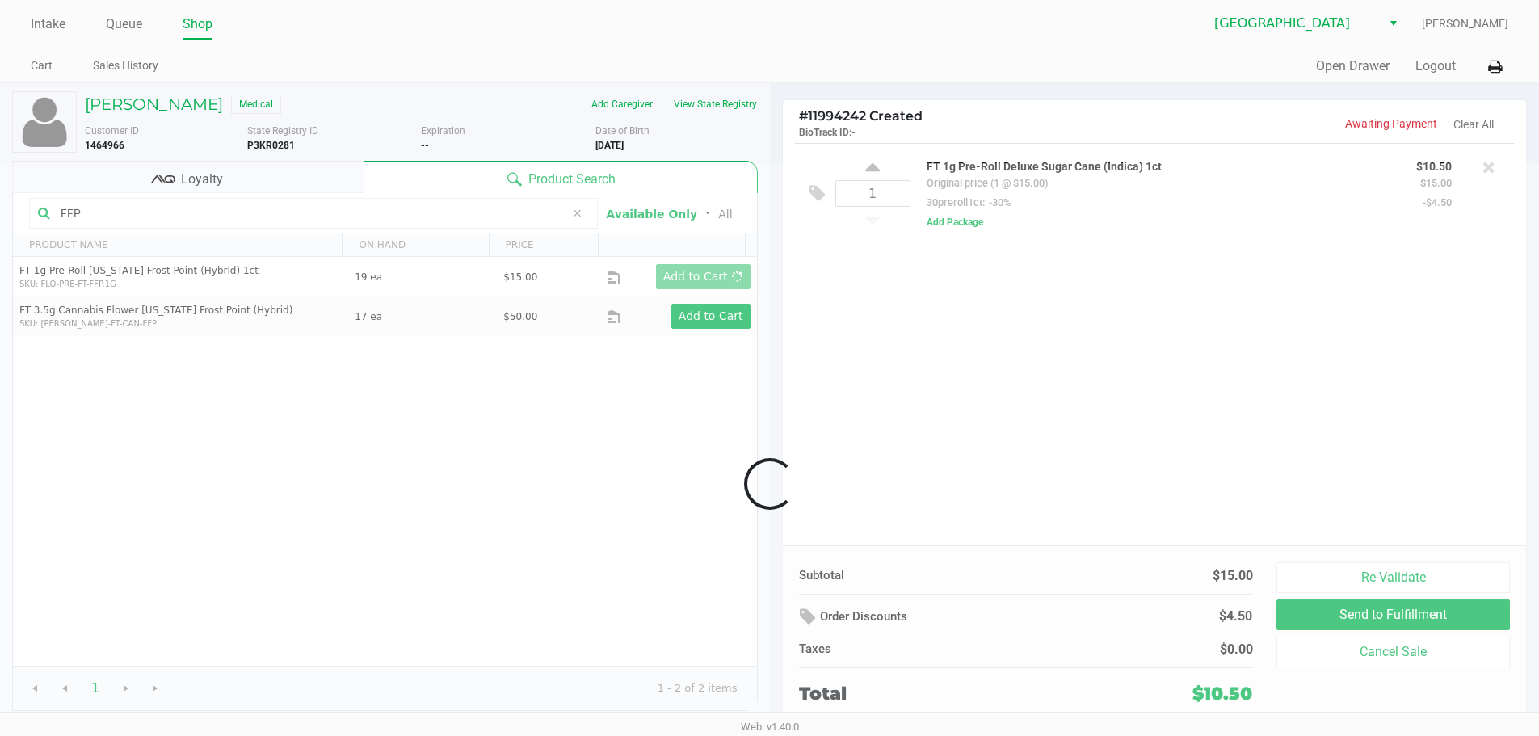
click at [954, 414] on div at bounding box center [769, 483] width 1539 height 641
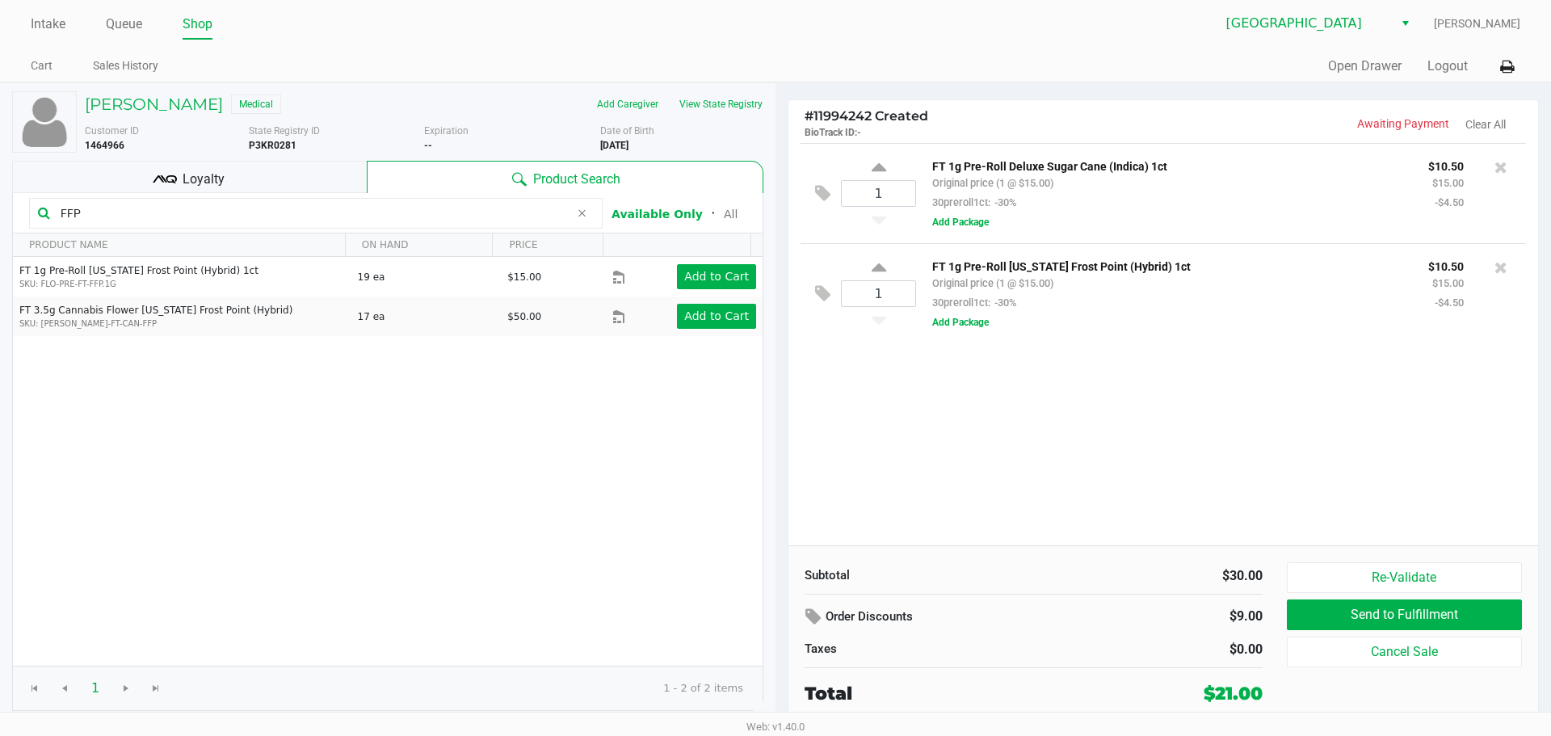
click at [1122, 408] on div "1 FT 1g Pre-Roll Deluxe Sugar Cane (Indica) 1ct Original price (1 @ $15.00) 30p…" at bounding box center [1163, 344] width 750 height 402
click at [1124, 410] on div "1 FT 1g Pre-Roll Deluxe Sugar Cane (Indica) 1ct Original price (1 @ $15.00) 30p…" at bounding box center [1163, 344] width 750 height 402
click at [1039, 409] on div "1 FT 1g Pre-Roll Deluxe Sugar Cane (Indica) 1ct Original price (1 @ $15.00) 30p…" at bounding box center [1163, 344] width 750 height 402
click at [544, 494] on div "FT 1g Pre-Roll Florida Frost Point (Hybrid) 1ct SKU: FLO-PRE-FT-FFP.1G 19 ea $1…" at bounding box center [388, 461] width 750 height 409
click at [53, 15] on link "Intake" at bounding box center [48, 24] width 35 height 23
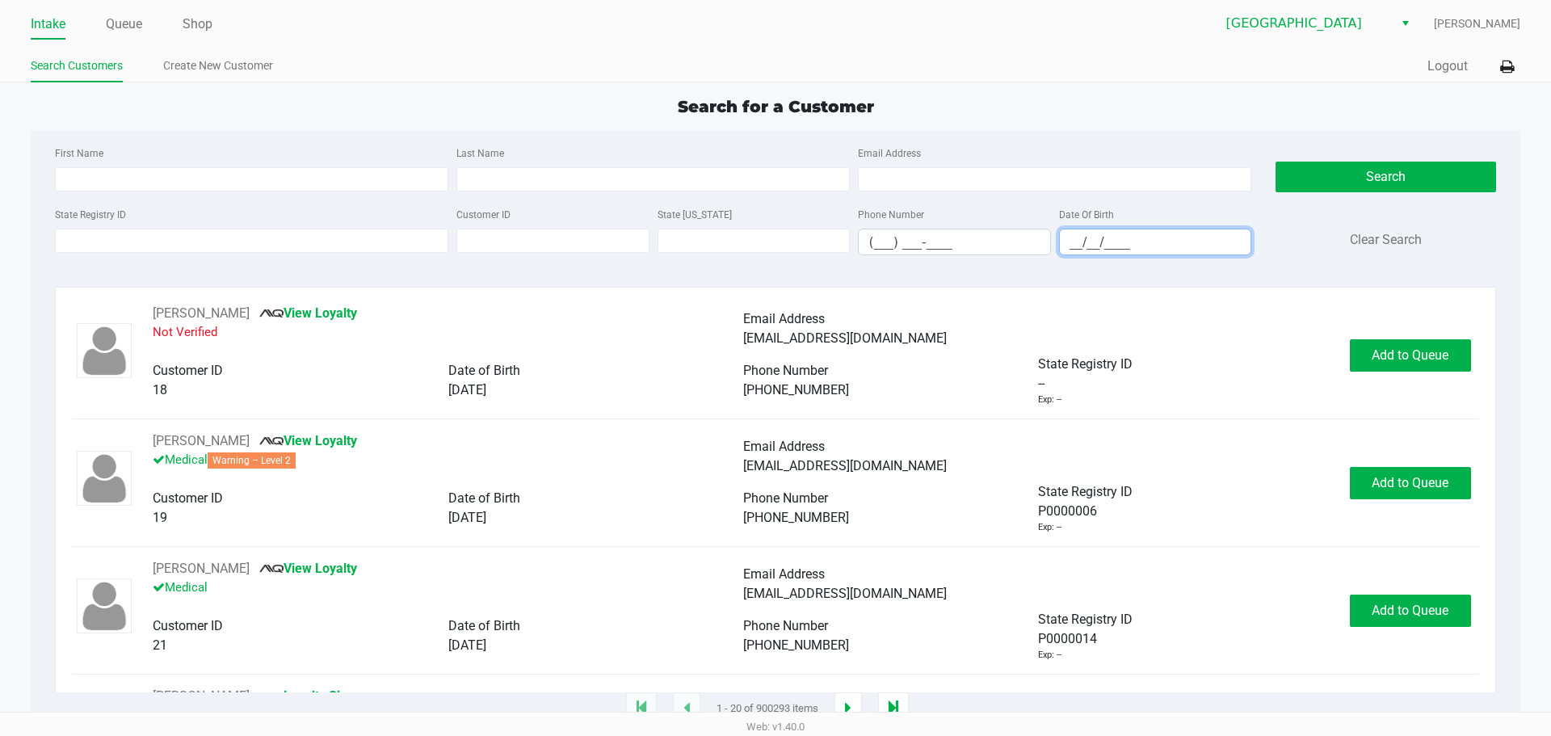
click at [1135, 246] on input "__/__/____" at bounding box center [1155, 241] width 191 height 25
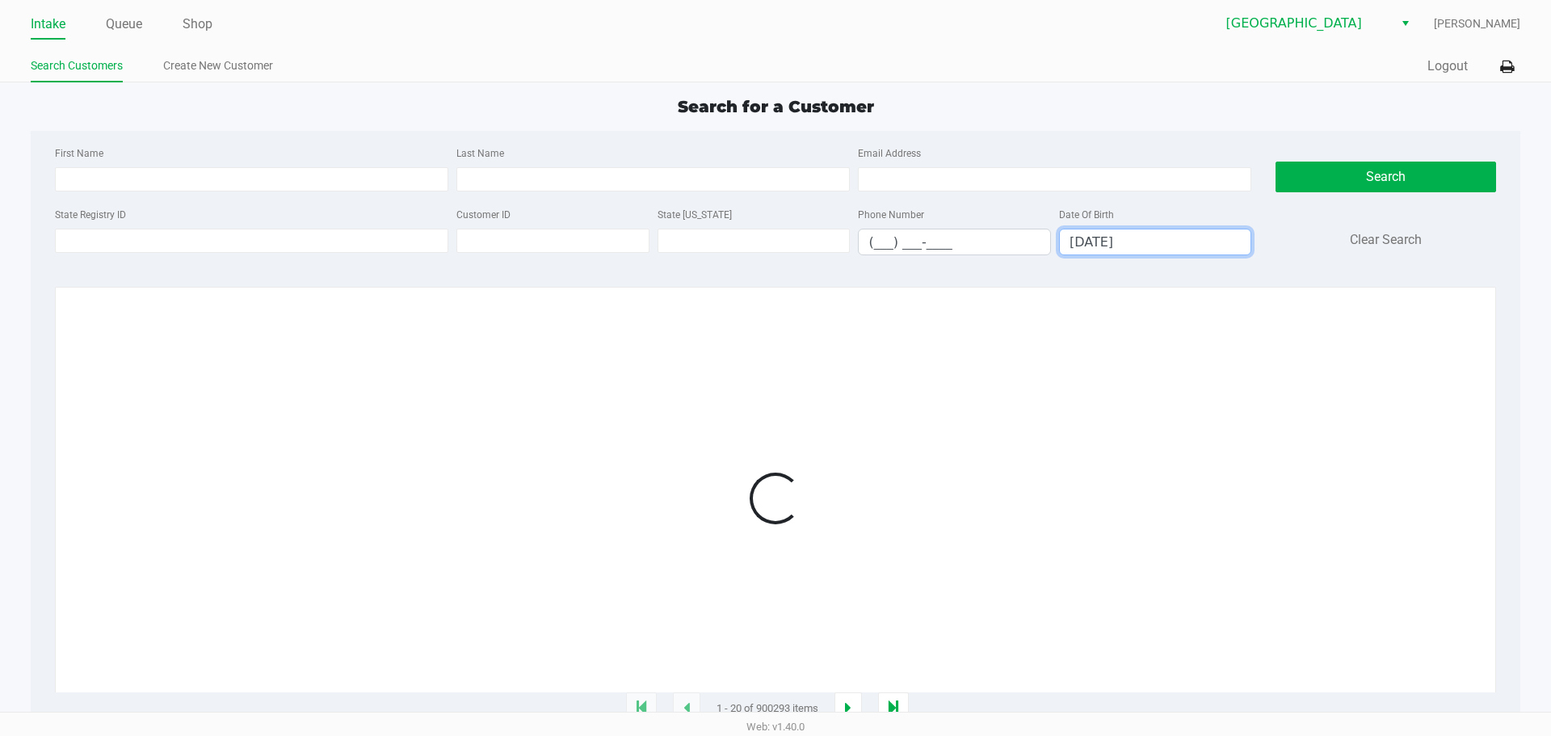
type input "09/18/1978"
click at [597, 182] on input "Last Name" at bounding box center [652, 179] width 393 height 24
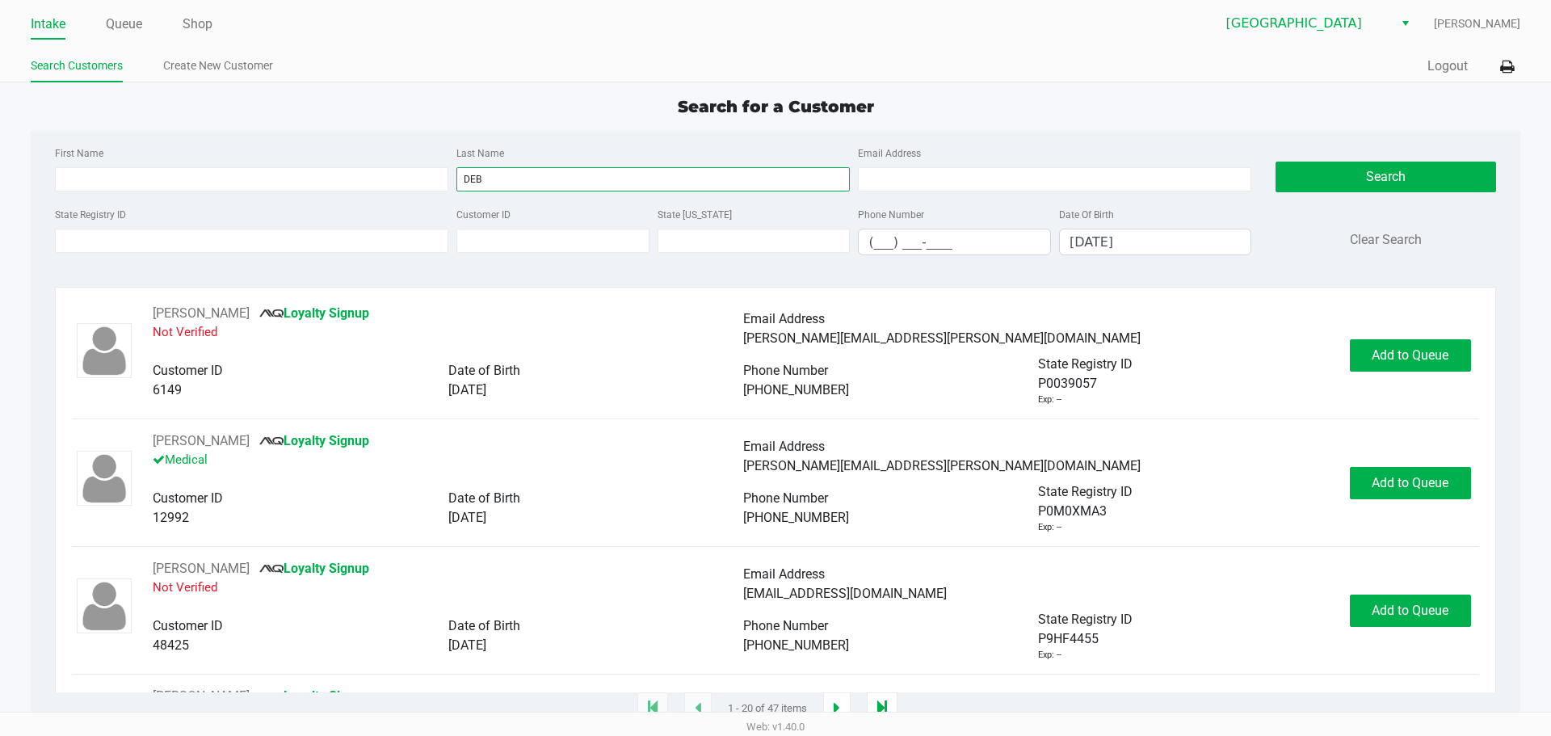
type input "DEB"
click at [1345, 158] on div "Search Clear Search" at bounding box center [1385, 205] width 220 height 125
click at [1342, 170] on button "Search" at bounding box center [1385, 177] width 220 height 31
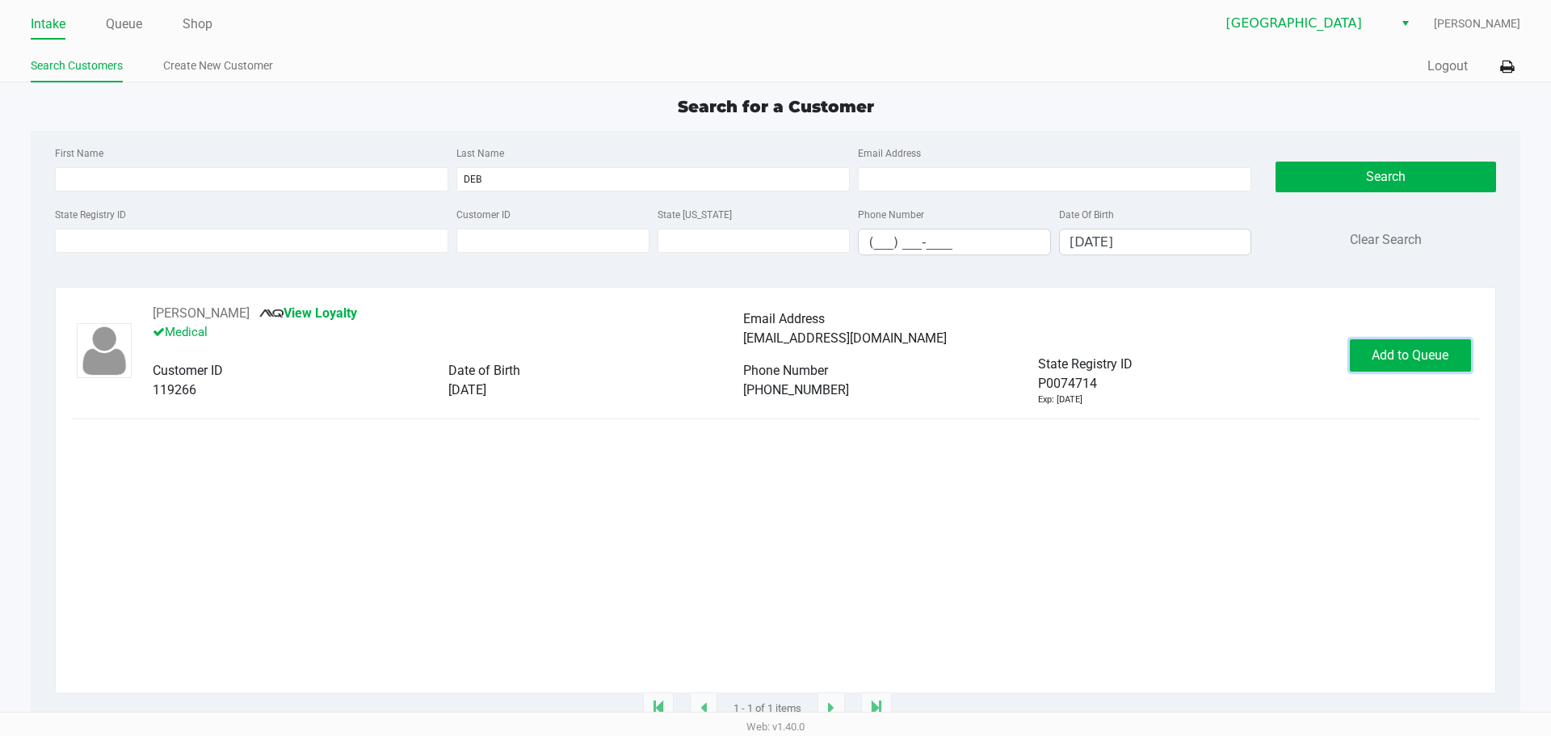
click at [1389, 368] on button "Add to Queue" at bounding box center [1410, 355] width 121 height 32
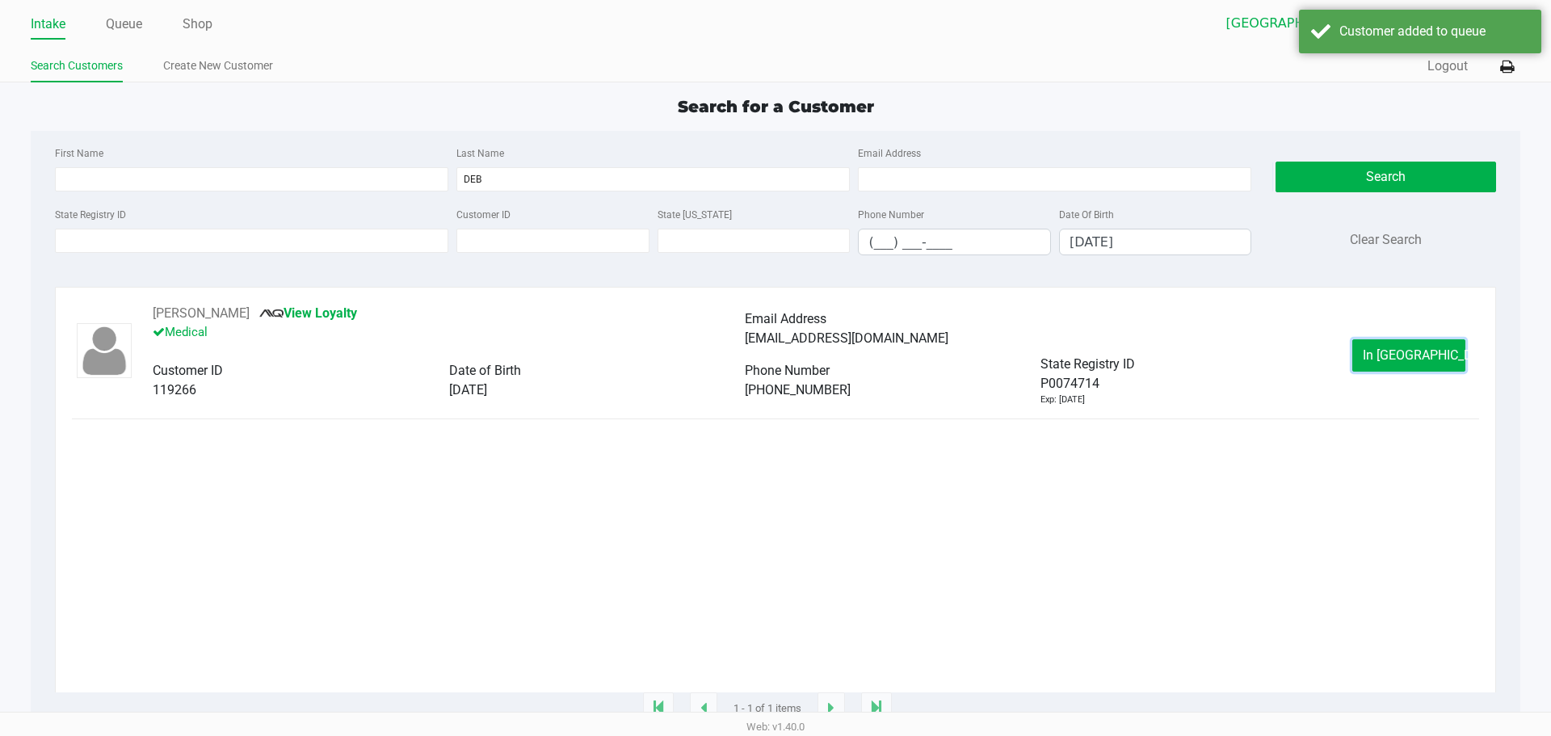
click at [1389, 368] on button "In Queue" at bounding box center [1408, 355] width 113 height 32
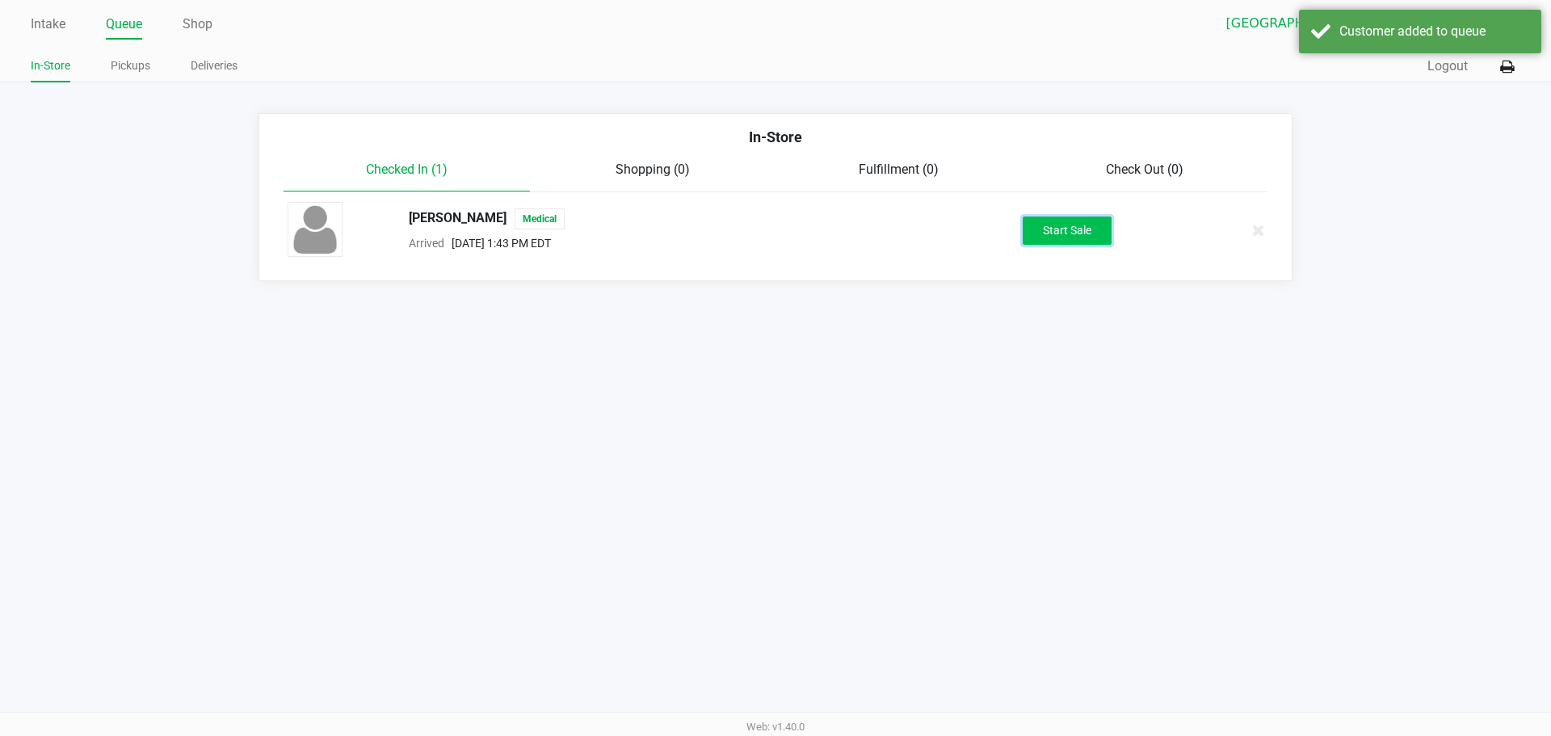
drag, startPoint x: 1073, startPoint y: 229, endPoint x: 1060, endPoint y: 274, distance: 47.0
click at [1075, 229] on button "Start Sale" at bounding box center [1067, 230] width 89 height 28
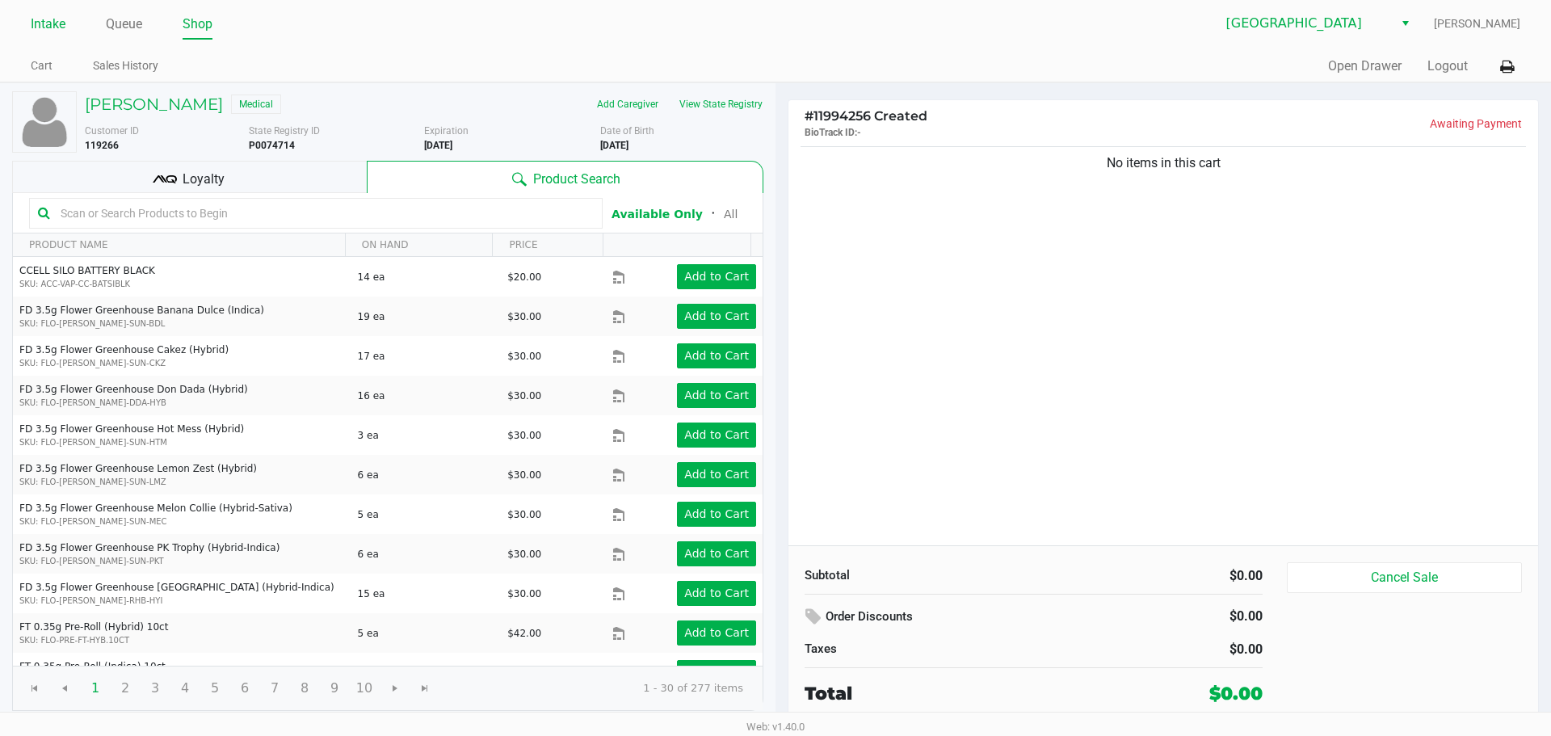
click at [54, 24] on link "Intake" at bounding box center [48, 24] width 35 height 23
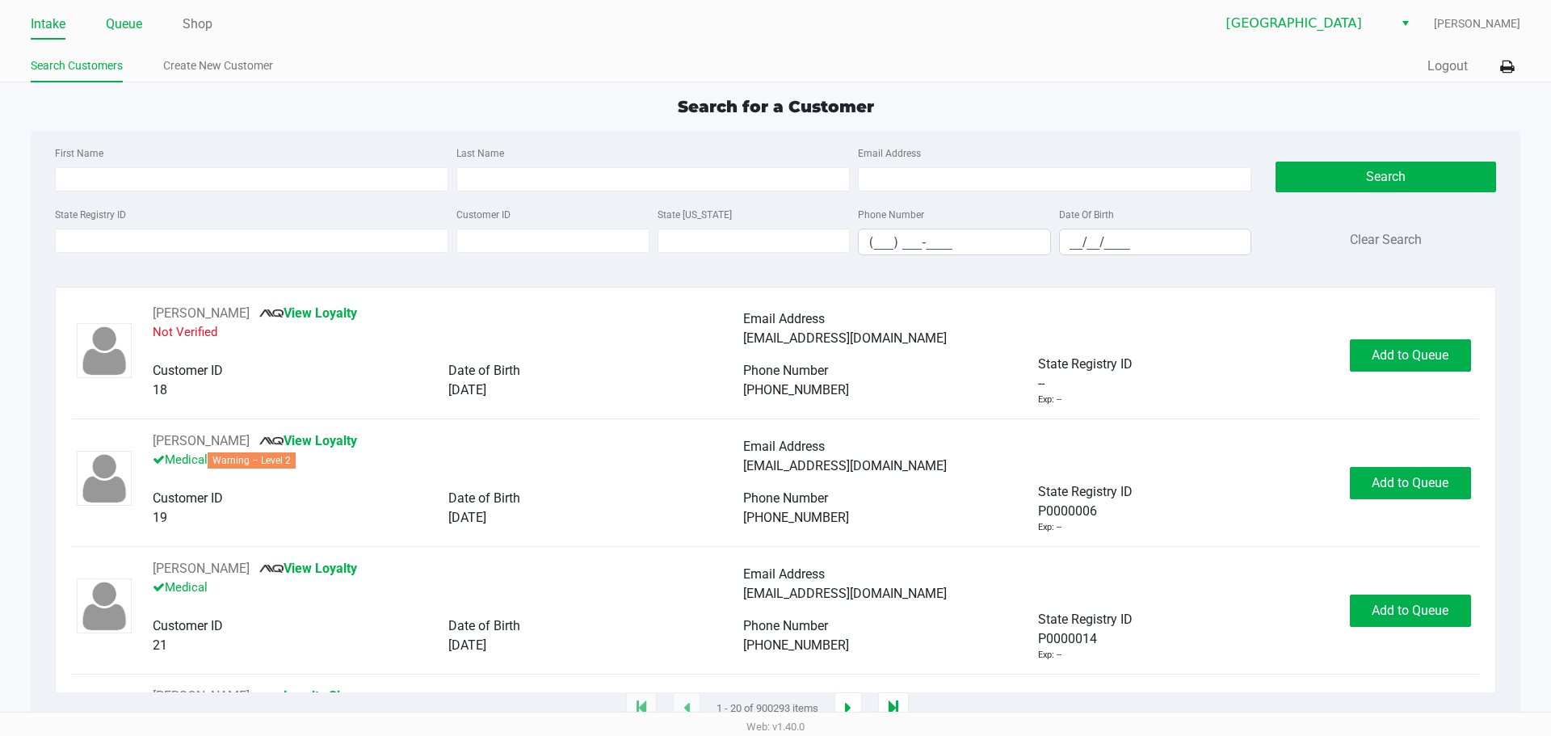
click at [132, 15] on link "Queue" at bounding box center [124, 24] width 36 height 23
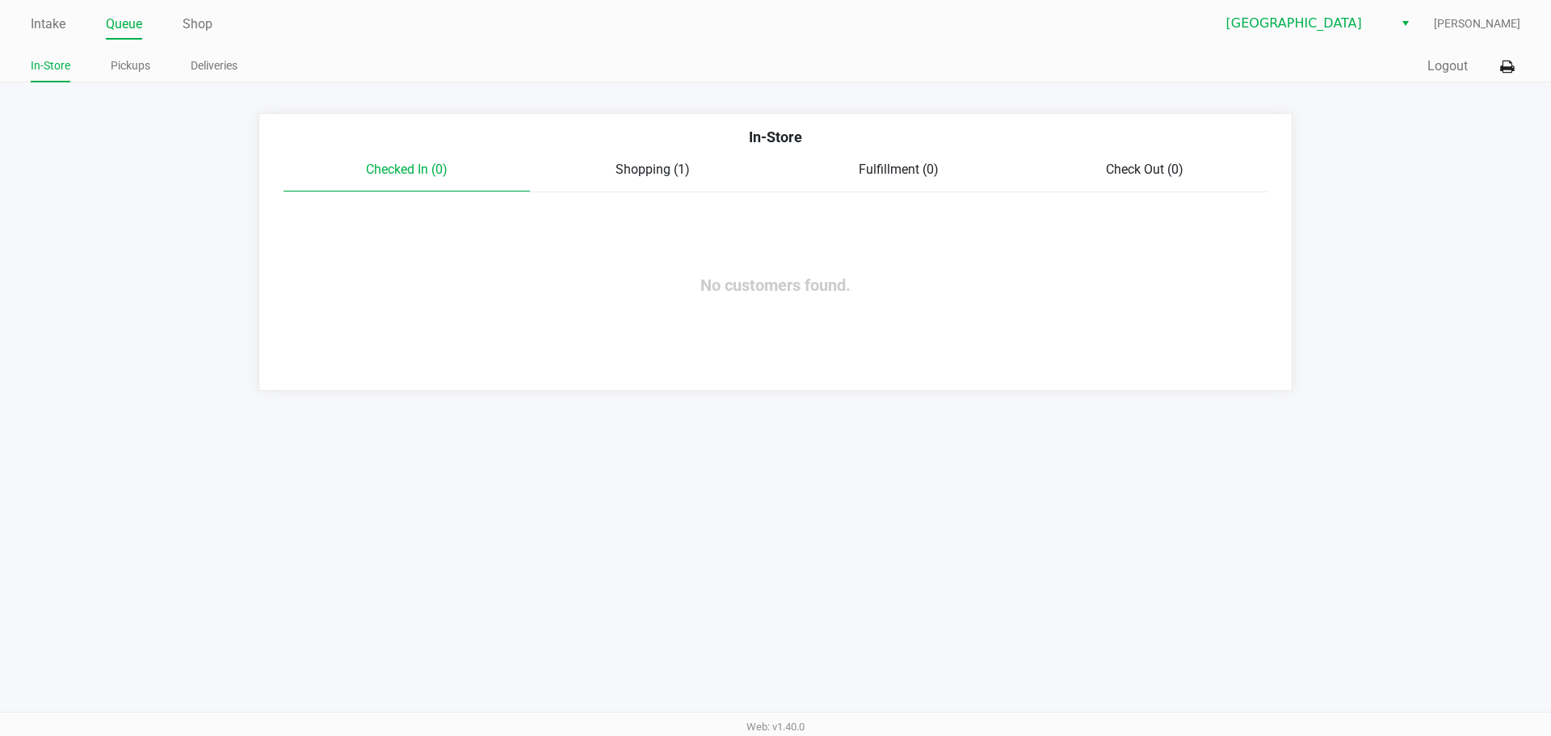
click at [650, 170] on span "Shopping (1)" at bounding box center [652, 169] width 74 height 15
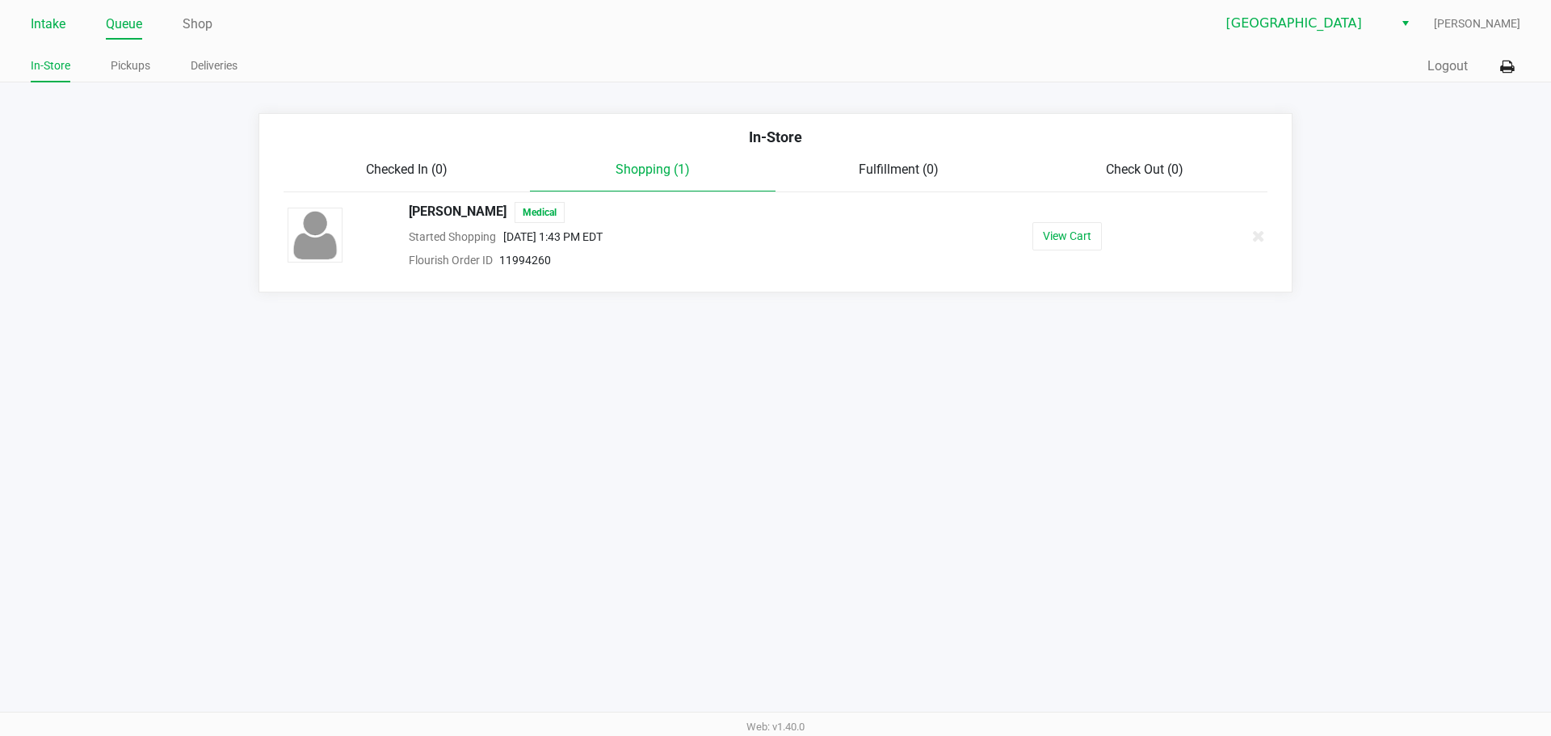
click at [61, 21] on link "Intake" at bounding box center [48, 24] width 35 height 23
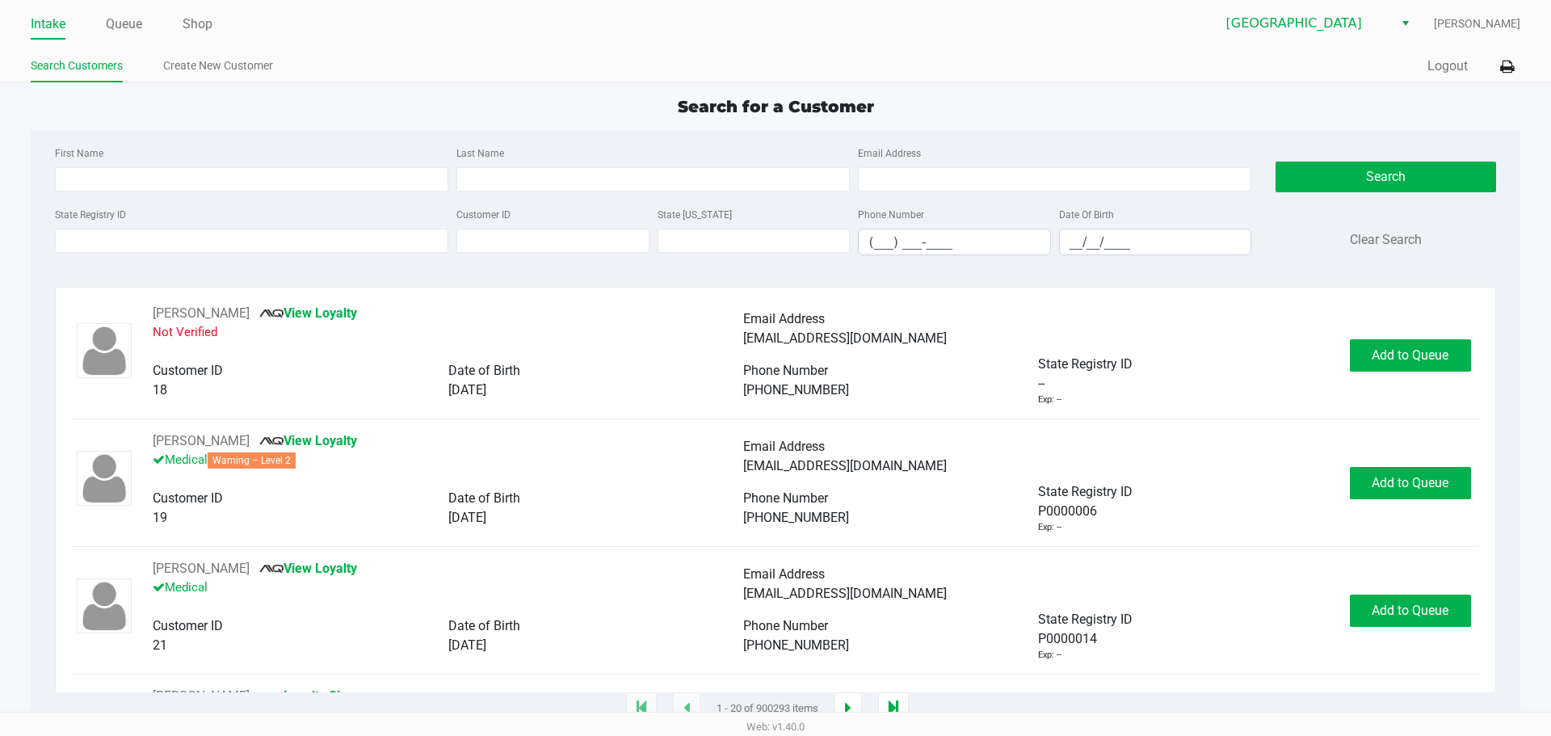
click at [531, 166] on div "Last Name" at bounding box center [652, 167] width 401 height 48
click at [528, 168] on input "Last Name" at bounding box center [652, 179] width 393 height 24
click at [365, 244] on input "State Registry ID" at bounding box center [251, 241] width 393 height 24
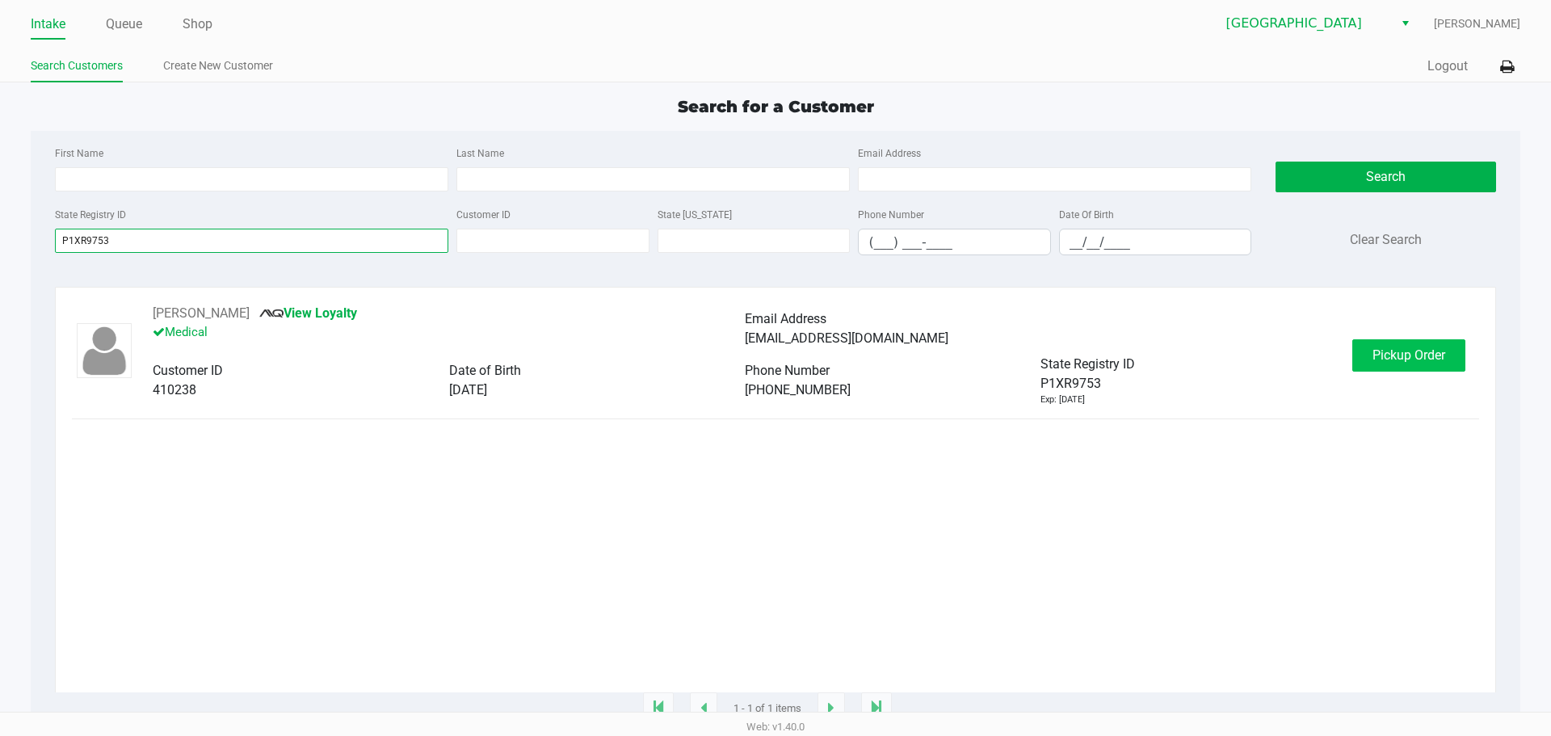
type input "P1XR9753"
click at [1411, 347] on button "Pickup Order" at bounding box center [1408, 355] width 113 height 32
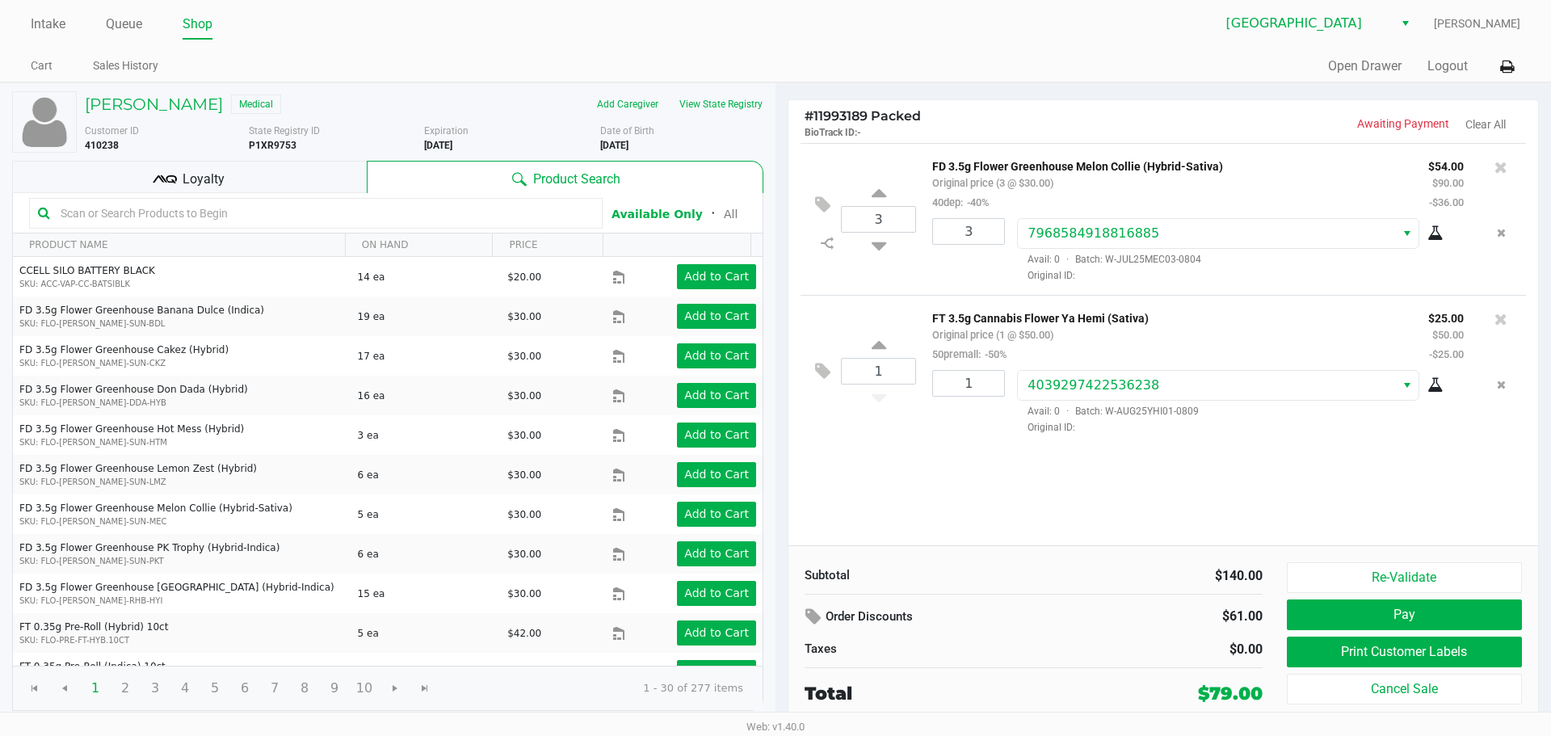
click at [920, 484] on div "3 FD 3.5g Flower Greenhouse Melon Collie (Hybrid-Sativa) Original price (3 @ $3…" at bounding box center [1163, 344] width 750 height 402
click at [976, 510] on div "3 FD 3.5g Flower Greenhouse Melon Collie (Hybrid-Sativa) Original price (3 @ $3…" at bounding box center [1163, 344] width 750 height 402
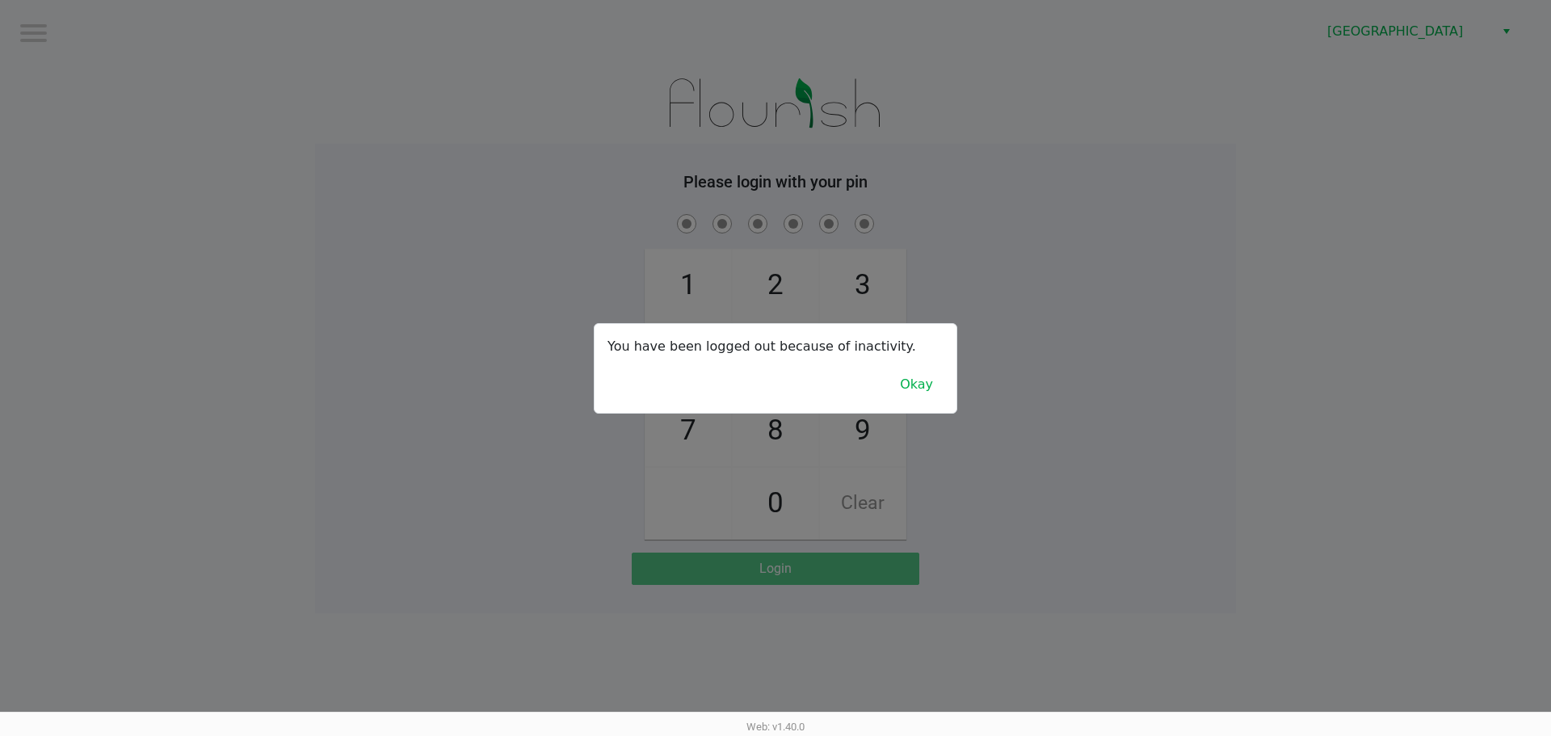
click at [680, 390] on div "You have been logged out because of inactivity. Okay" at bounding box center [775, 368] width 362 height 89
click at [905, 389] on button "Okay" at bounding box center [916, 384] width 54 height 31
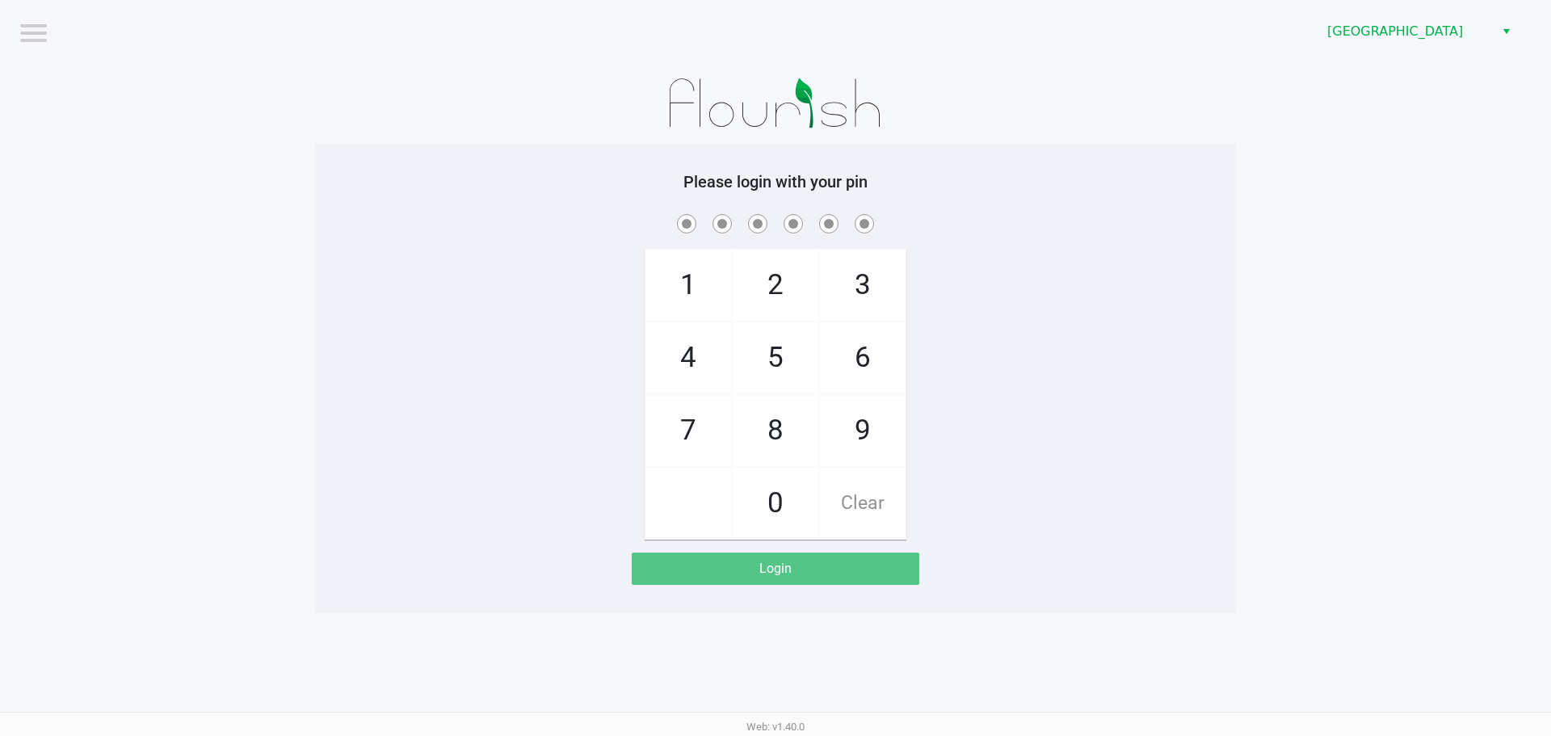
click at [942, 384] on div "1 4 7 2 5 8 0 3 6 9 Clear" at bounding box center [775, 375] width 921 height 329
checkbox input "true"
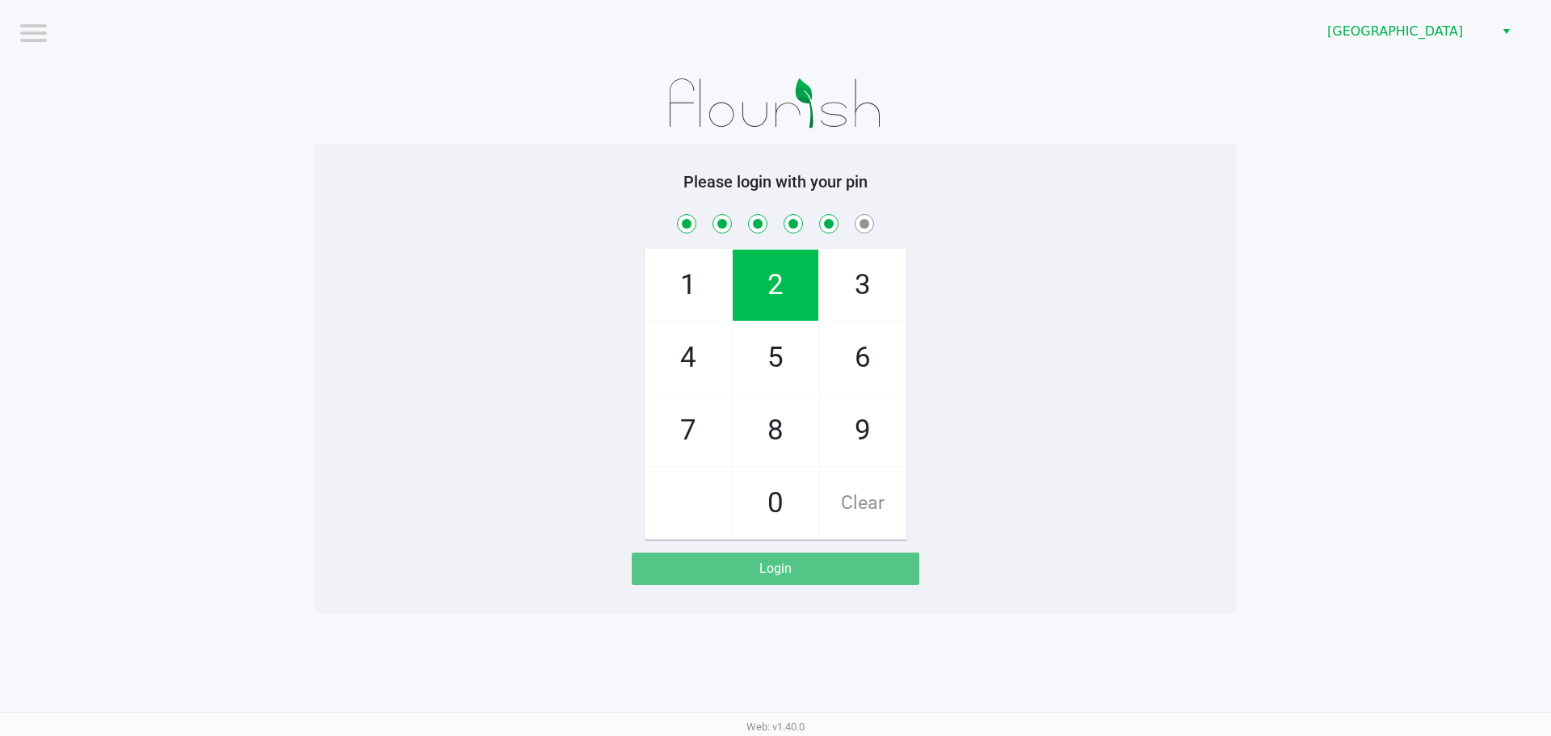
checkbox input "true"
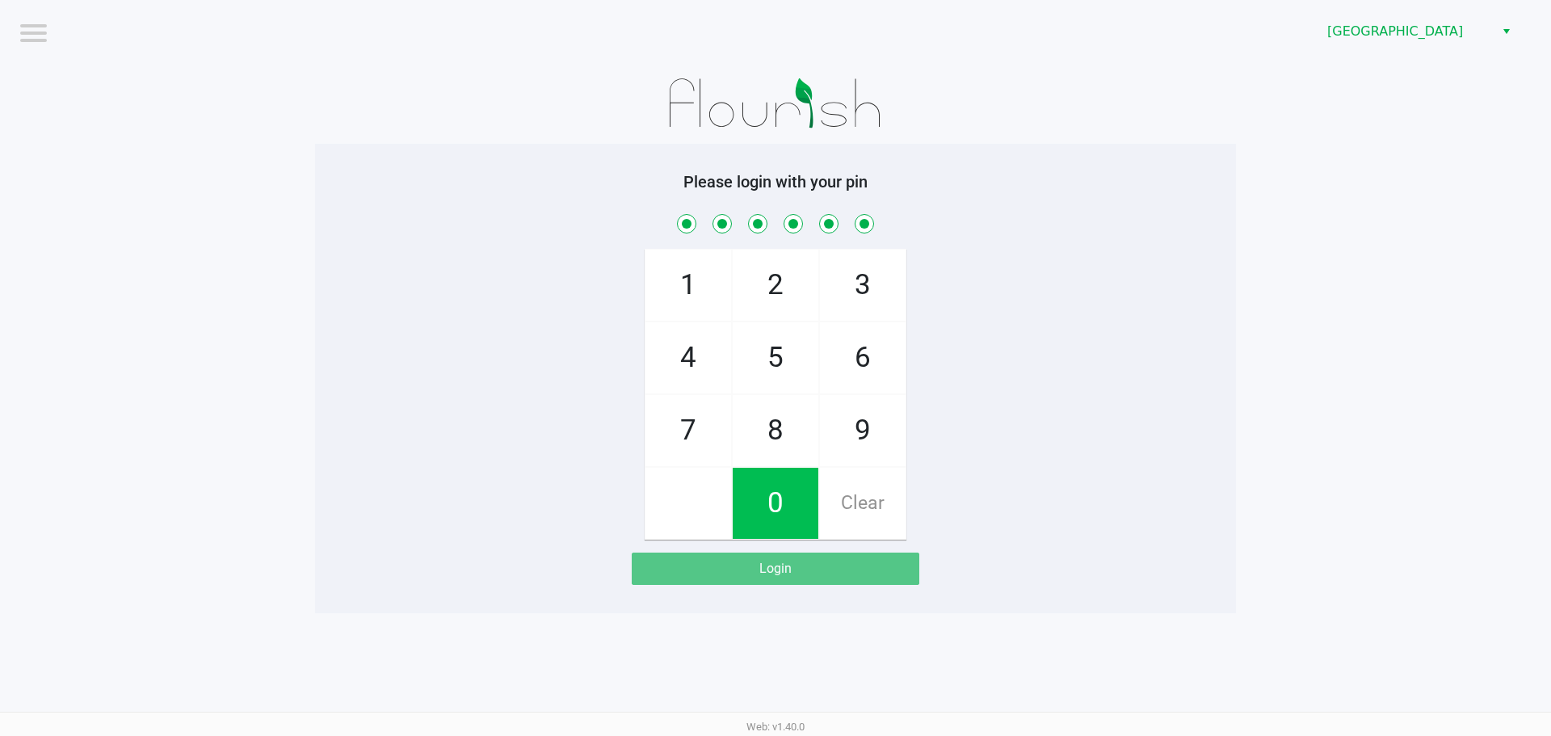
checkbox input "true"
